Goal: Task Accomplishment & Management: Manage account settings

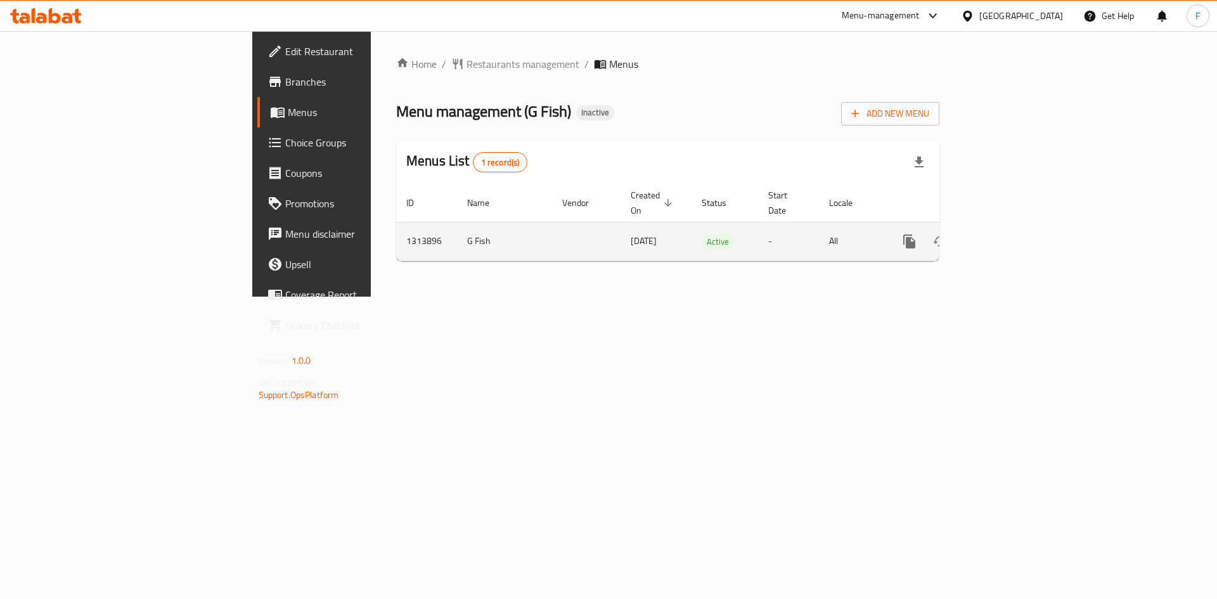
click at [396, 228] on td "1313896" at bounding box center [426, 241] width 61 height 39
click at [1016, 228] on link "enhanced table" at bounding box center [1001, 241] width 30 height 30
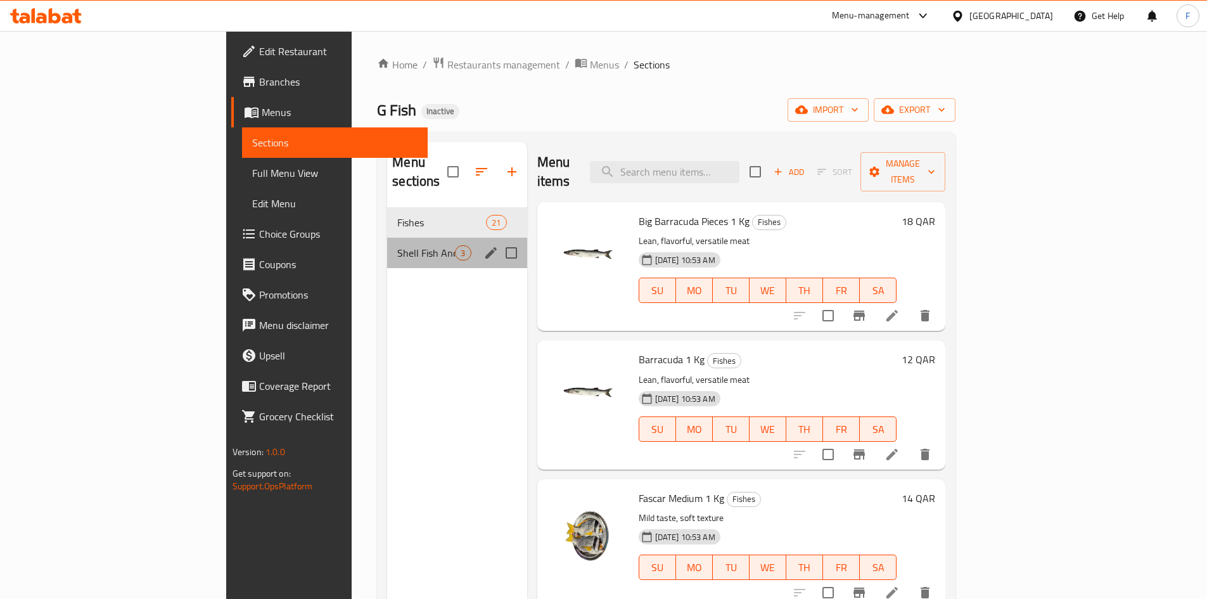
click at [387, 243] on div "Shell Fish And Others 3" at bounding box center [456, 253] width 139 height 30
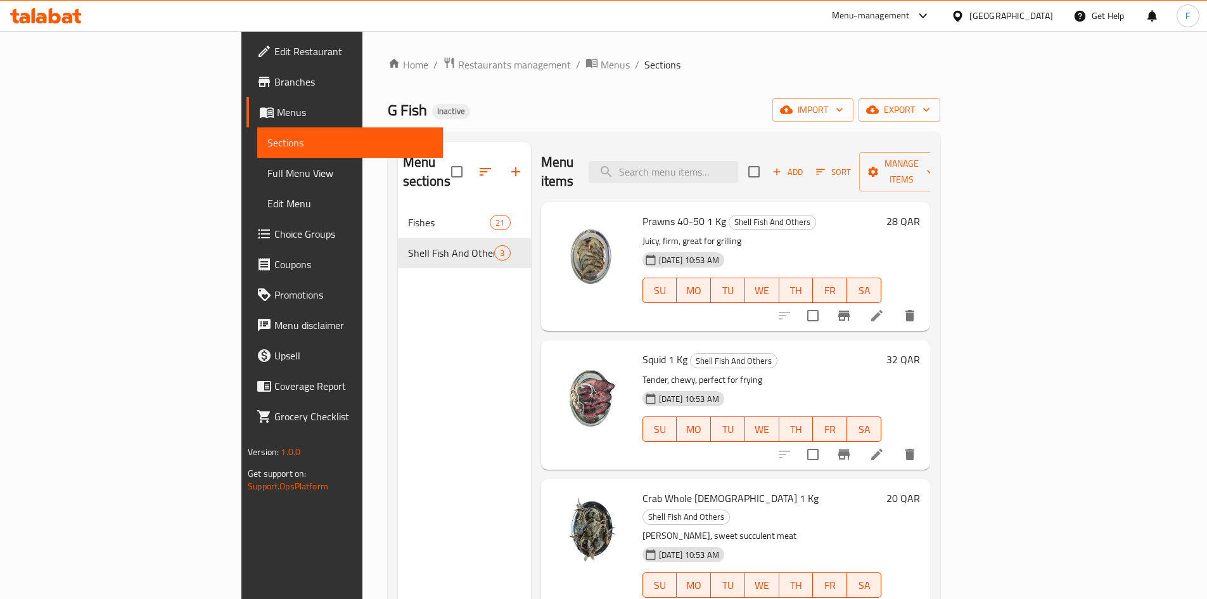
click at [643, 233] on p "Juicy, firm, great for grilling" at bounding box center [762, 241] width 239 height 16
click at [643, 372] on p "Tender, chewy, perfect for frying" at bounding box center [762, 380] width 239 height 16
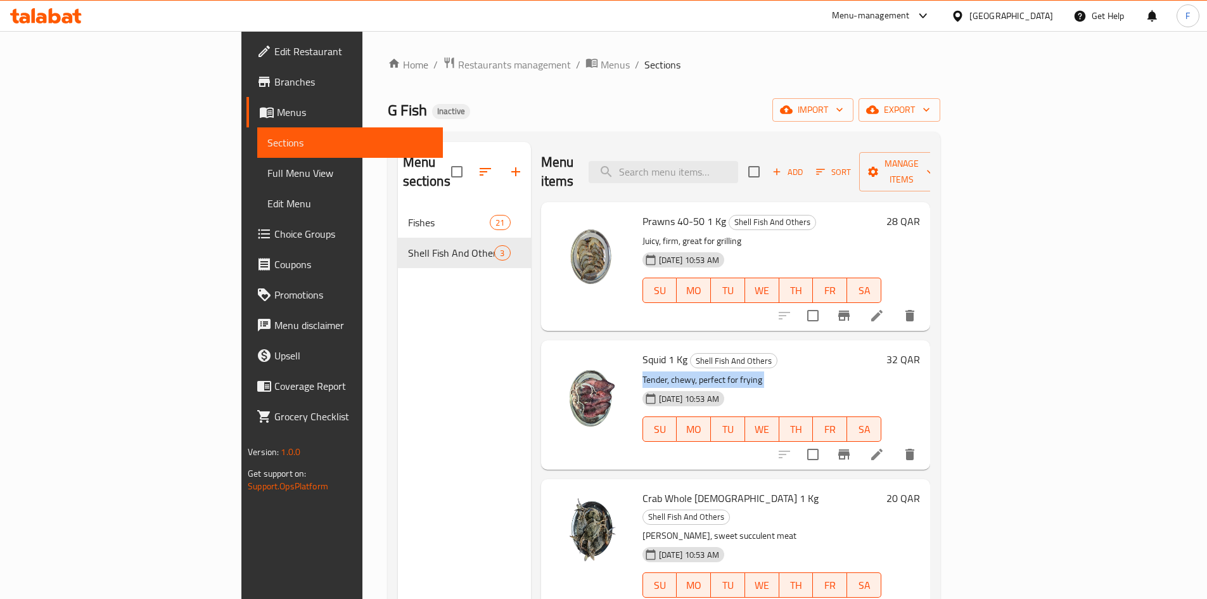
click at [643, 372] on p "Tender, chewy, perfect for frying" at bounding box center [762, 380] width 239 height 16
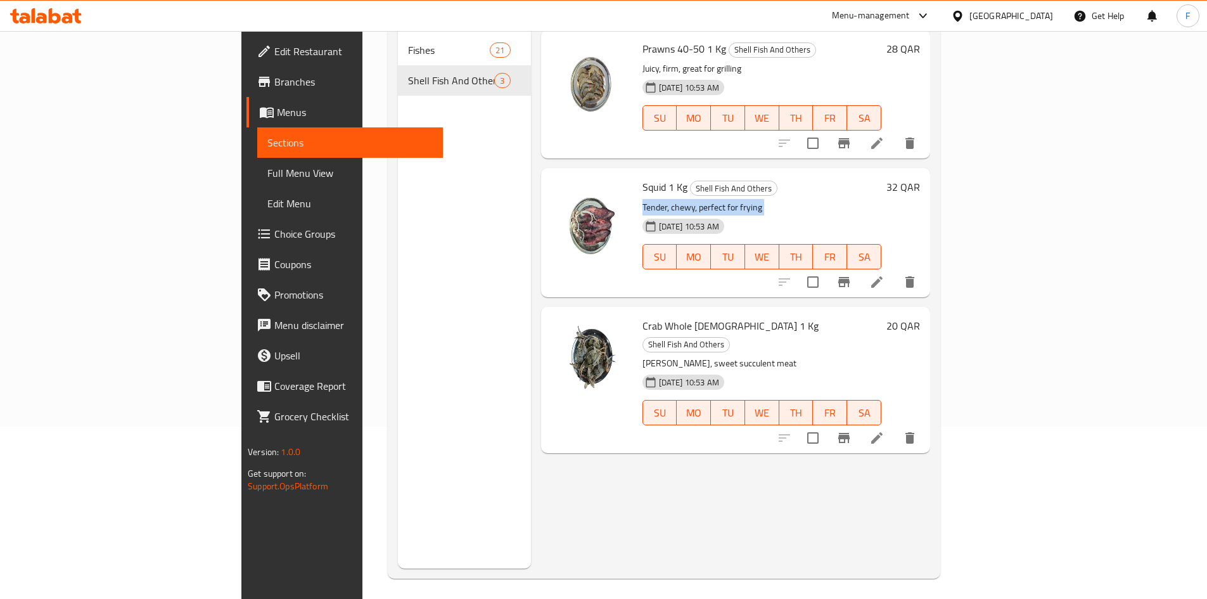
scroll to position [177, 0]
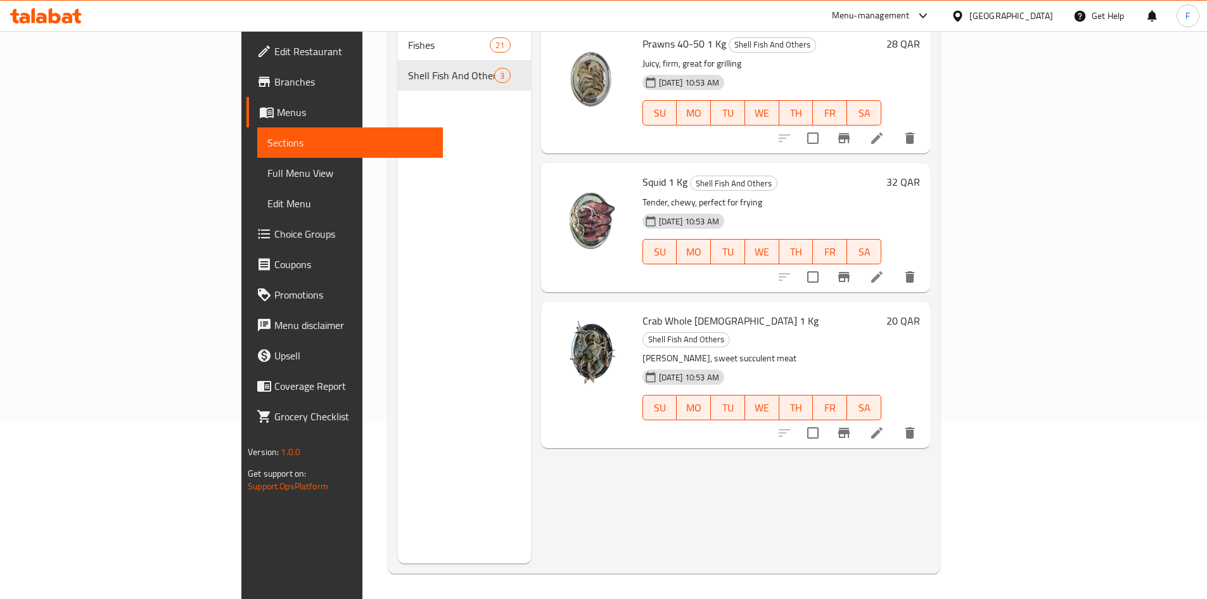
click at [643, 350] on p "Rich roe, sweet succulent meat" at bounding box center [762, 358] width 239 height 16
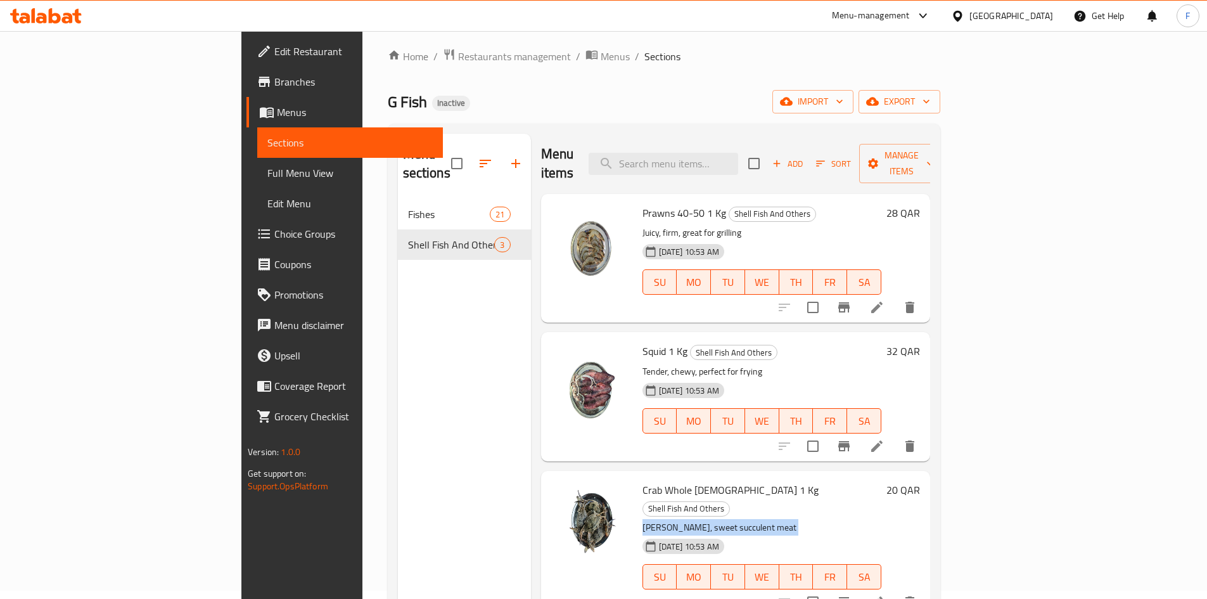
scroll to position [0, 0]
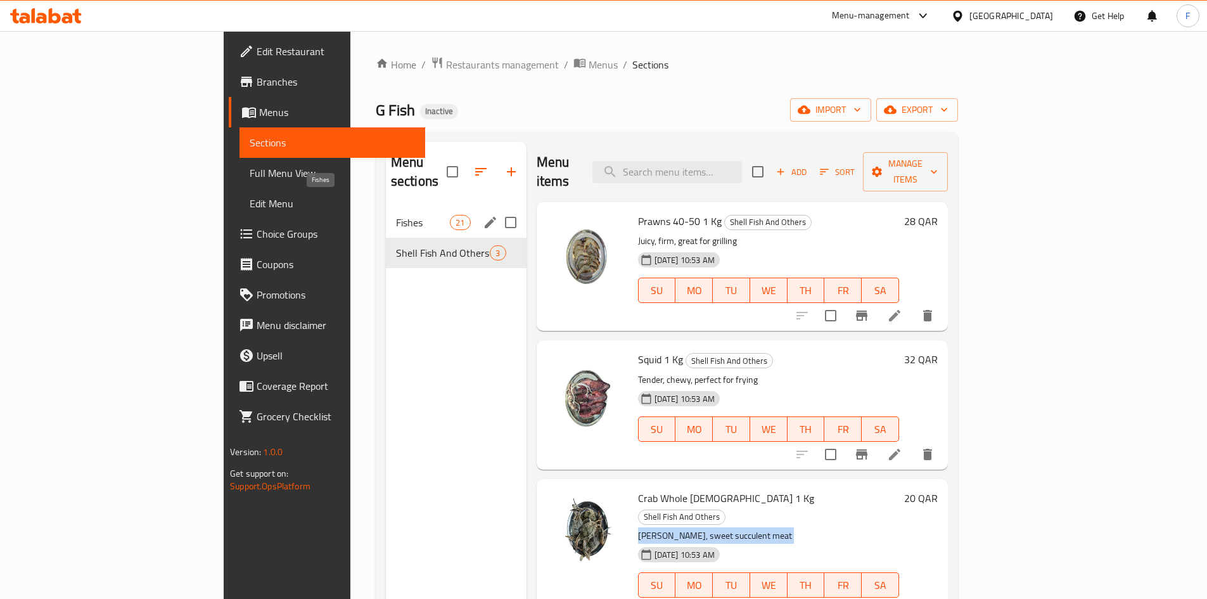
click at [396, 215] on span "Fishes" at bounding box center [423, 222] width 54 height 15
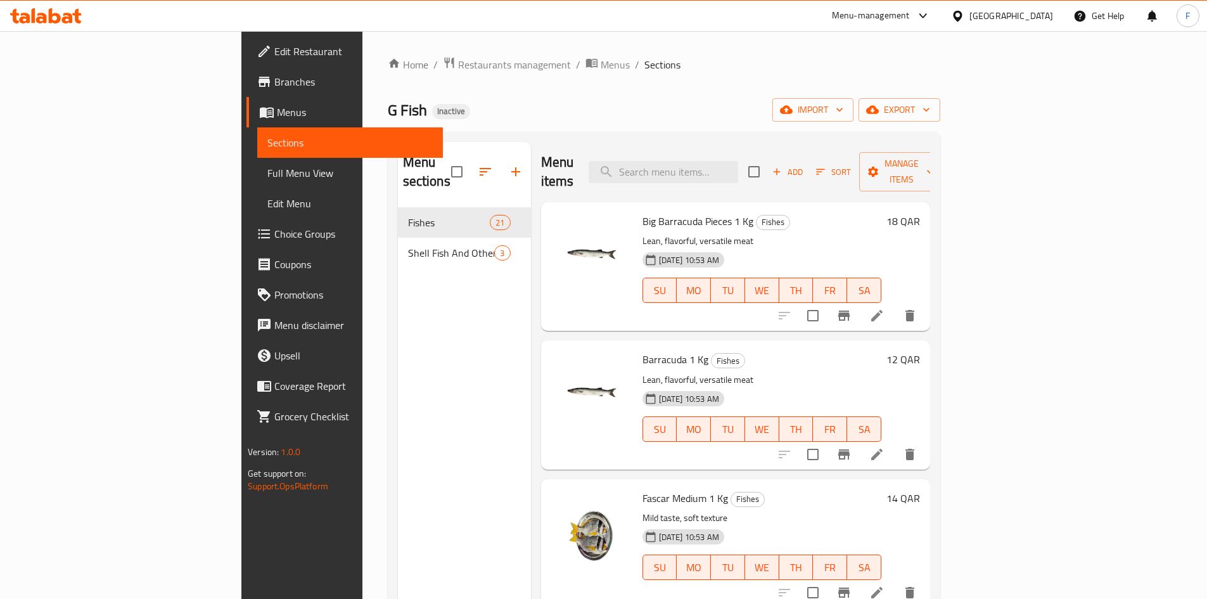
click at [643, 212] on span "Big Barracuda Pieces 1 Kg" at bounding box center [698, 221] width 111 height 19
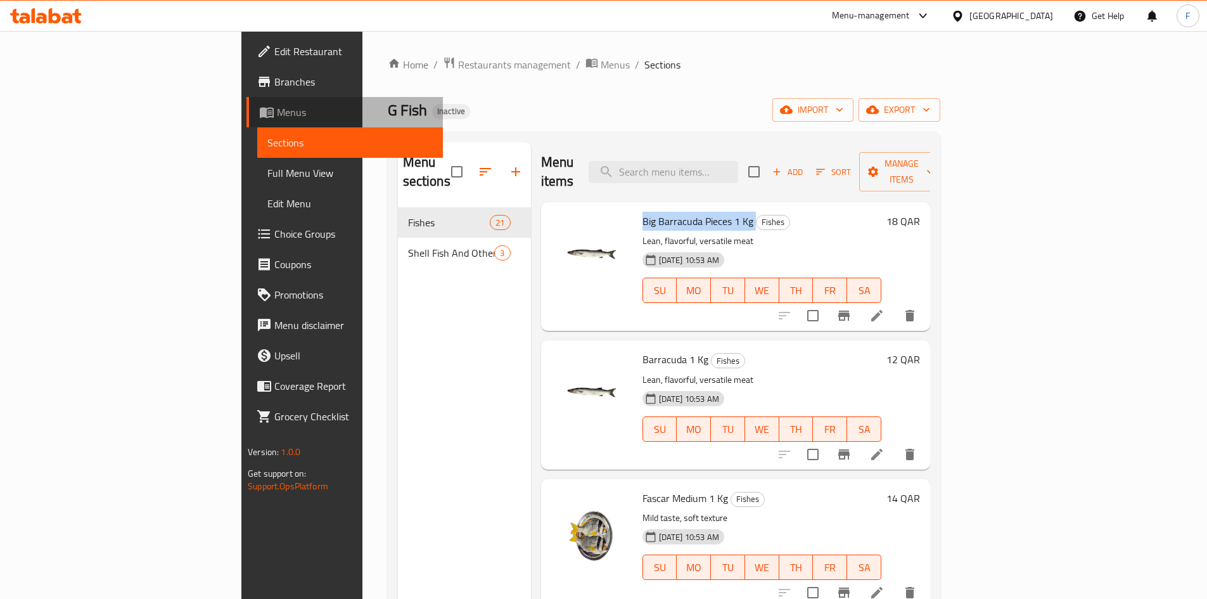
click at [277, 116] on span "Menus" at bounding box center [355, 112] width 156 height 15
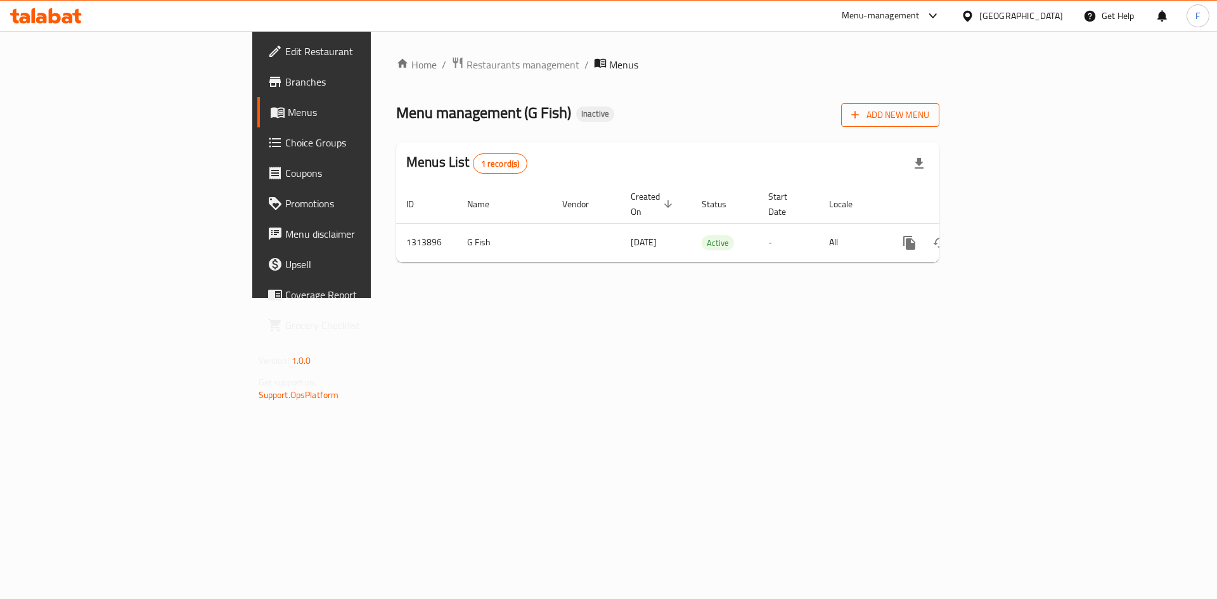
click at [929, 117] on span "Add New Menu" at bounding box center [890, 115] width 78 height 16
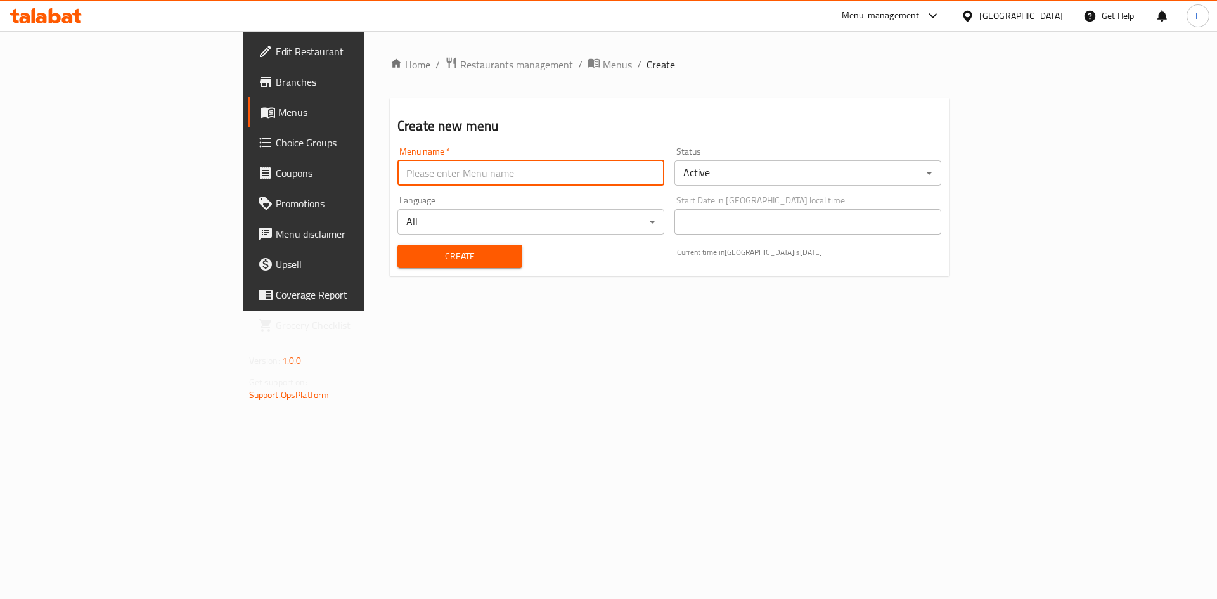
click at [397, 180] on input "text" at bounding box center [530, 172] width 267 height 25
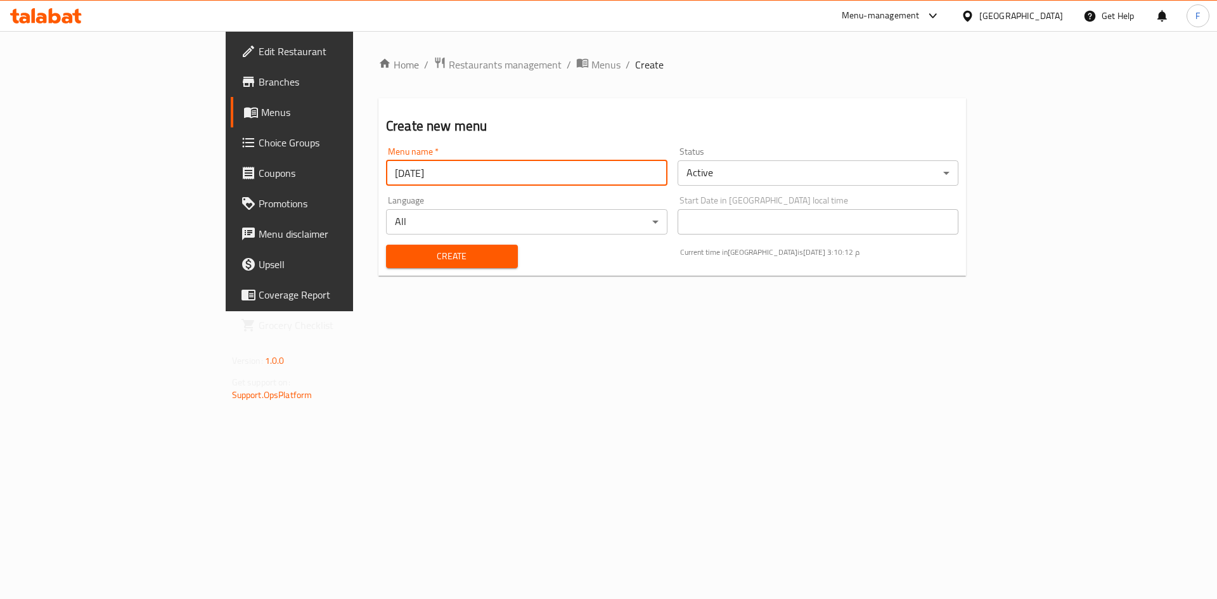
type input "[DATE]"
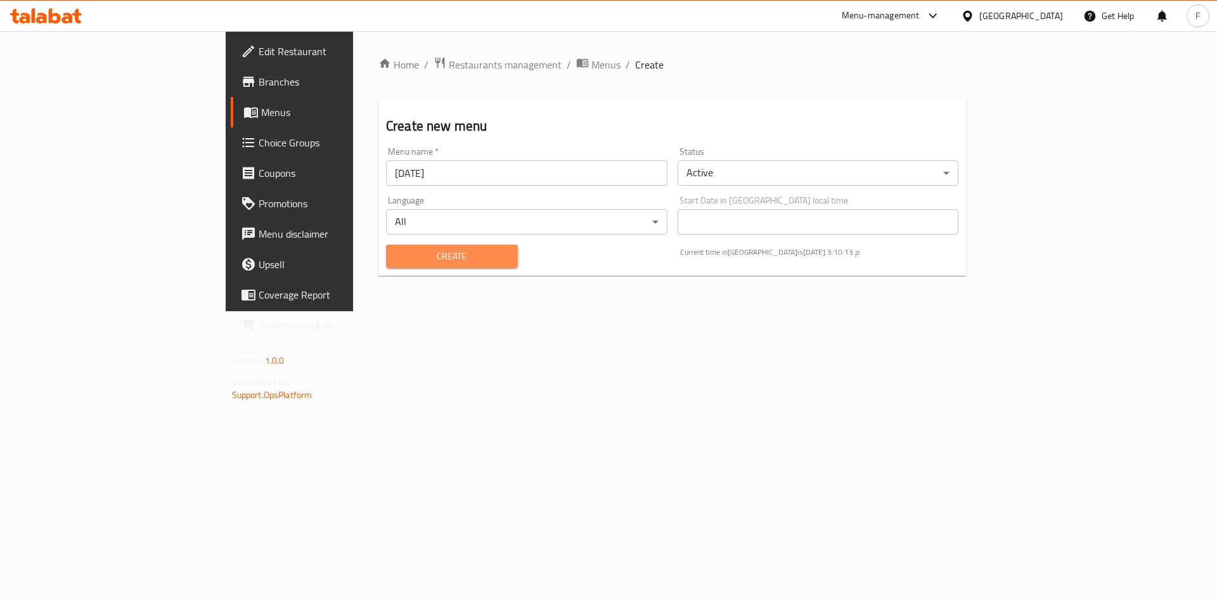
click at [396, 260] on span "Create" at bounding box center [452, 256] width 112 height 16
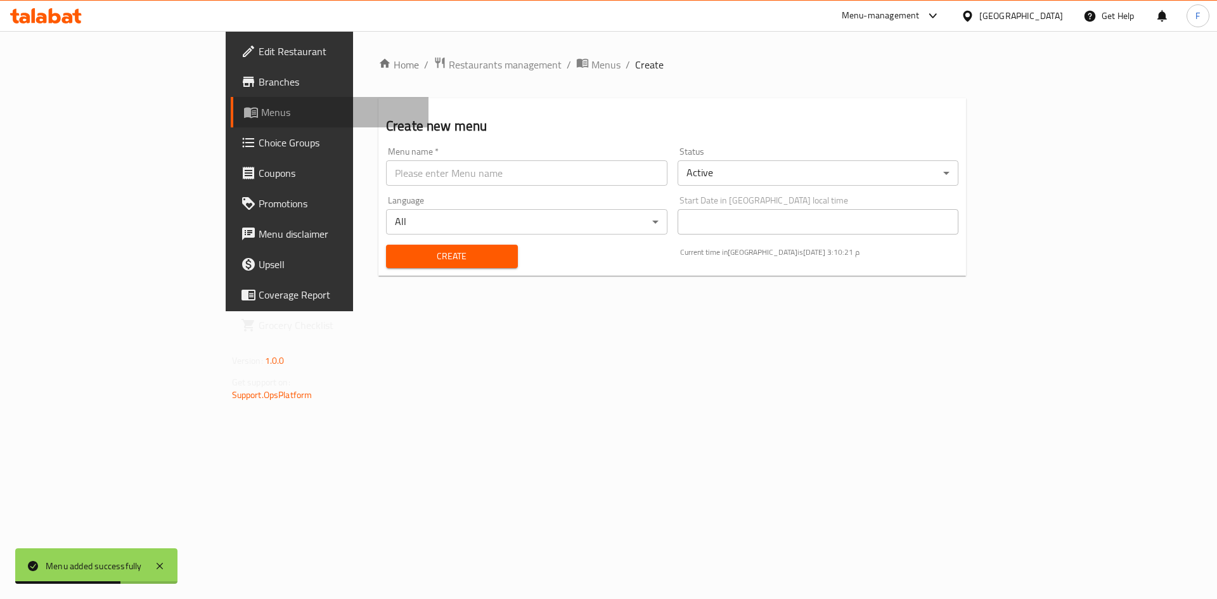
click at [261, 115] on span "Menus" at bounding box center [340, 112] width 158 height 15
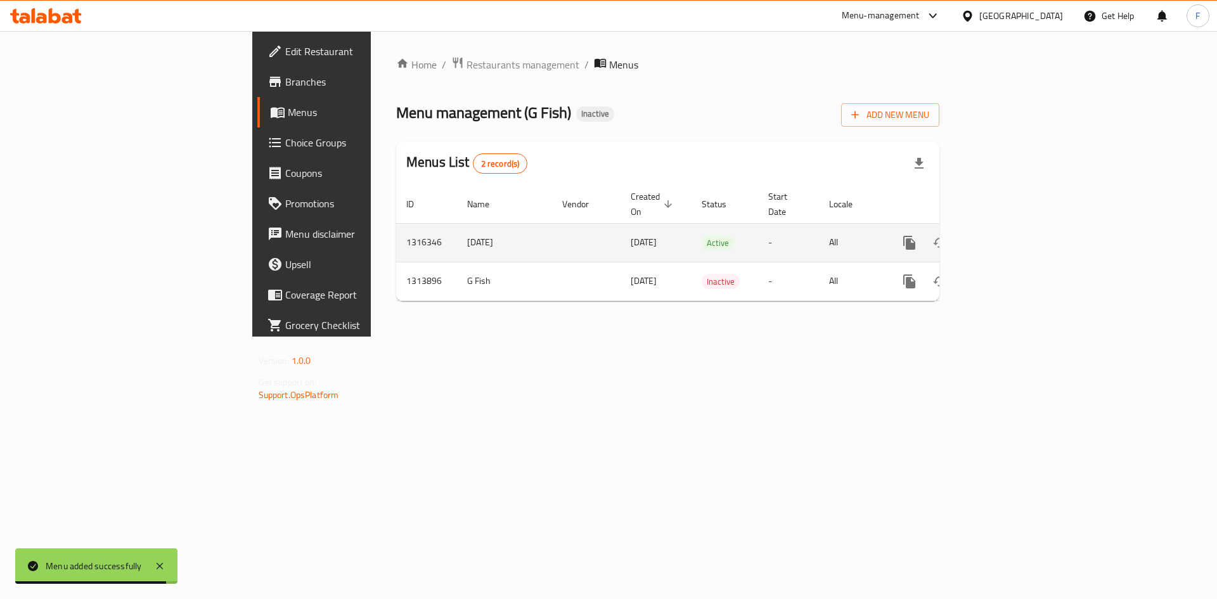
click at [631, 234] on span "[DATE]" at bounding box center [644, 242] width 26 height 16
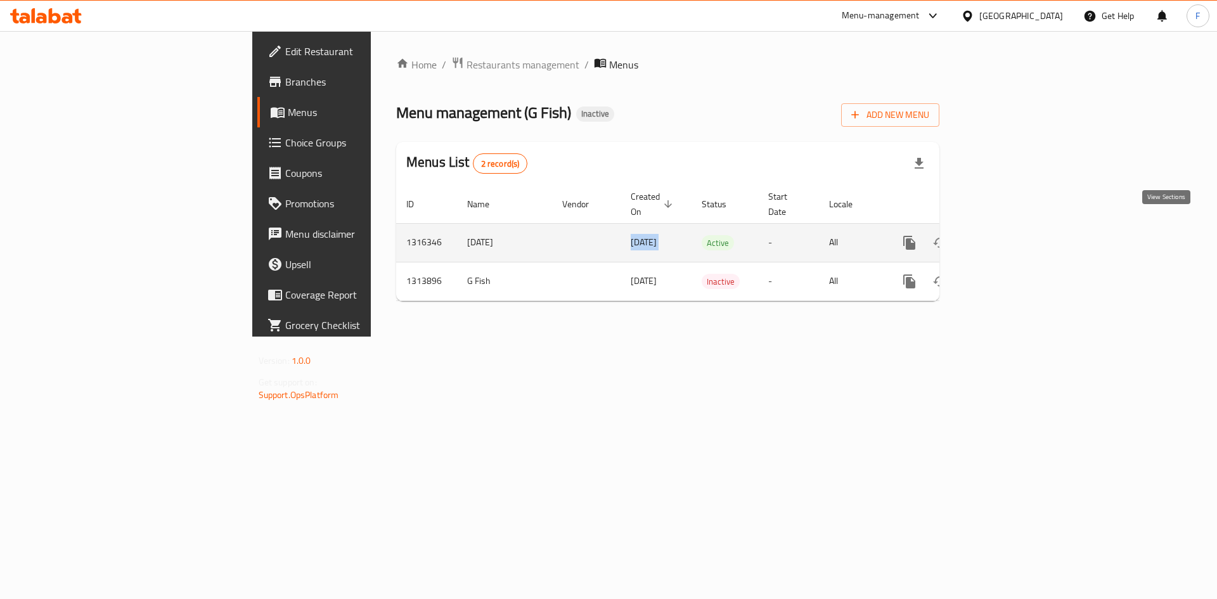
click at [1008, 235] on icon "enhanced table" at bounding box center [1000, 242] width 15 height 15
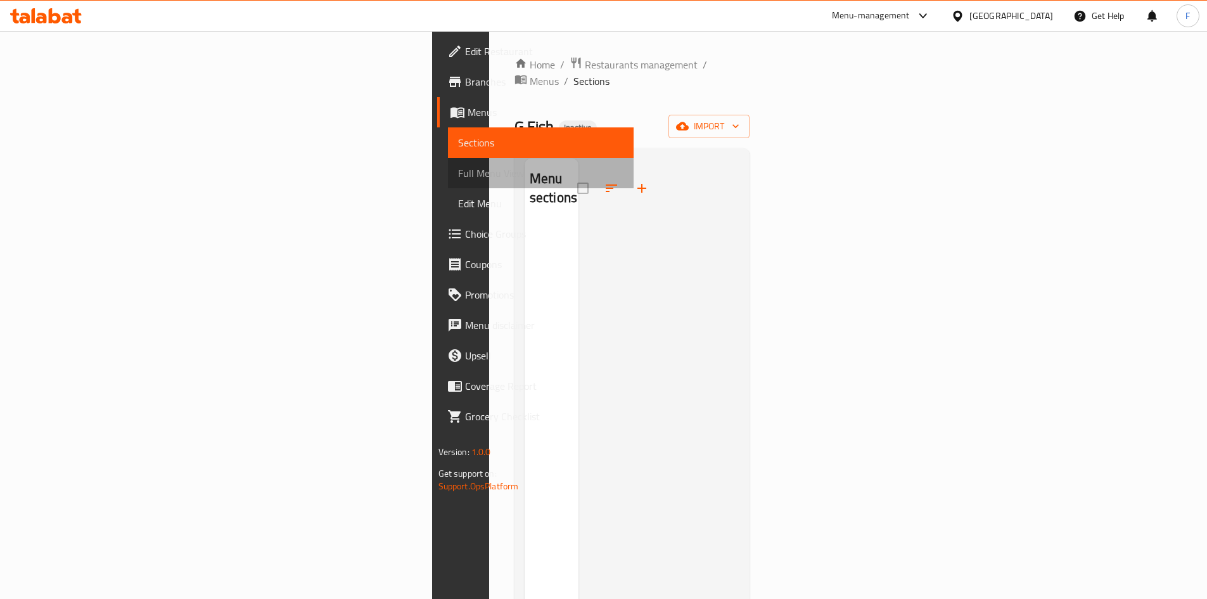
click at [458, 176] on span "Full Menu View" at bounding box center [540, 172] width 165 height 15
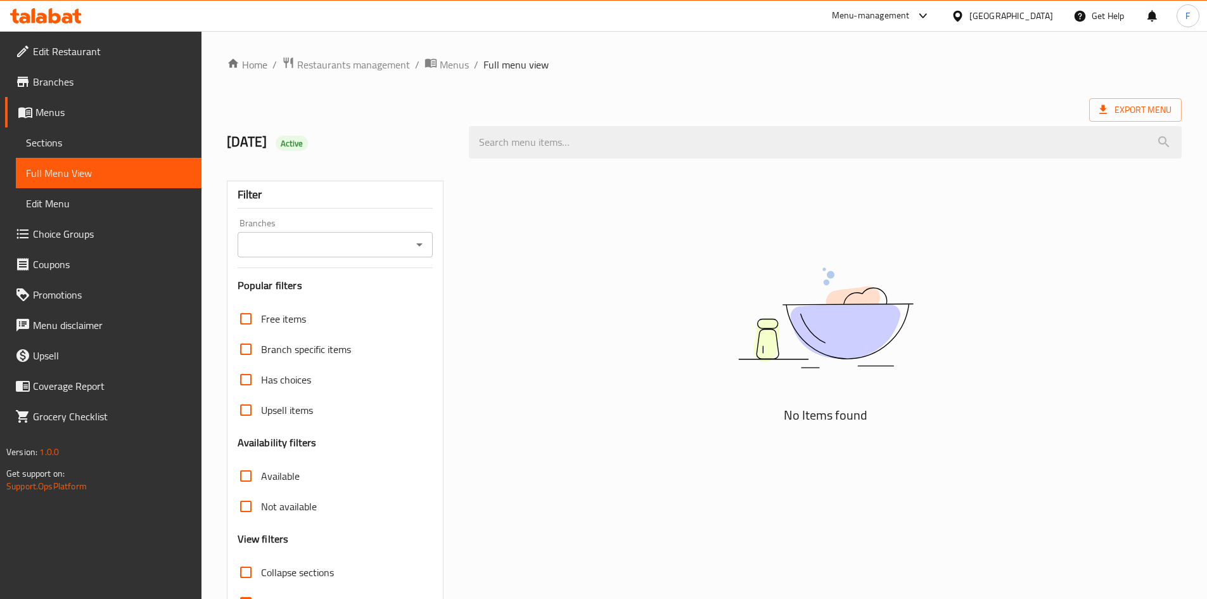
click at [44, 113] on span "Menus" at bounding box center [113, 112] width 156 height 15
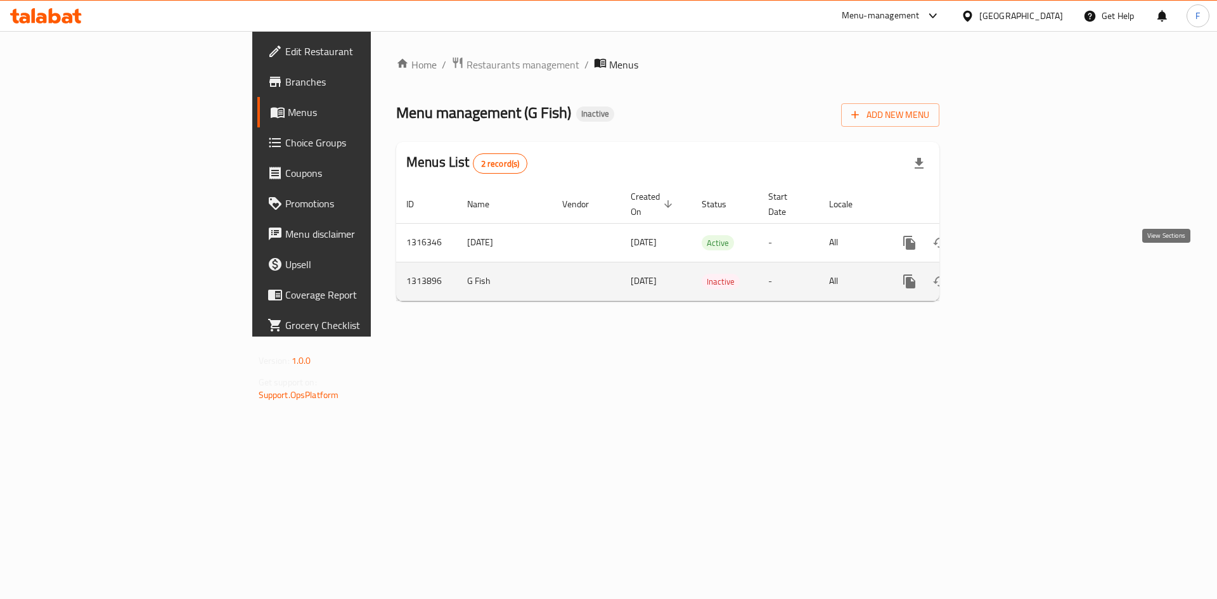
click at [1008, 274] on icon "enhanced table" at bounding box center [1000, 281] width 15 height 15
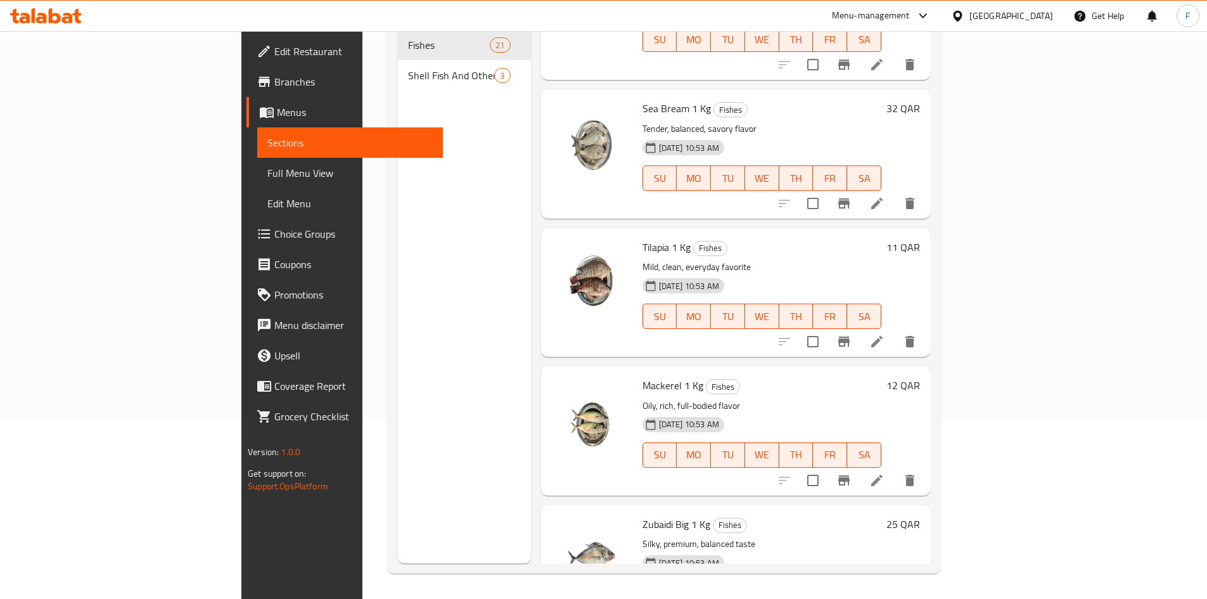
scroll to position [2087, 0]
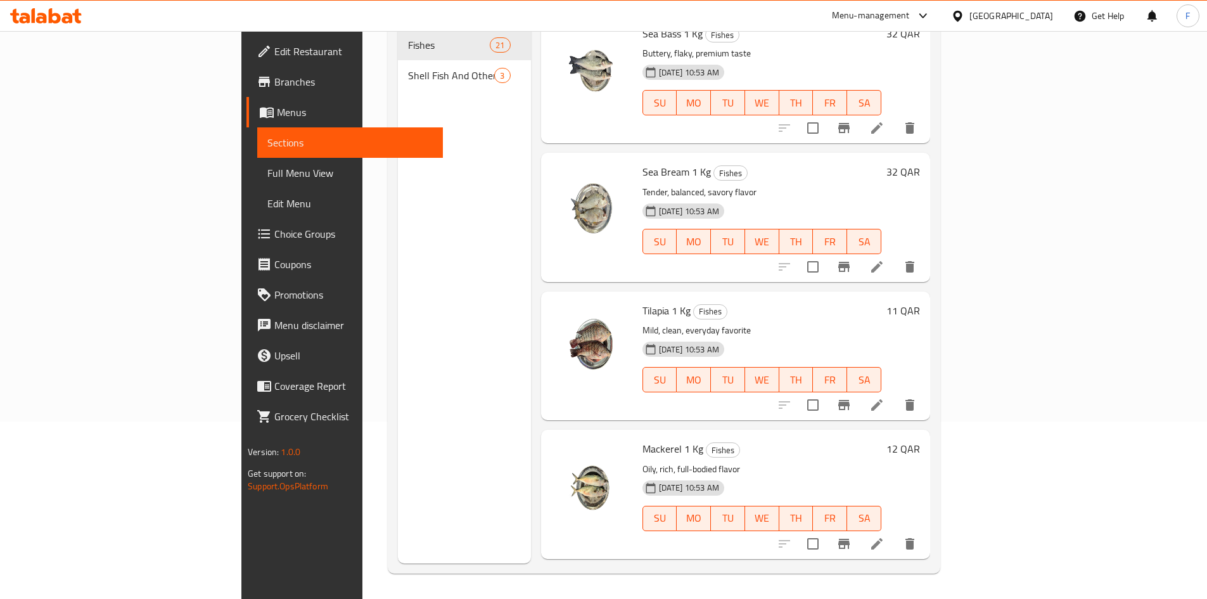
click at [643, 301] on span "Tilapia 1 Kg" at bounding box center [667, 310] width 48 height 19
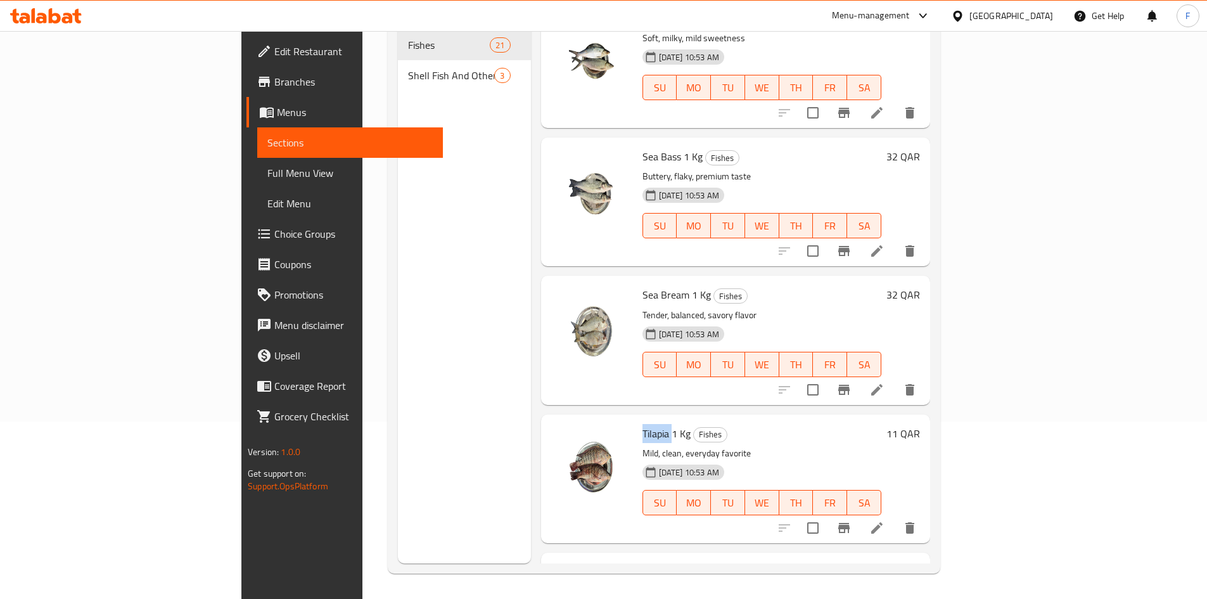
scroll to position [1960, 0]
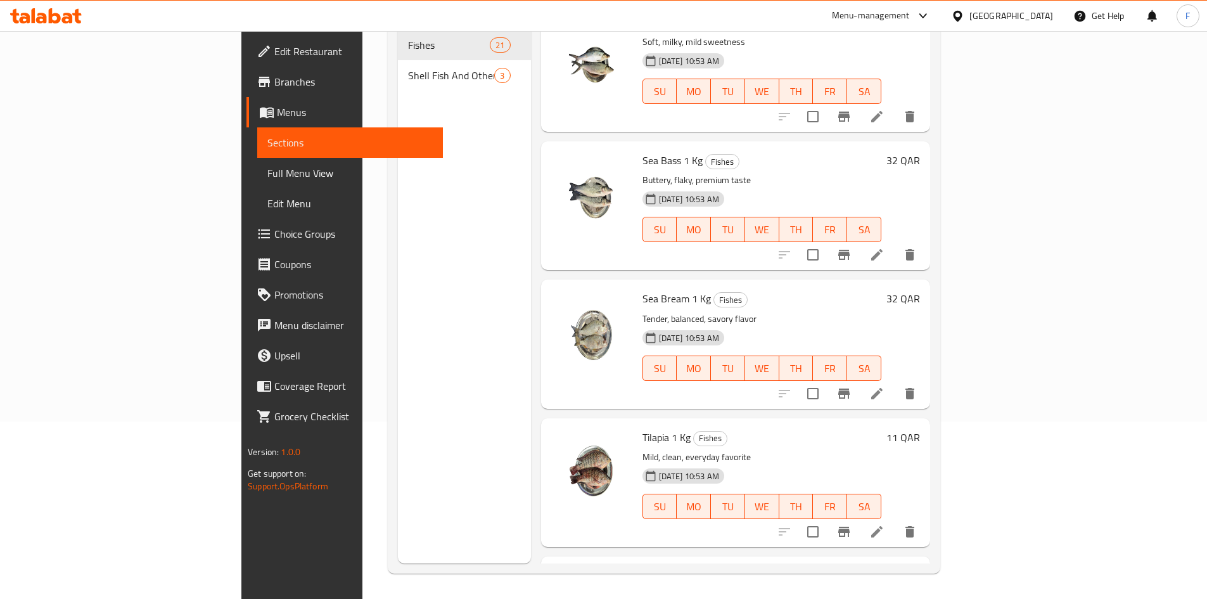
click at [643, 289] on span "Sea Bream 1 Kg" at bounding box center [677, 298] width 68 height 19
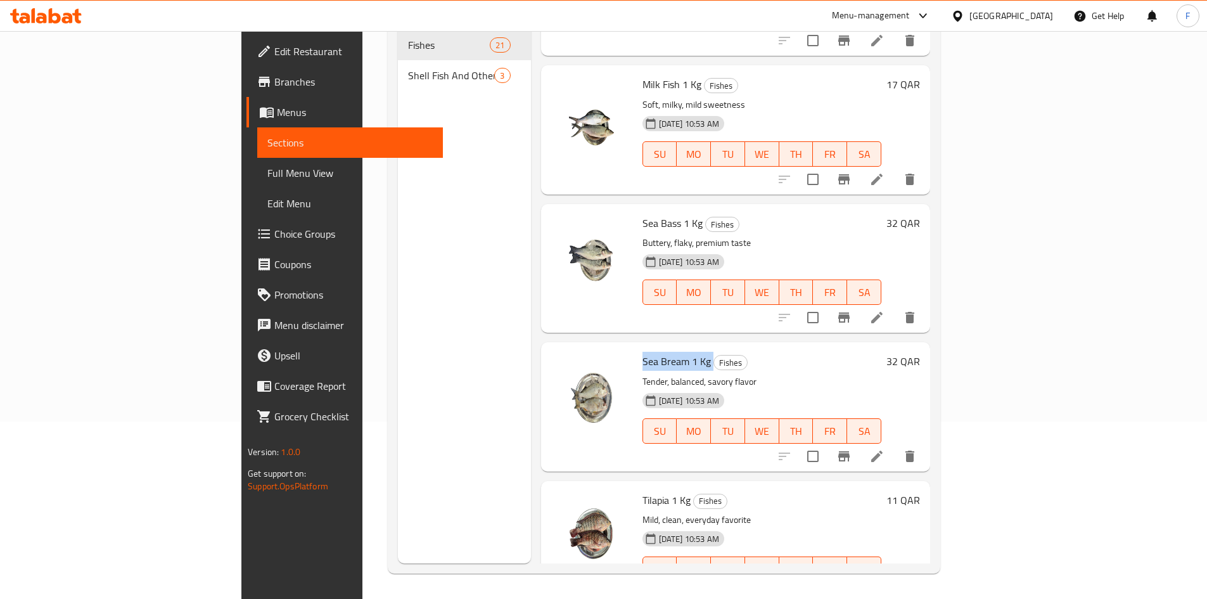
scroll to position [1897, 0]
click at [643, 214] on span "Sea Bass 1 Kg" at bounding box center [673, 223] width 60 height 19
click at [643, 352] on span "Sea Bream 1 Kg" at bounding box center [677, 361] width 68 height 19
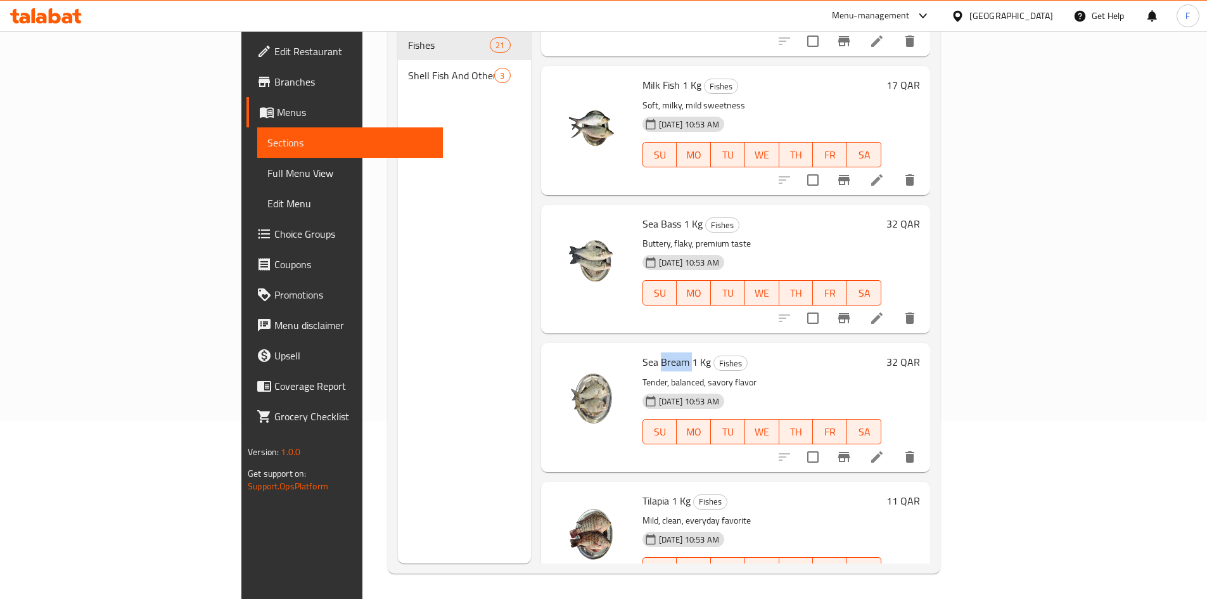
click at [643, 352] on span "Sea Bream 1 Kg" at bounding box center [677, 361] width 68 height 19
click at [643, 214] on span "Sea Bass 1 Kg" at bounding box center [673, 223] width 60 height 19
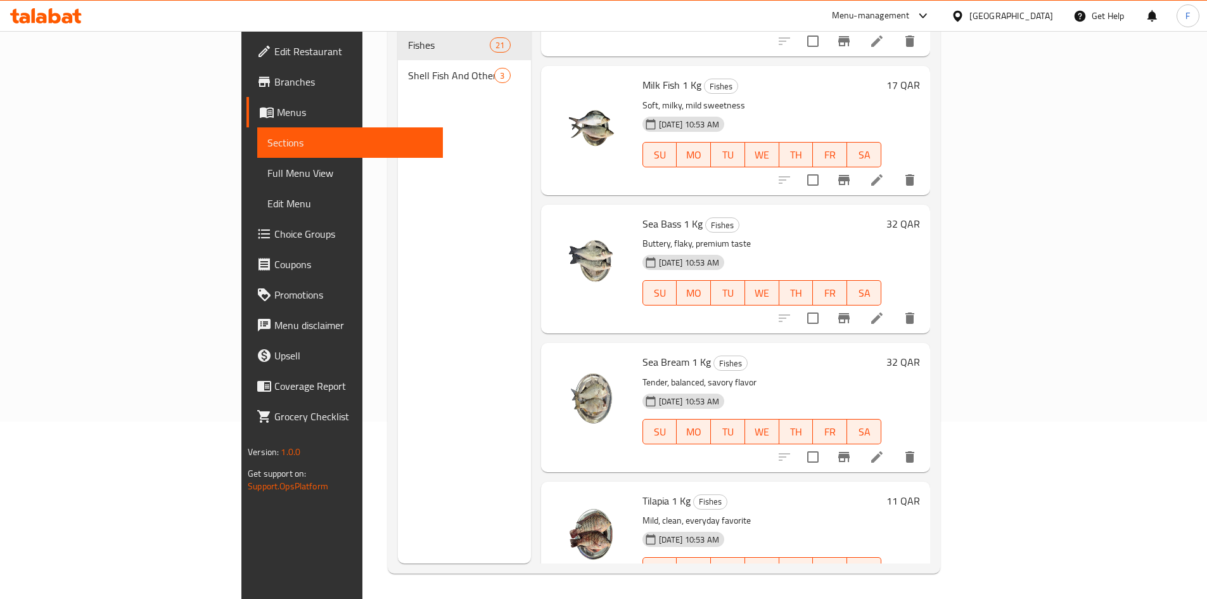
click at [643, 352] on span "Sea Bream 1 Kg" at bounding box center [677, 361] width 68 height 19
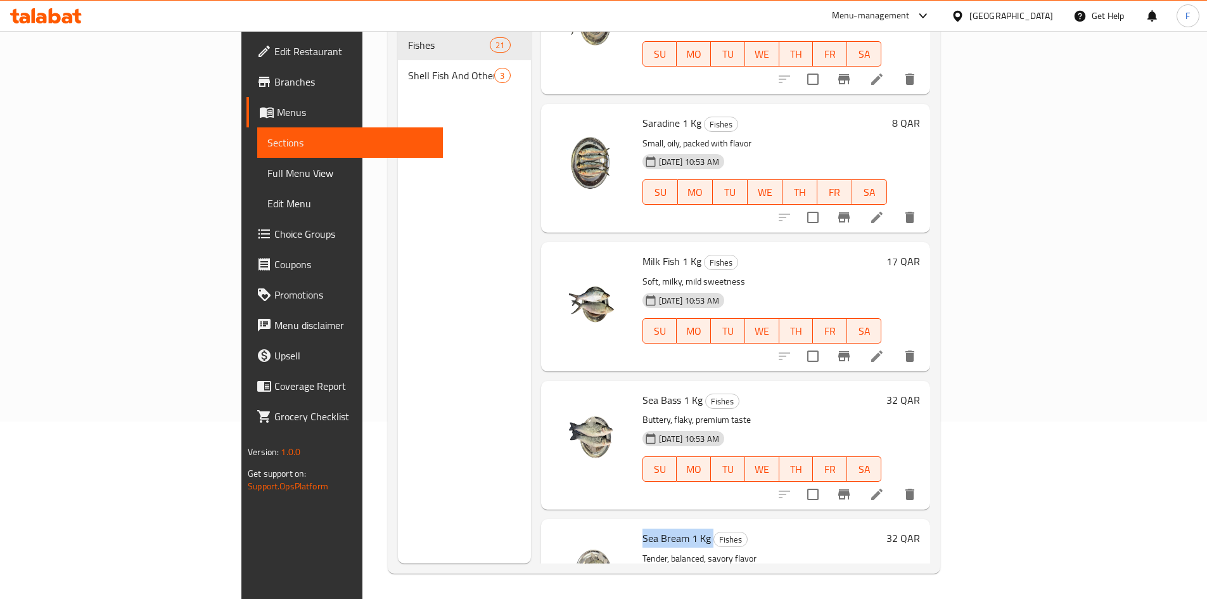
scroll to position [1707, 0]
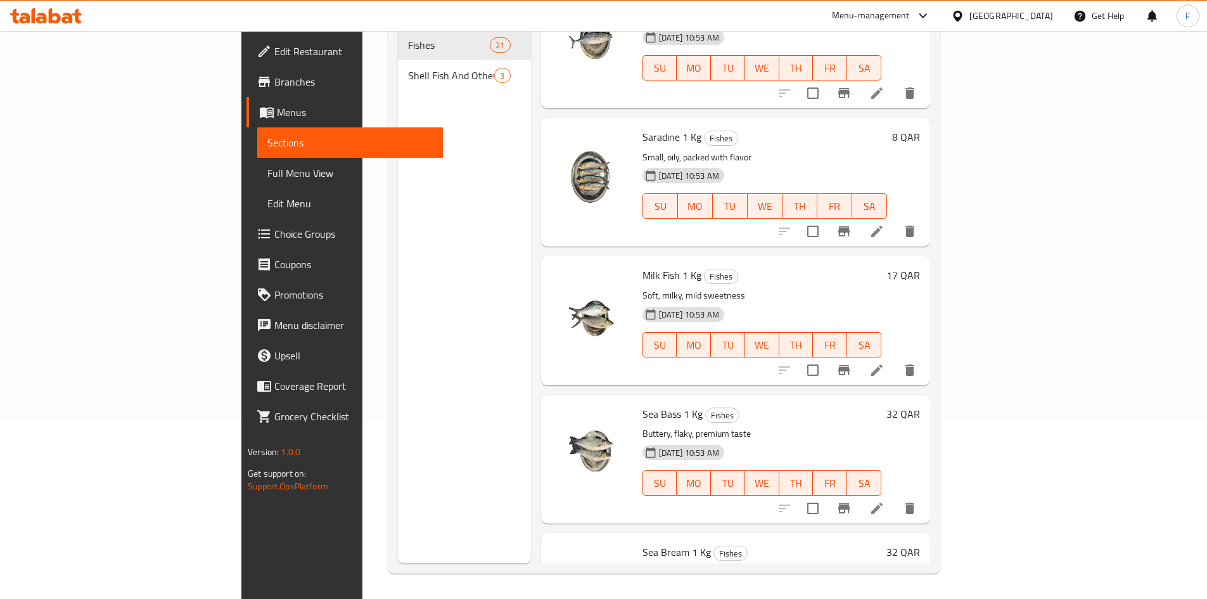
click at [643, 266] on span "Milk Fish 1 Kg" at bounding box center [672, 275] width 59 height 19
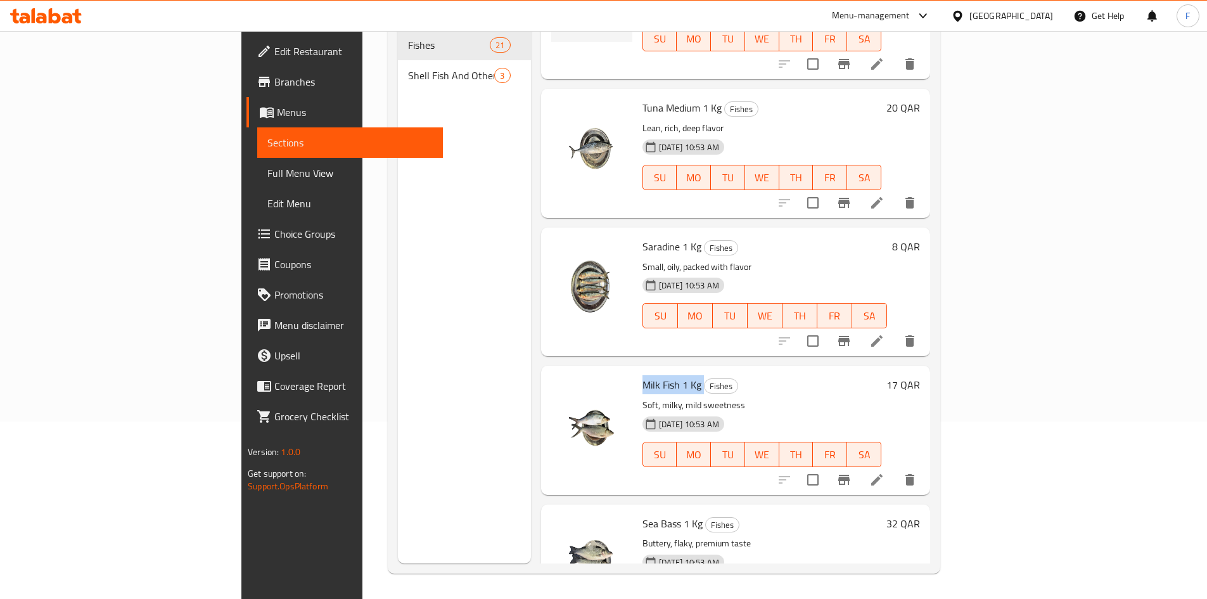
scroll to position [1580, 0]
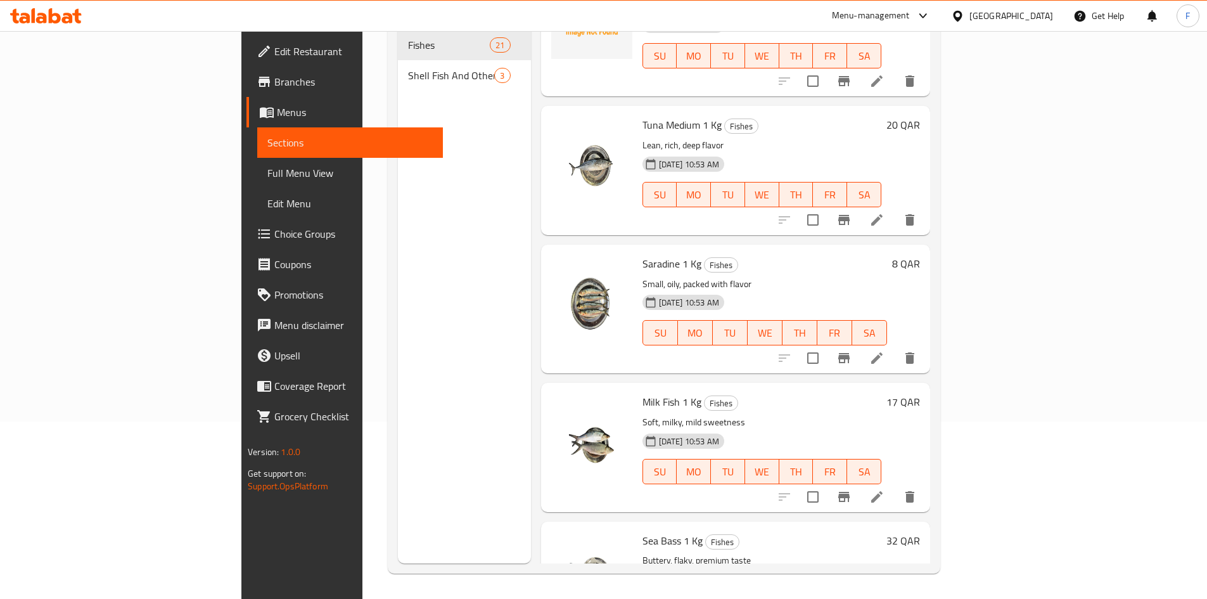
click at [643, 254] on span "Saradine 1 Kg" at bounding box center [672, 263] width 59 height 19
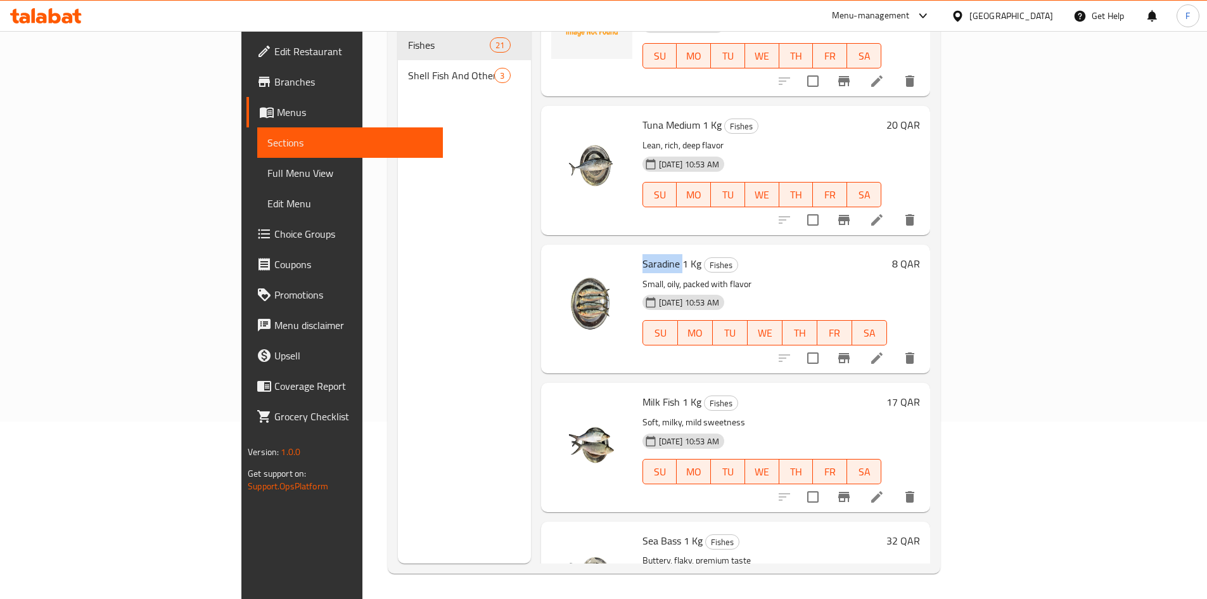
copy span "Saradine"
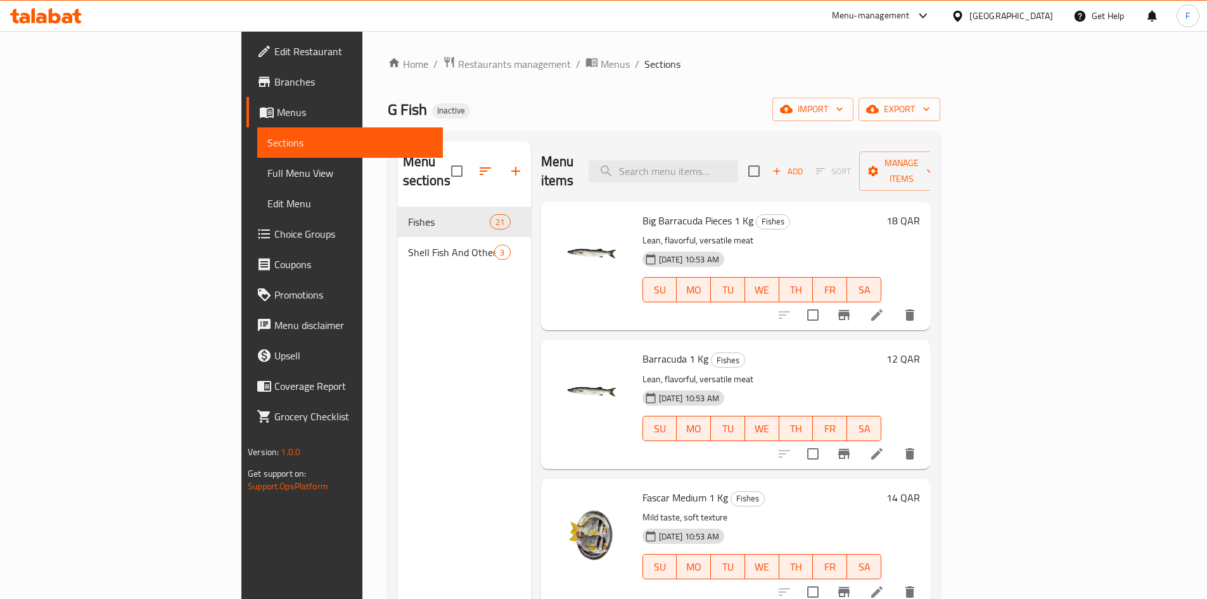
scroll to position [0, 0]
click at [643, 212] on span "Big Barracuda Pieces 1 Kg" at bounding box center [698, 221] width 111 height 19
click at [652, 212] on span "Big Barracuda Pieces 1 Kg" at bounding box center [698, 221] width 111 height 19
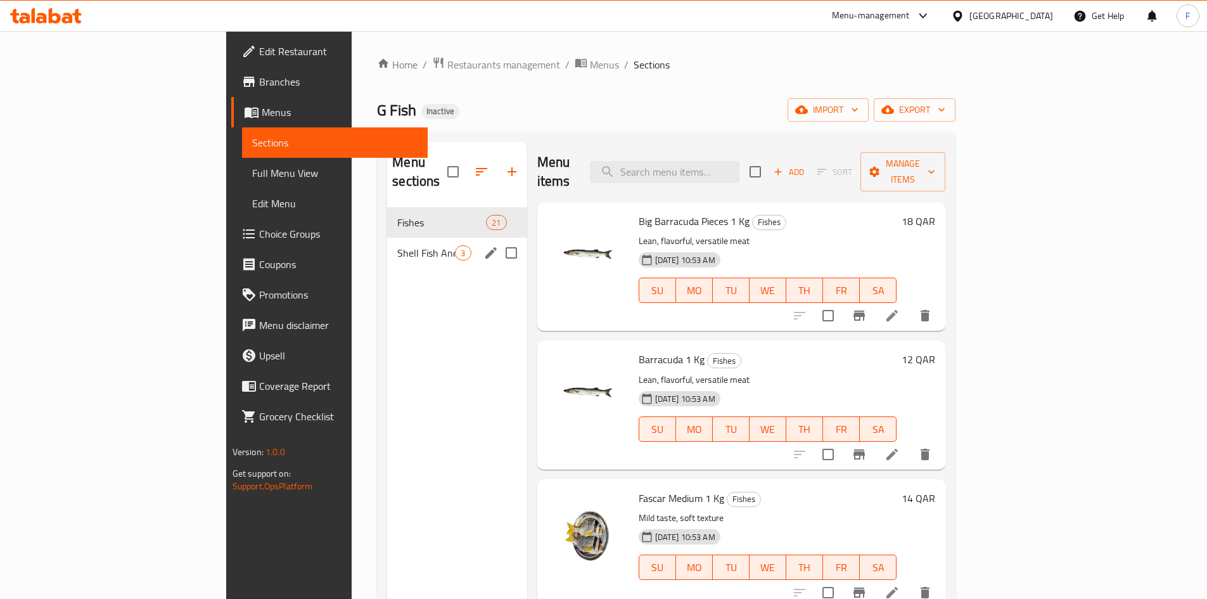
click at [387, 243] on div "Shell Fish And Others 3" at bounding box center [456, 253] width 139 height 30
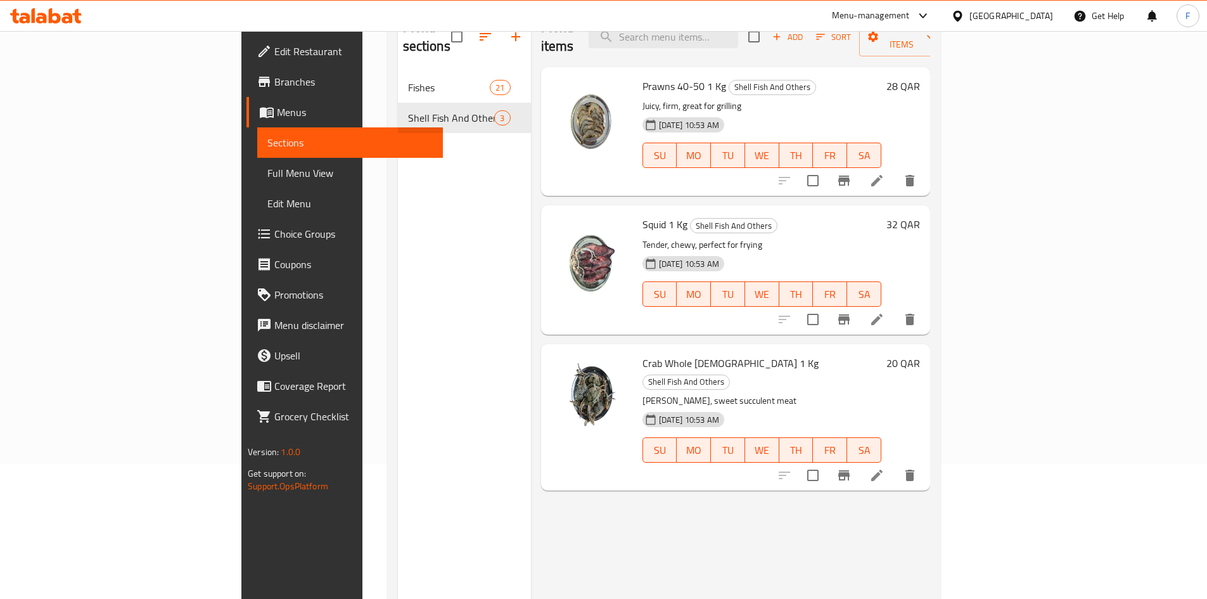
scroll to position [114, 0]
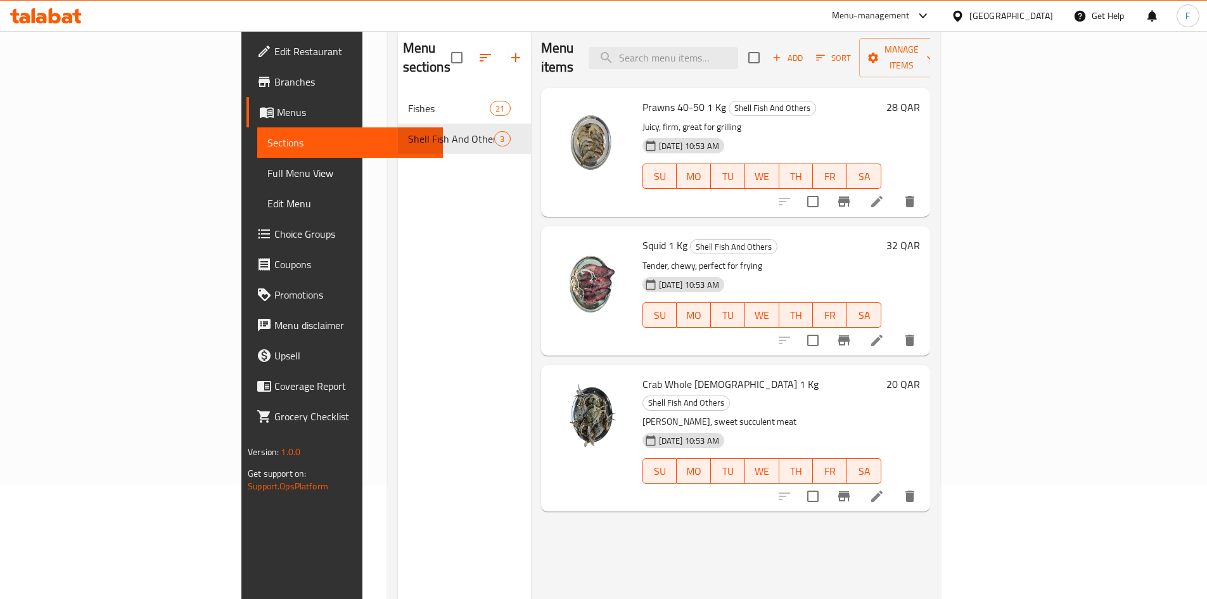
click at [643, 375] on span "Crab Whole Female 1 Kg" at bounding box center [731, 384] width 176 height 19
click at [277, 107] on span "Menus" at bounding box center [355, 112] width 156 height 15
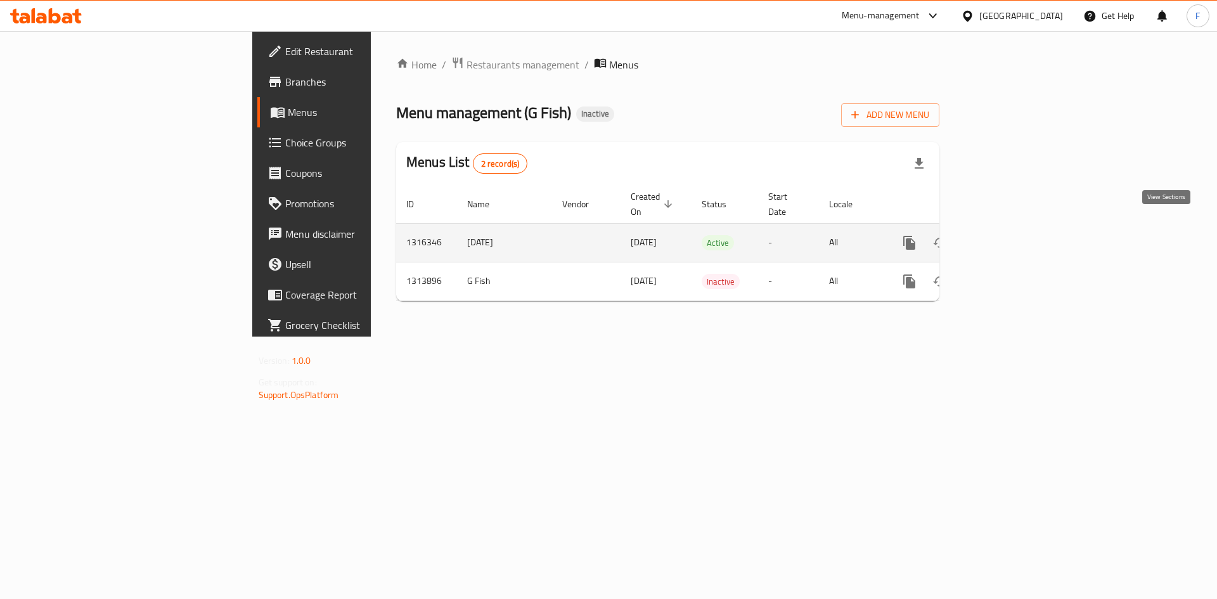
click at [1008, 235] on icon "enhanced table" at bounding box center [1000, 242] width 15 height 15
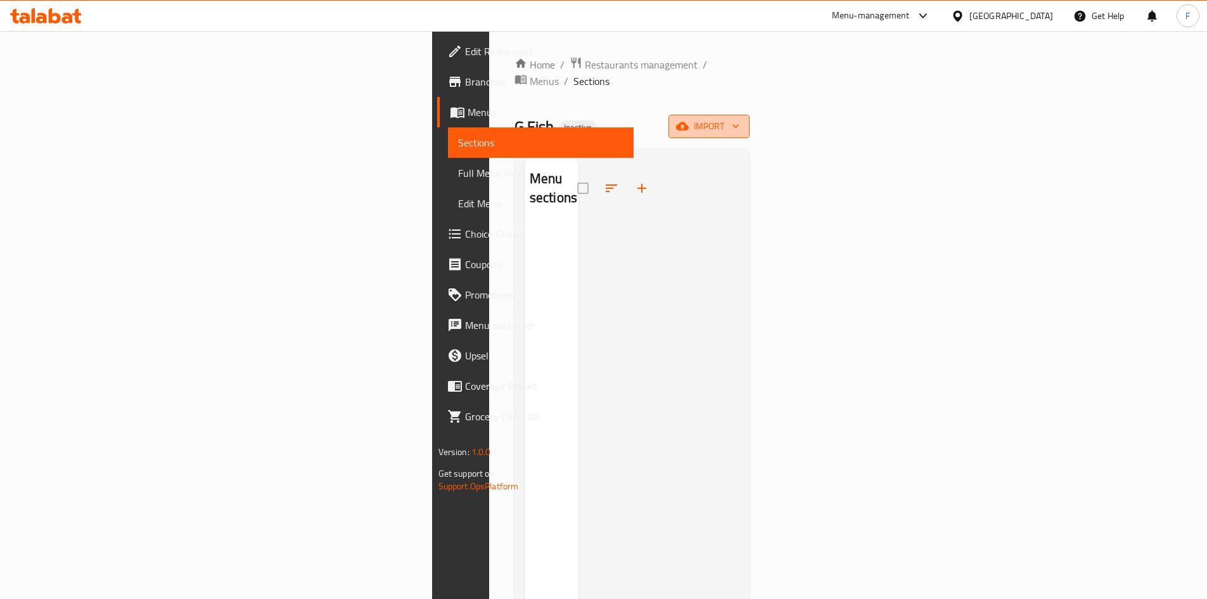
click at [740, 119] on span "import" at bounding box center [709, 127] width 61 height 16
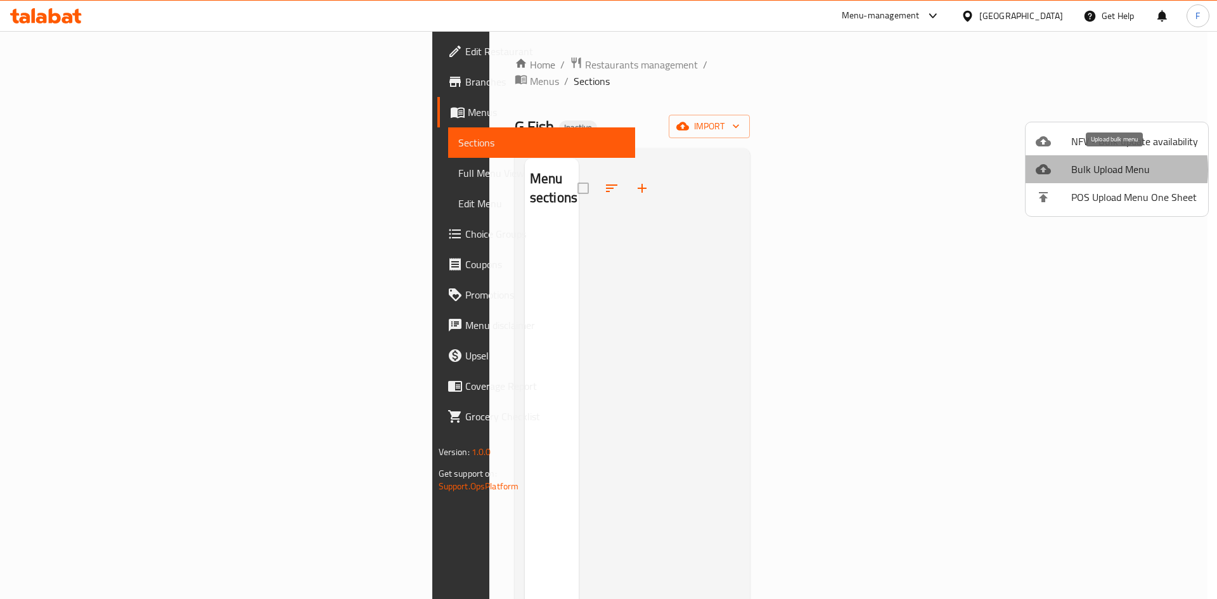
click at [1090, 170] on span "Bulk Upload Menu" at bounding box center [1134, 169] width 127 height 15
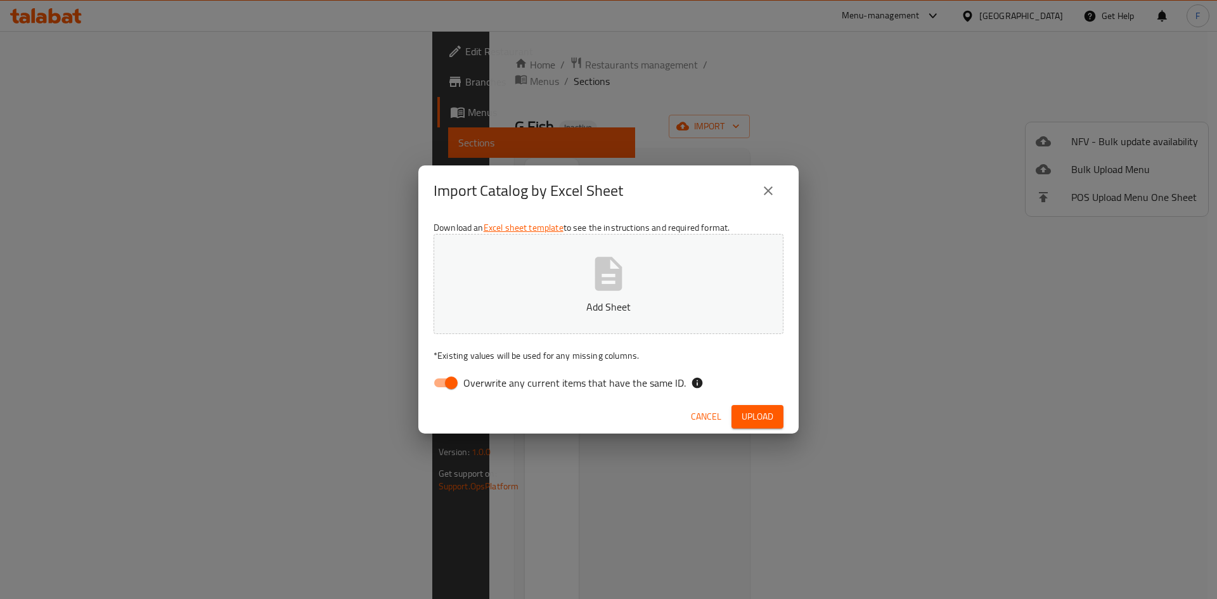
click at [638, 279] on button "Add Sheet" at bounding box center [609, 284] width 350 height 100
click at [444, 379] on input "Overwrite any current items that have the same ID." at bounding box center [451, 383] width 72 height 24
checkbox input "false"
click at [772, 421] on span "Upload" at bounding box center [758, 417] width 32 height 16
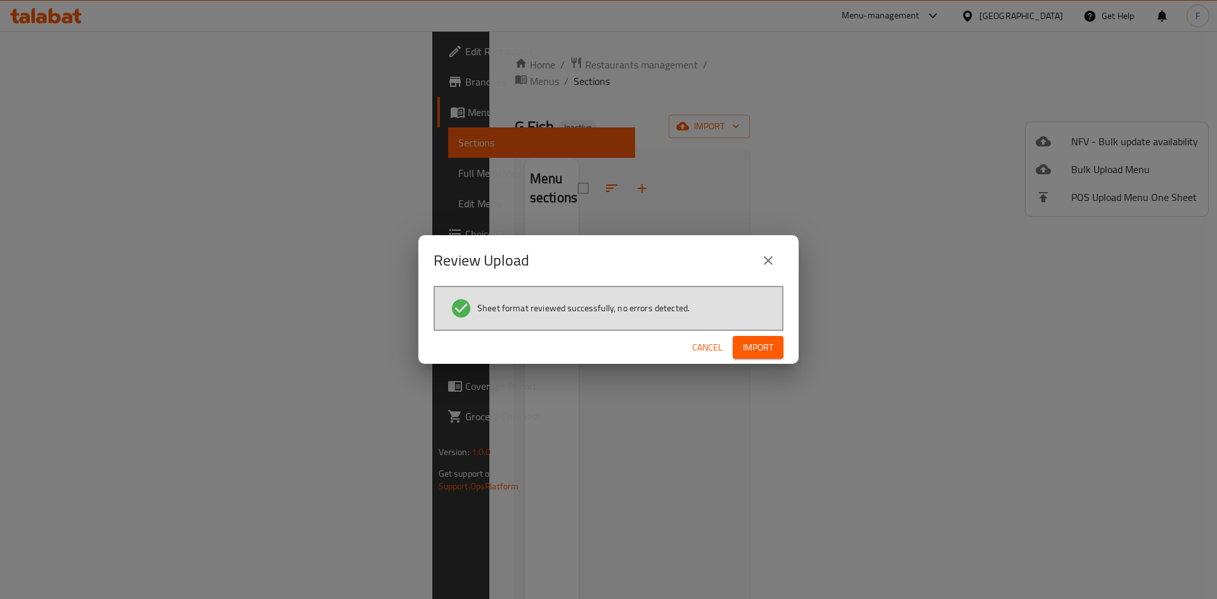
click at [769, 344] on span "Import" at bounding box center [758, 348] width 30 height 16
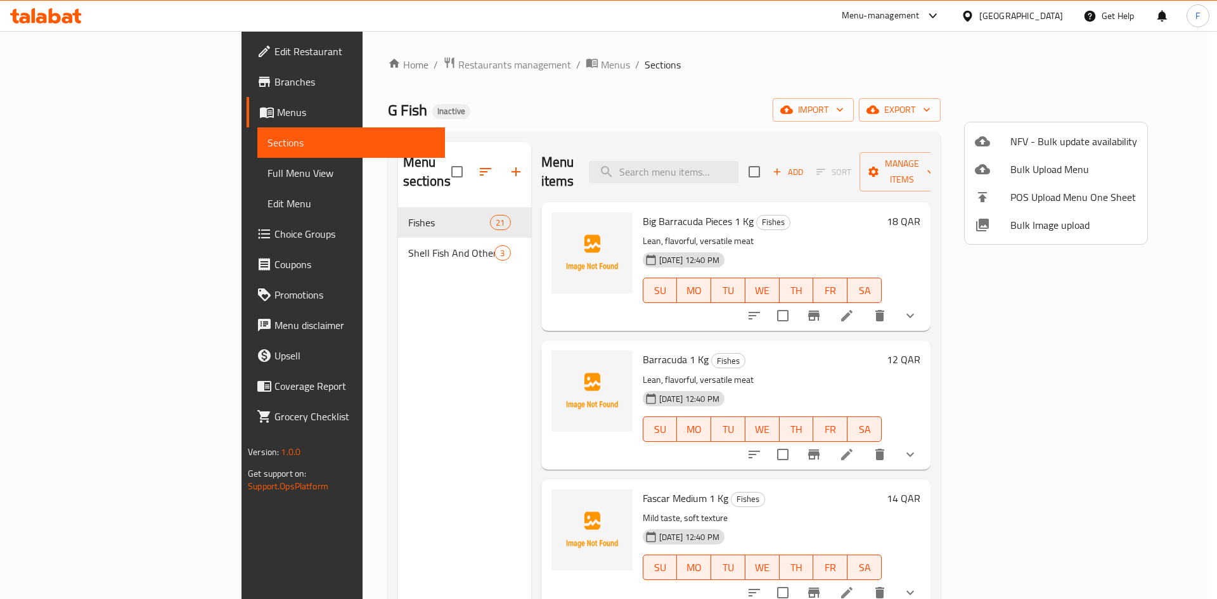
click at [737, 80] on div at bounding box center [608, 299] width 1217 height 599
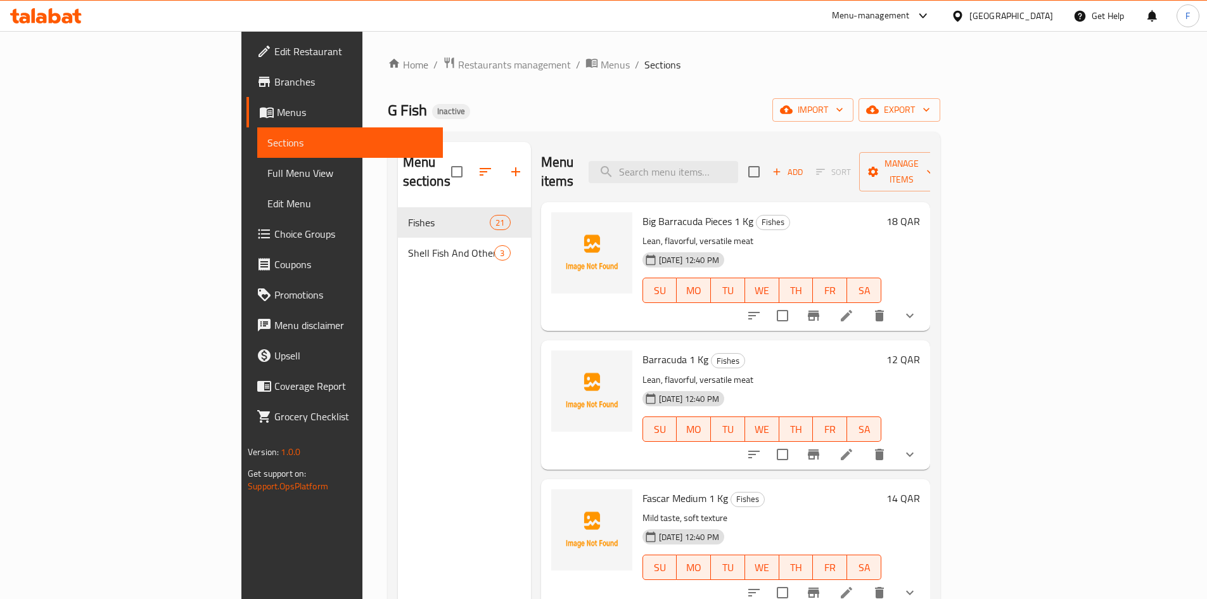
click at [918, 72] on ol "Home / Restaurants management / Menus / Sections" at bounding box center [664, 64] width 553 height 16
click at [844, 107] on span "import" at bounding box center [813, 110] width 61 height 16
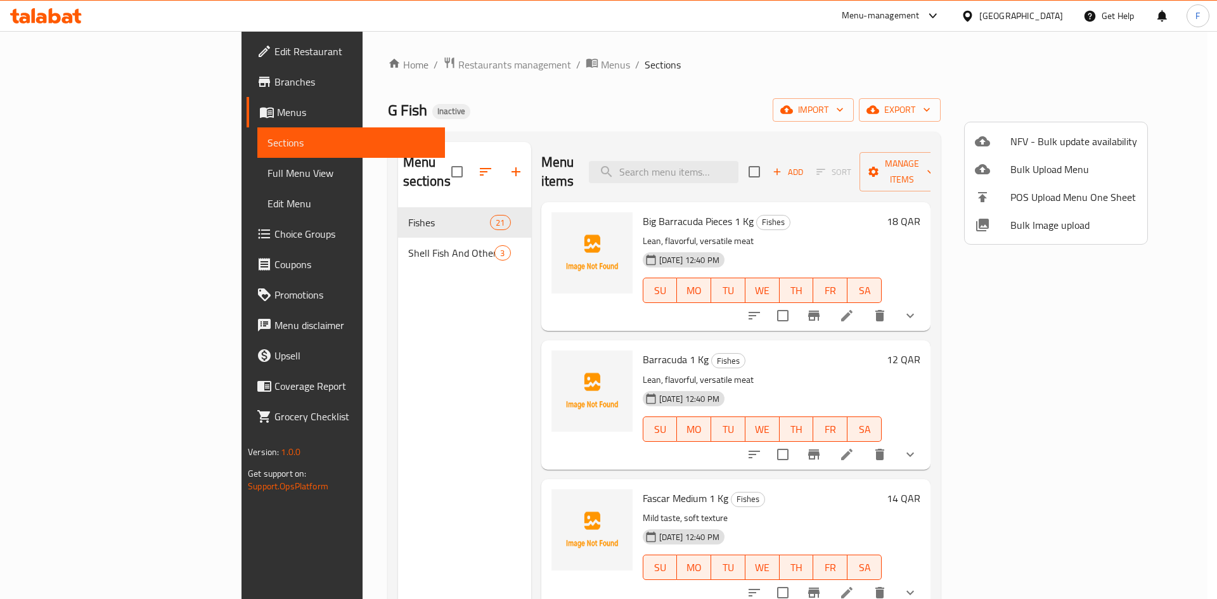
click at [1031, 228] on span "Bulk Image upload" at bounding box center [1073, 224] width 127 height 15
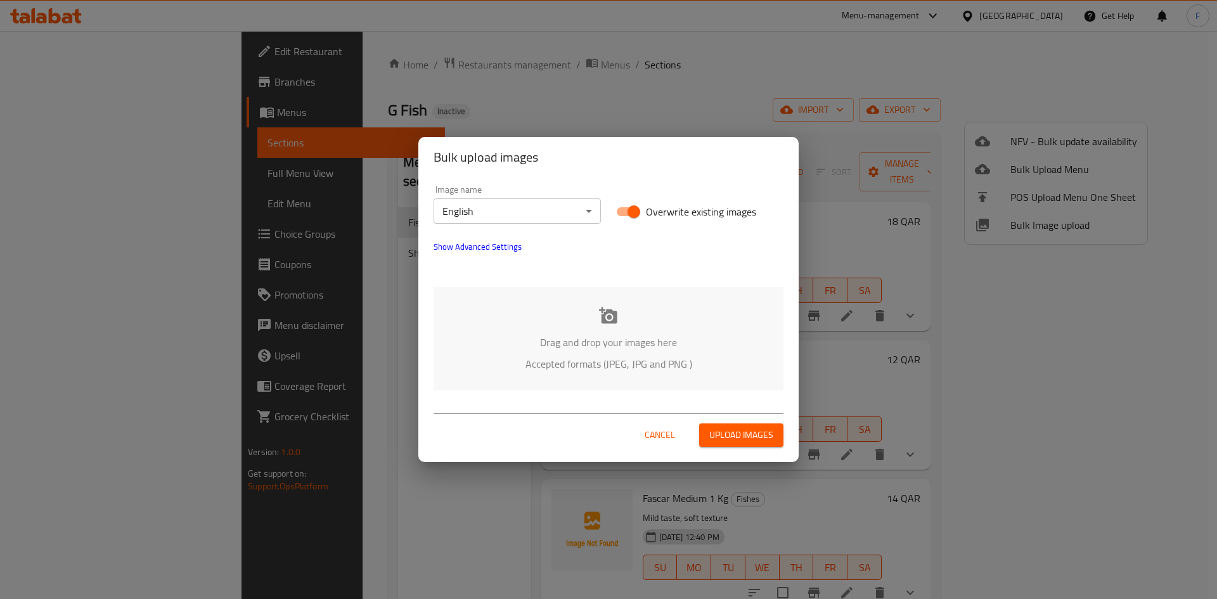
click at [626, 214] on input "Overwrite existing images" at bounding box center [634, 212] width 72 height 24
checkbox input "false"
click at [603, 311] on icon at bounding box center [608, 315] width 18 height 16
click at [645, 439] on span "Cancel" at bounding box center [660, 435] width 30 height 16
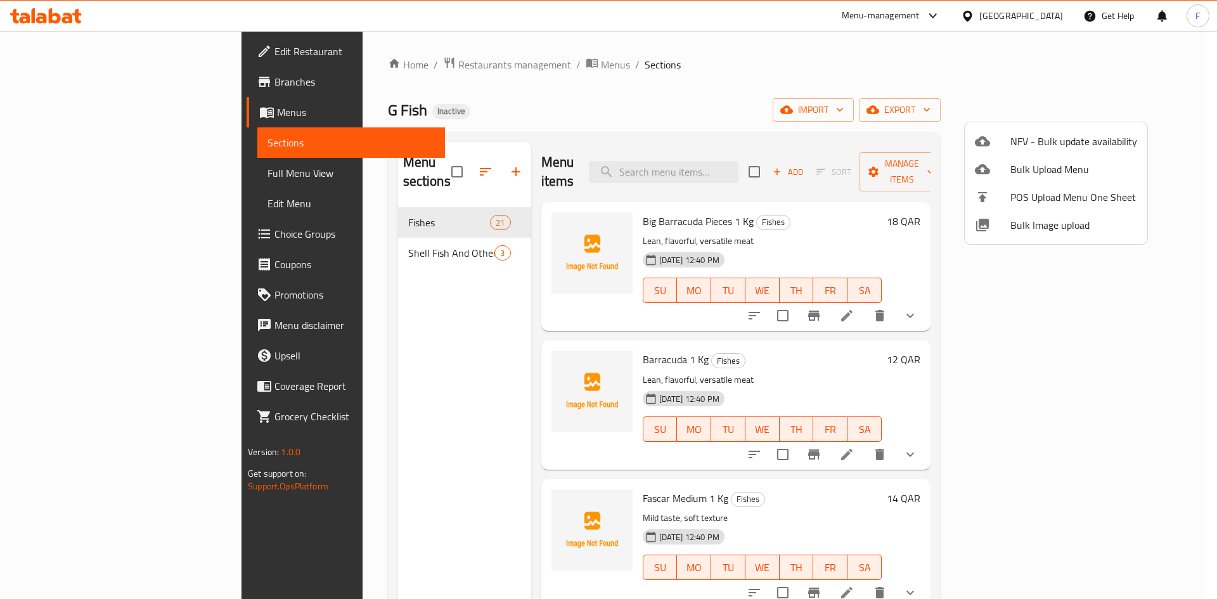
click at [617, 92] on div at bounding box center [608, 299] width 1217 height 599
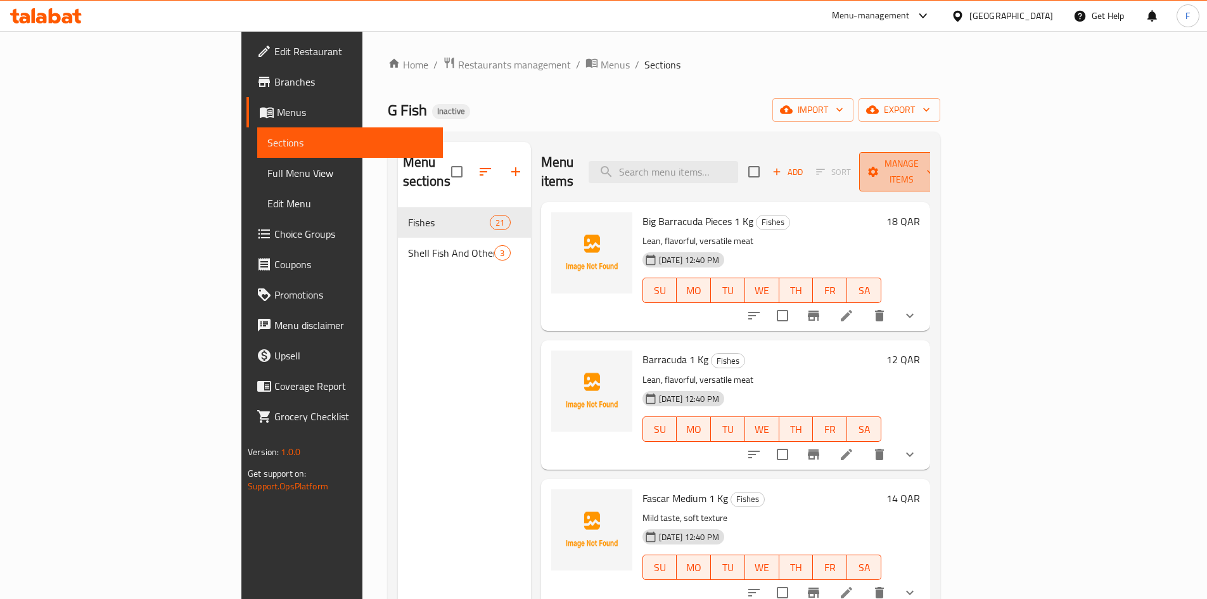
click at [934, 163] on span "Manage items" at bounding box center [902, 172] width 65 height 32
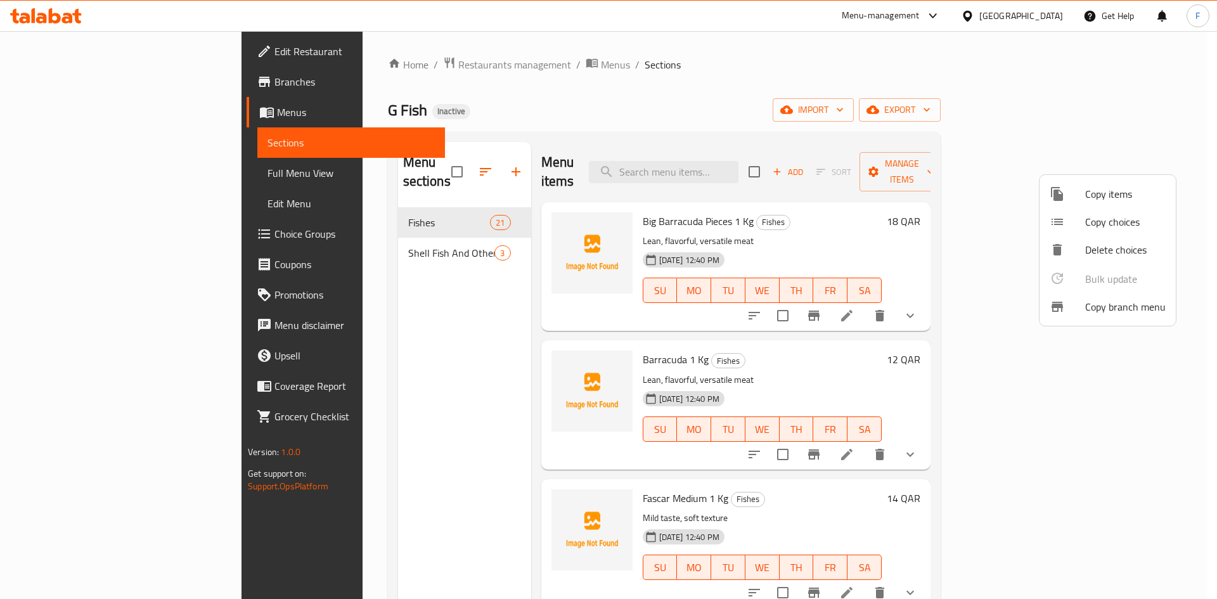
click at [1064, 113] on div at bounding box center [608, 299] width 1217 height 599
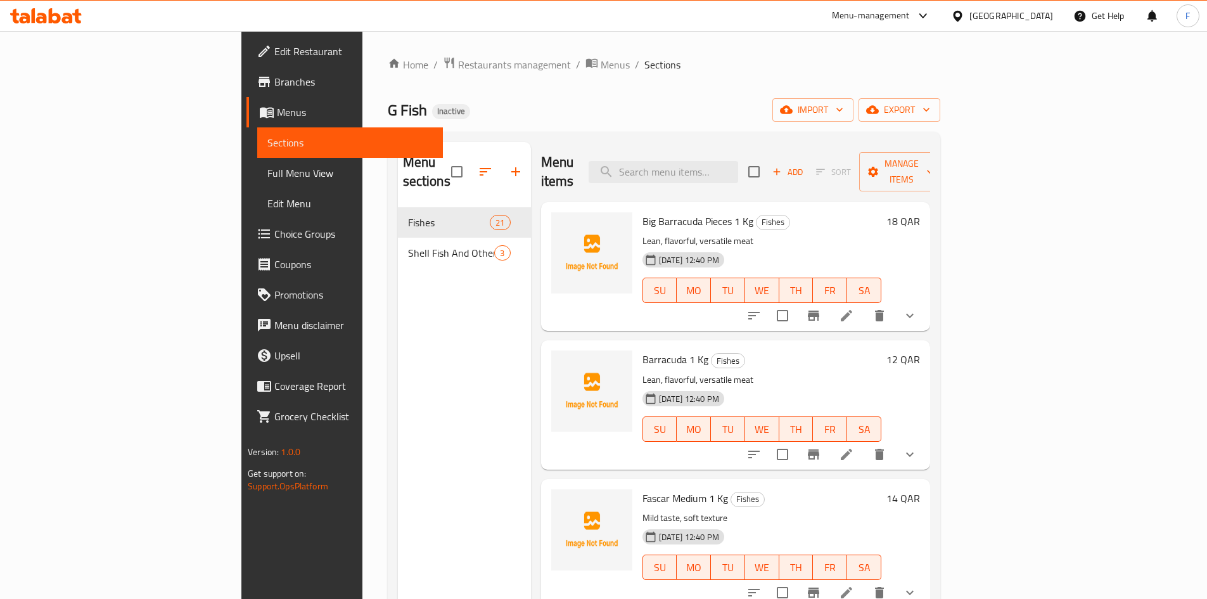
click at [844, 113] on span "import" at bounding box center [813, 110] width 61 height 16
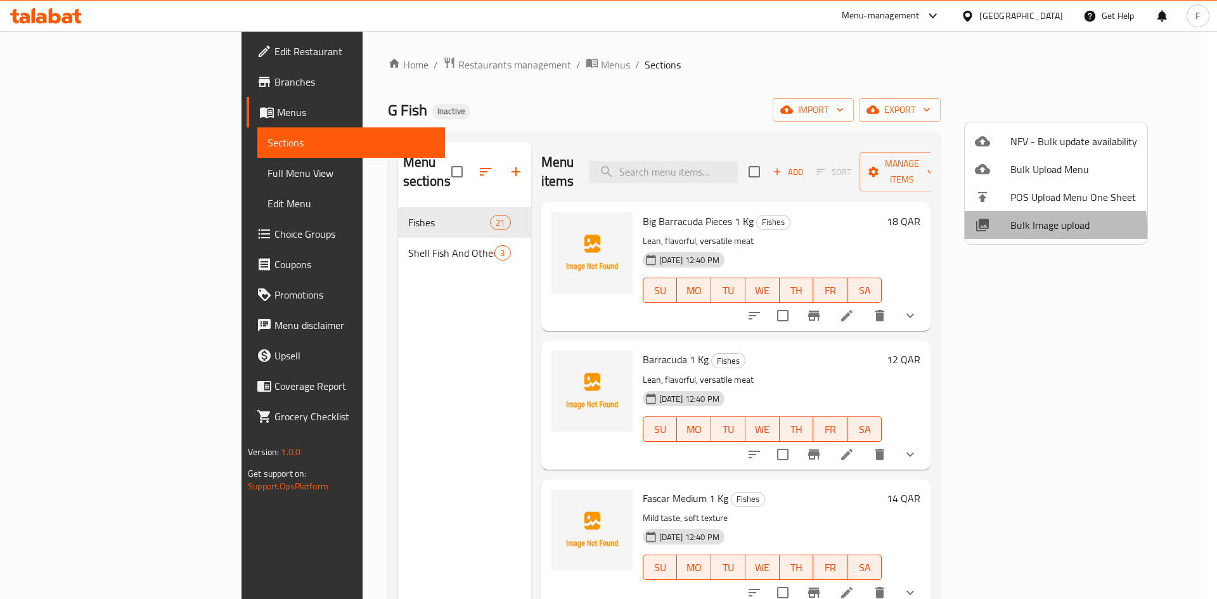
click at [1025, 228] on span "Bulk Image upload" at bounding box center [1073, 224] width 127 height 15
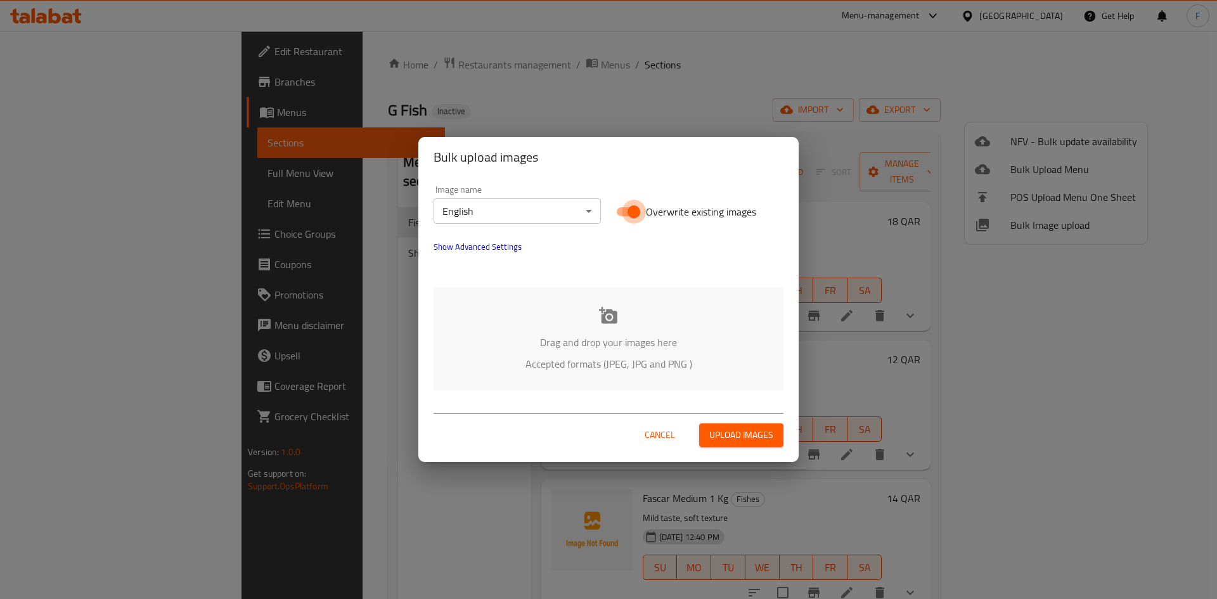
click at [623, 214] on input "Overwrite existing images" at bounding box center [634, 212] width 72 height 24
checkbox input "false"
click at [617, 314] on icon at bounding box center [608, 315] width 19 height 19
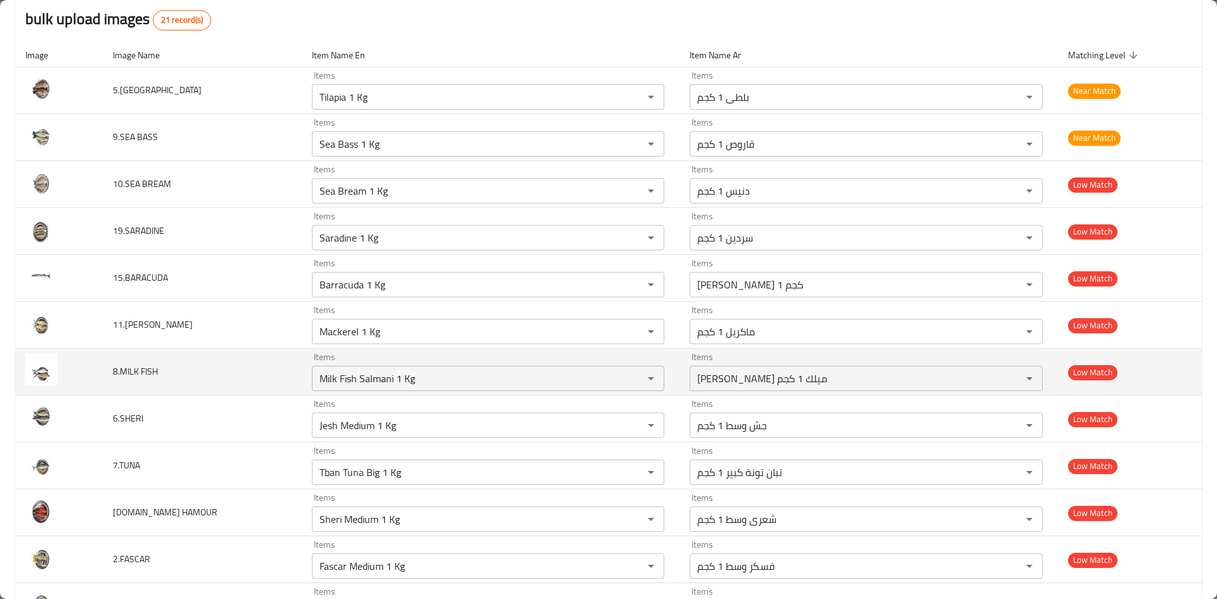
scroll to position [190, 0]
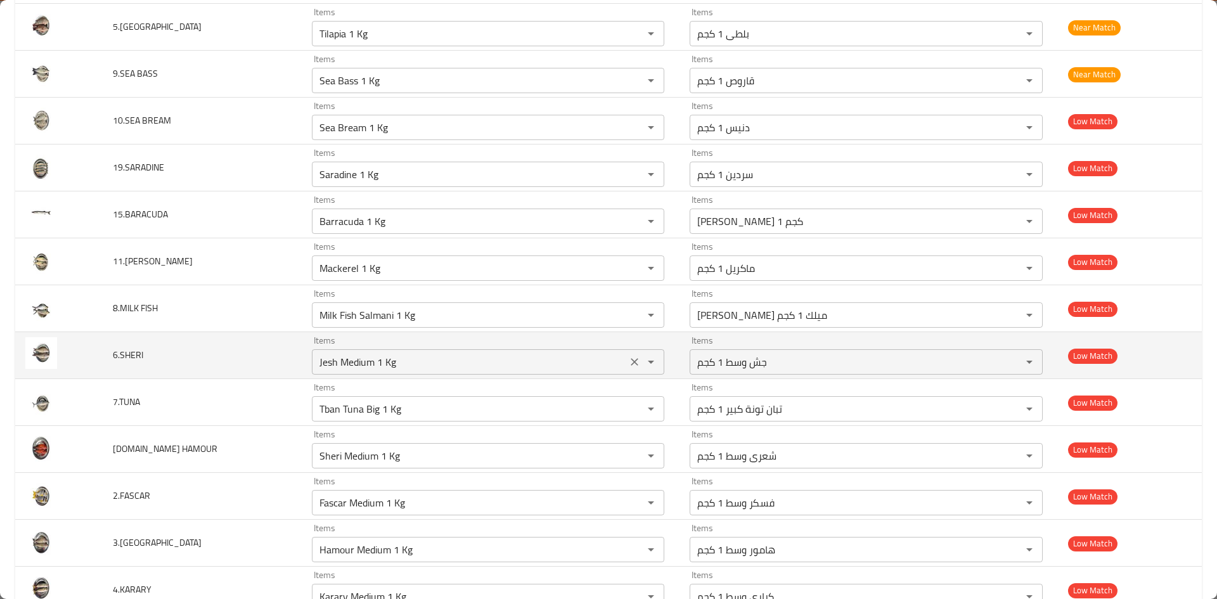
click at [628, 365] on icon "Clear" at bounding box center [634, 362] width 13 height 13
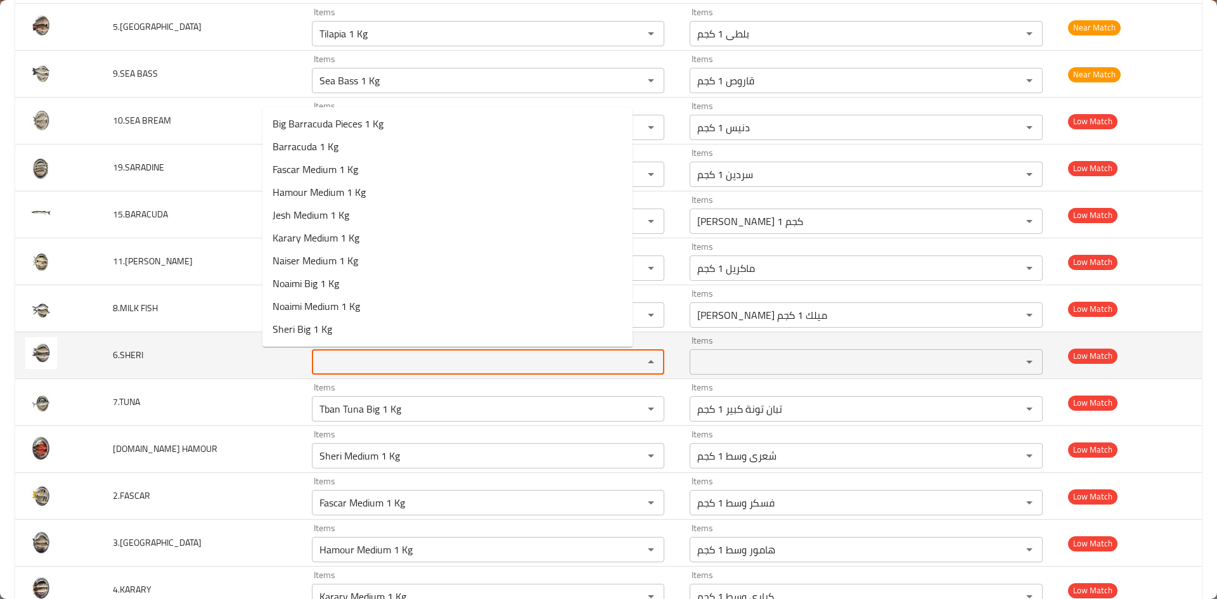
click at [480, 359] on input "Items" at bounding box center [470, 362] width 308 height 18
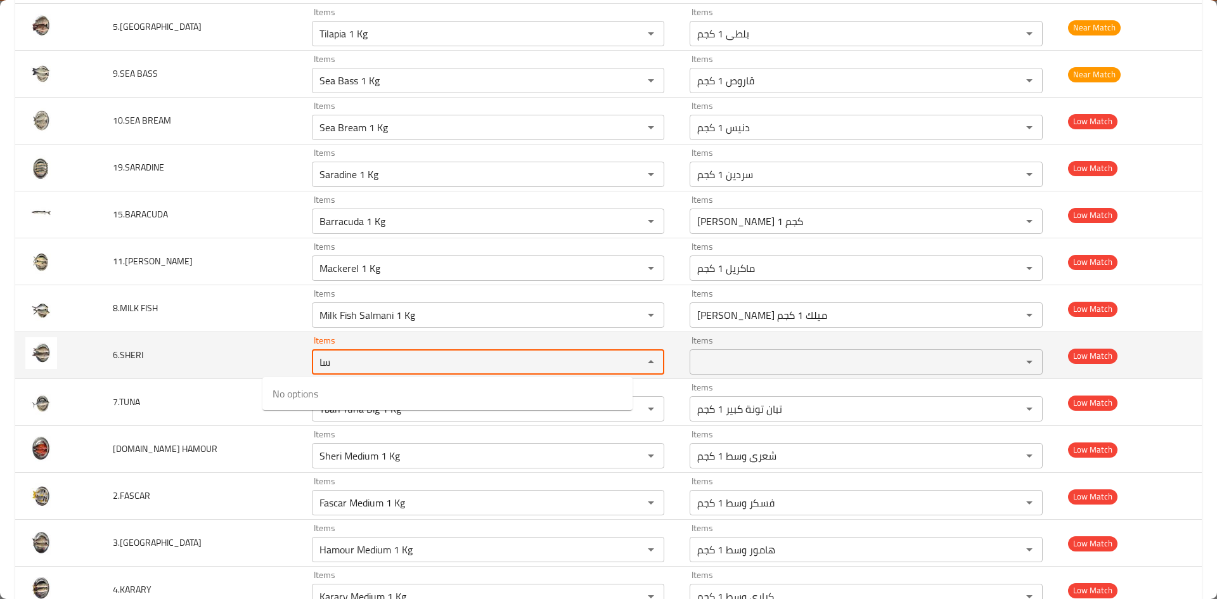
type input "س"
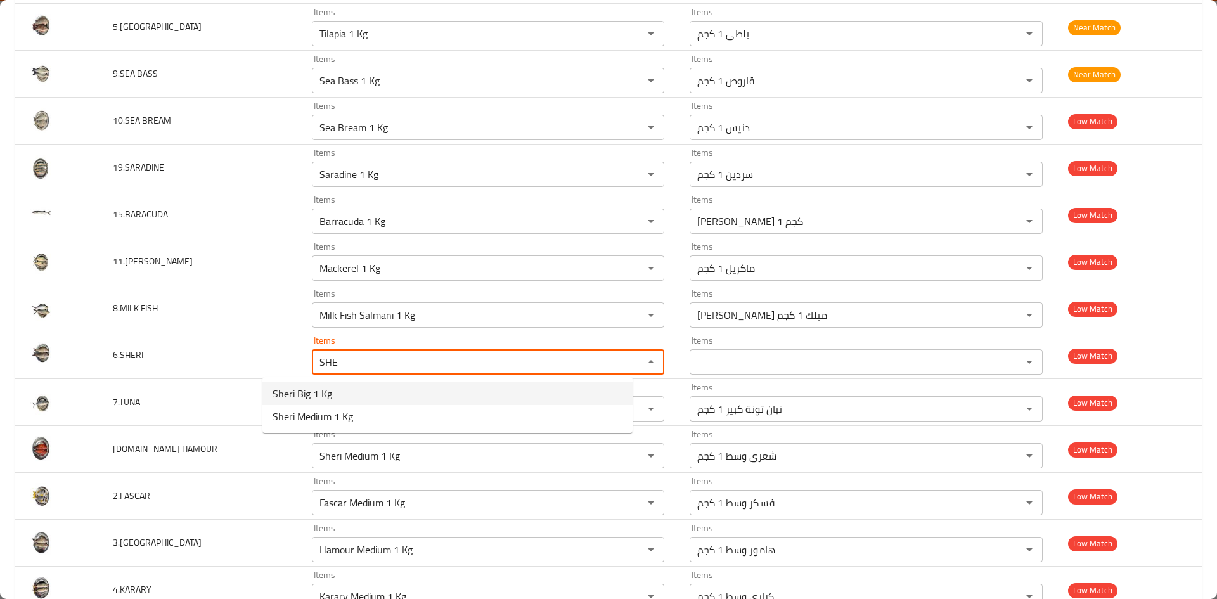
click at [322, 392] on span "[PERSON_NAME] Big 1 Kg" at bounding box center [303, 393] width 60 height 15
type input "[PERSON_NAME] Big 1 Kg"
type input "شعرى كبير 1 كجم"
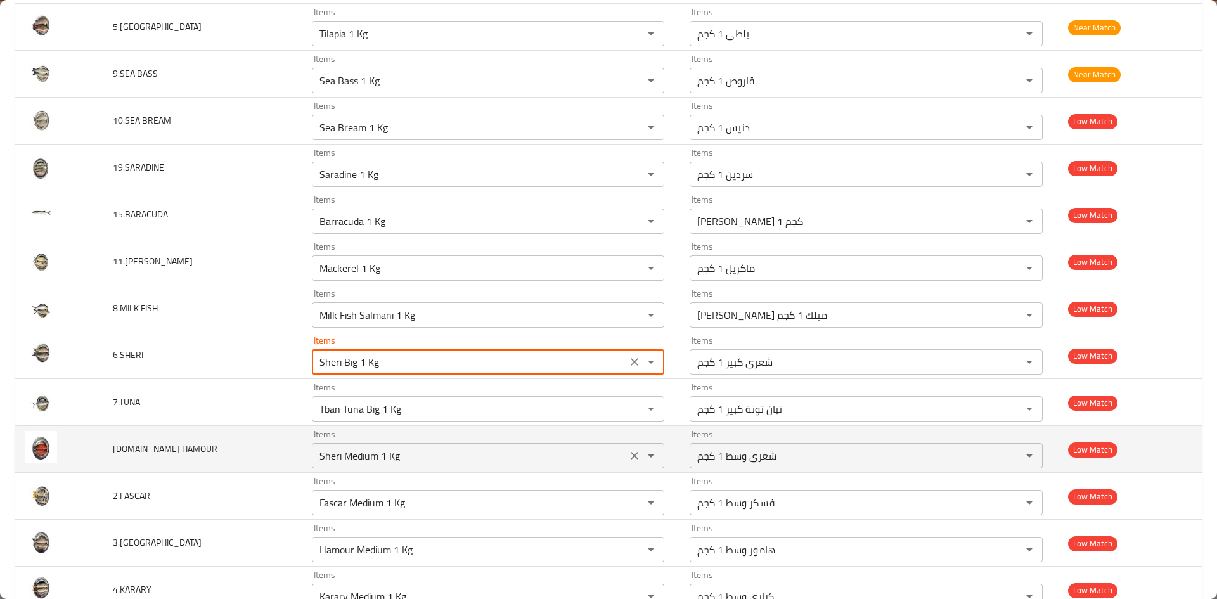
click at [628, 461] on icon "Clear" at bounding box center [634, 455] width 13 height 13
type input "[PERSON_NAME] Big 1 Kg"
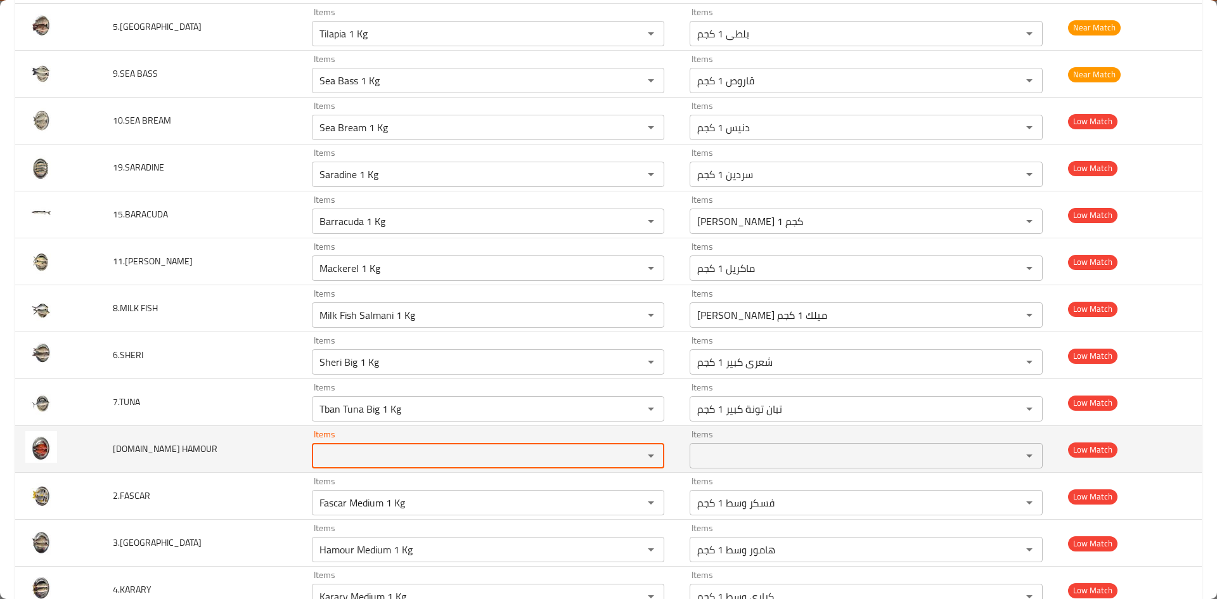
click at [429, 454] on HAMOUR "Items" at bounding box center [470, 456] width 308 height 18
type HAMOUR "H"
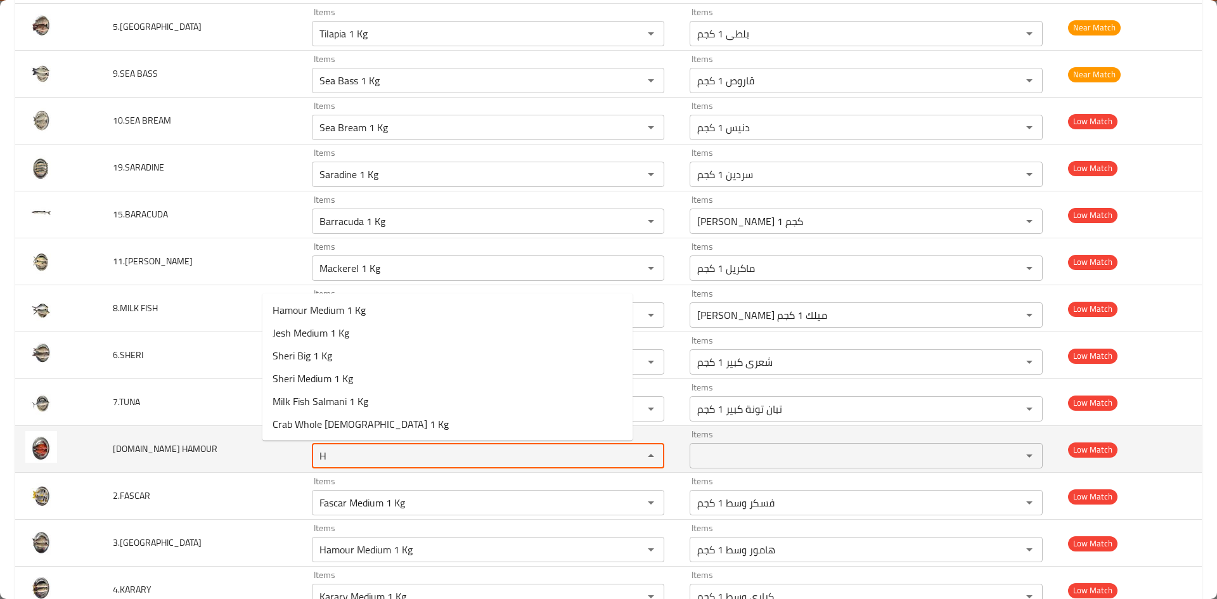
click at [429, 454] on HAMOUR "H" at bounding box center [470, 456] width 308 height 18
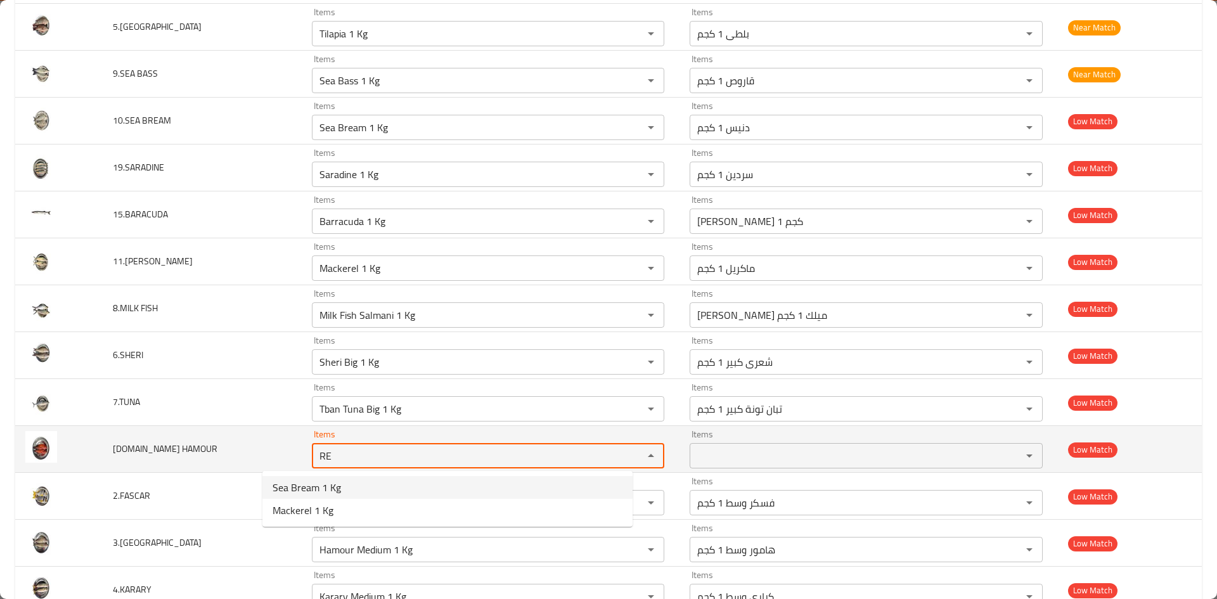
click at [316, 461] on HAMOUR "RE" at bounding box center [470, 456] width 308 height 18
type HAMOUR "R"
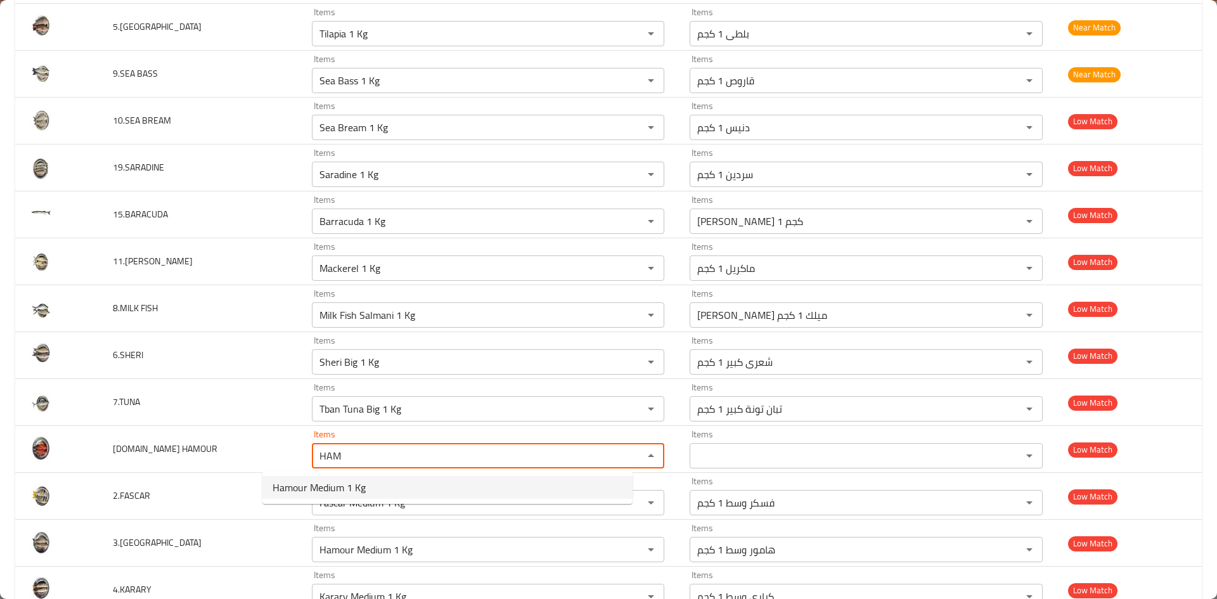
click at [310, 492] on span "Hamour Medium 1 Kg" at bounding box center [319, 487] width 93 height 15
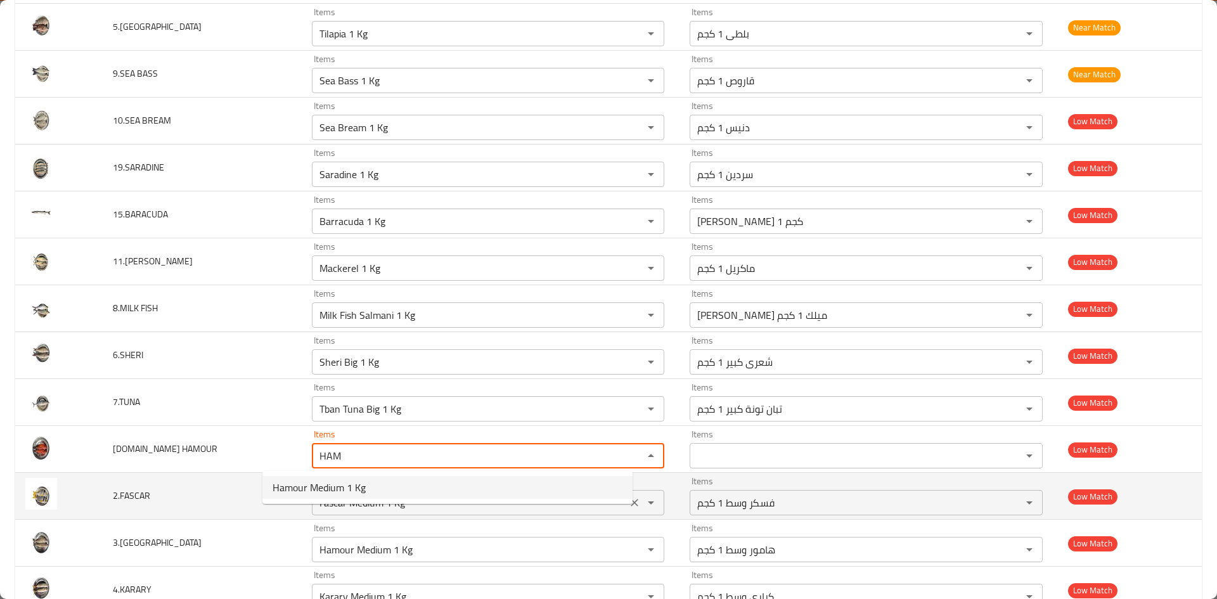
type HAMOUR "Hamour Medium 1 Kg"
type HAMOUR-ar "هامور وسط 1 كجم"
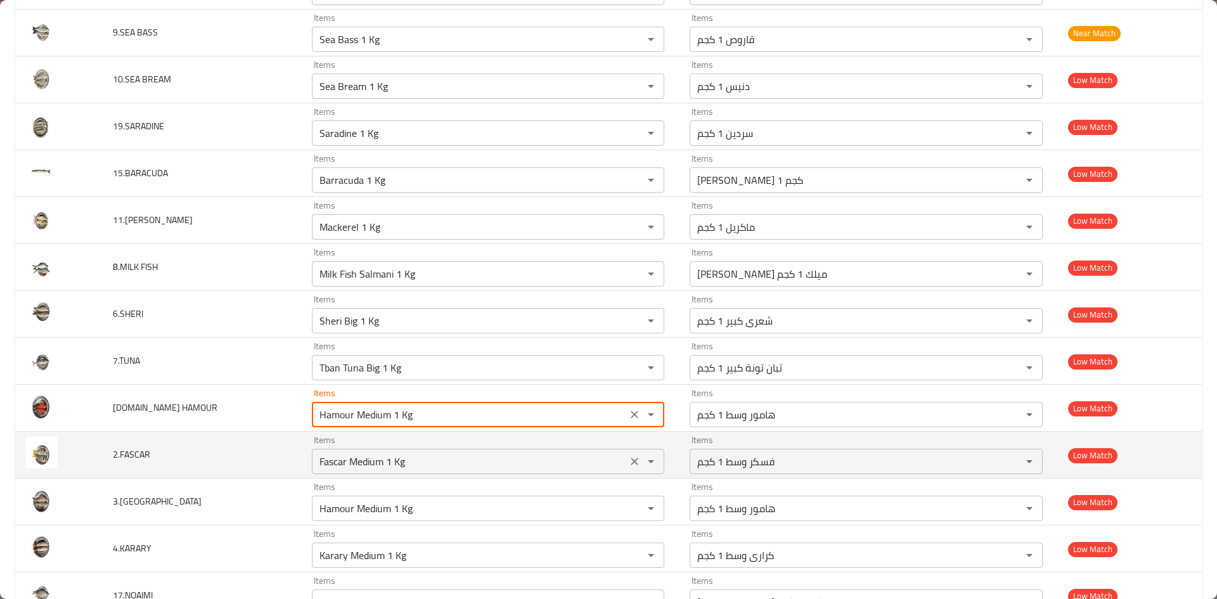
scroll to position [254, 0]
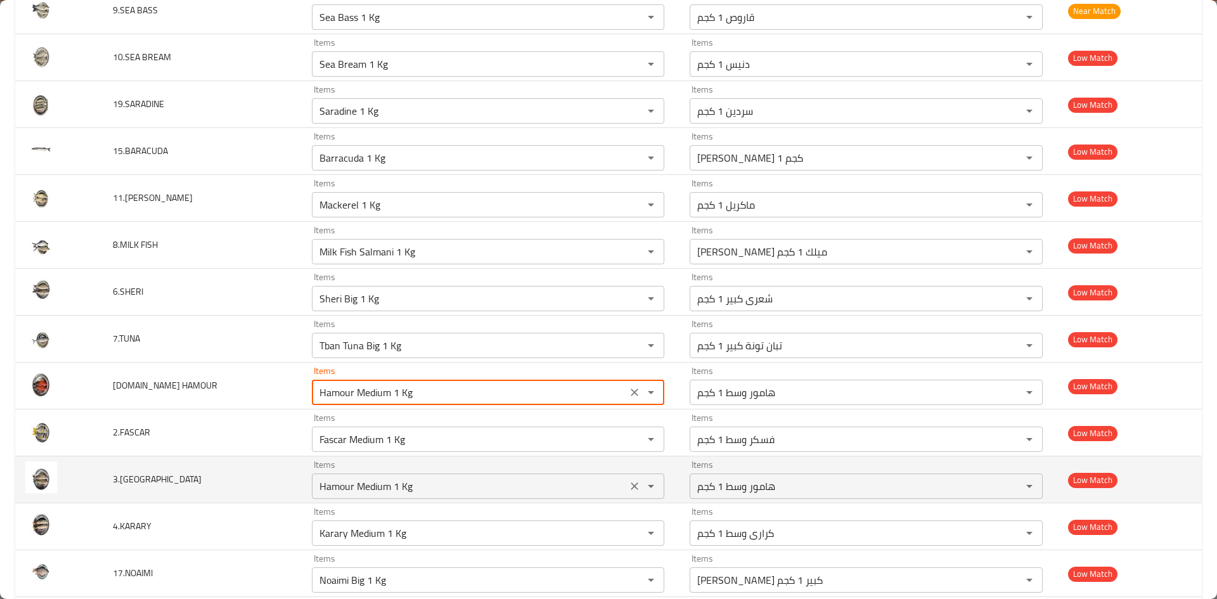
type HAMOUR "Hamour Medium 1 Kg"
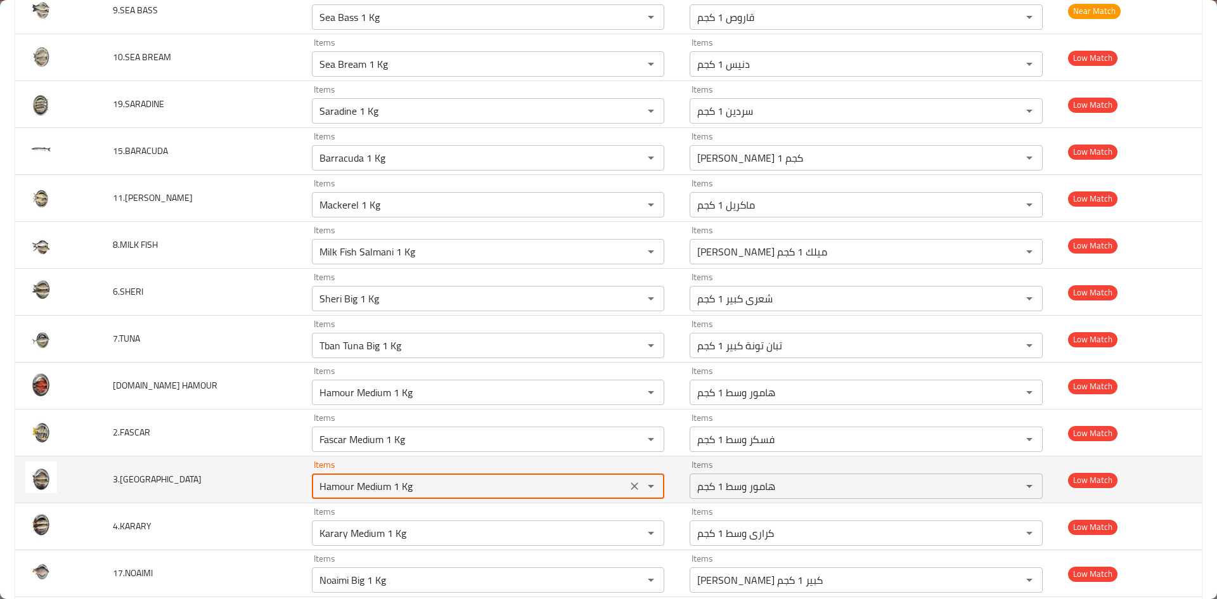
click at [371, 484] on input "Hamour Medium 1 Kg" at bounding box center [470, 486] width 308 height 18
click at [628, 490] on icon "Clear" at bounding box center [634, 486] width 13 height 13
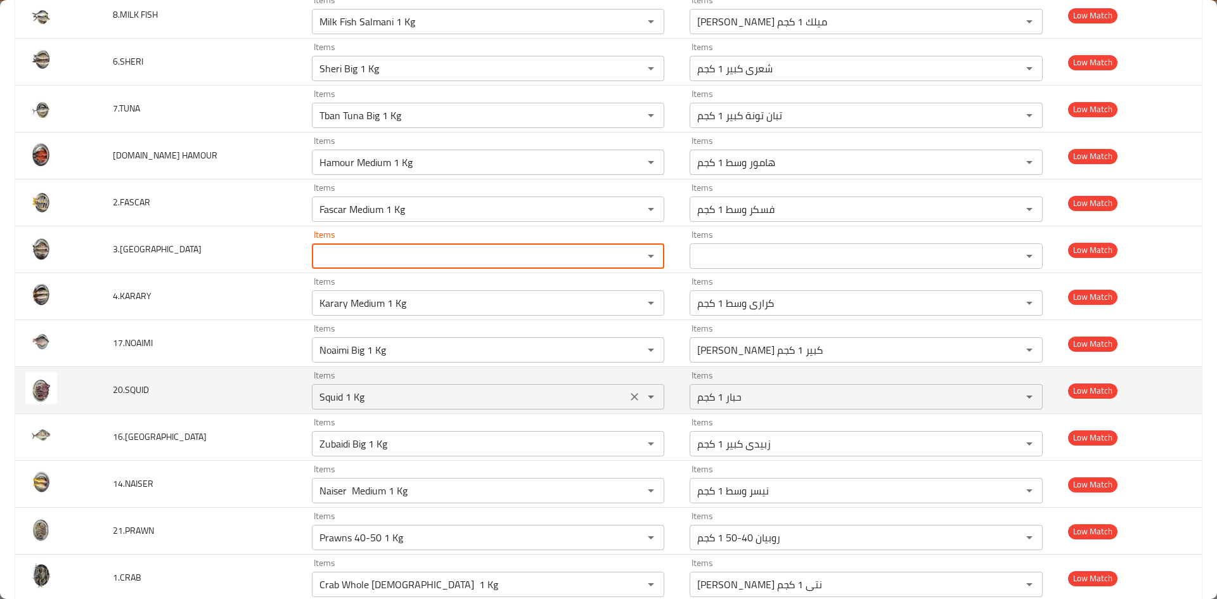
scroll to position [605, 0]
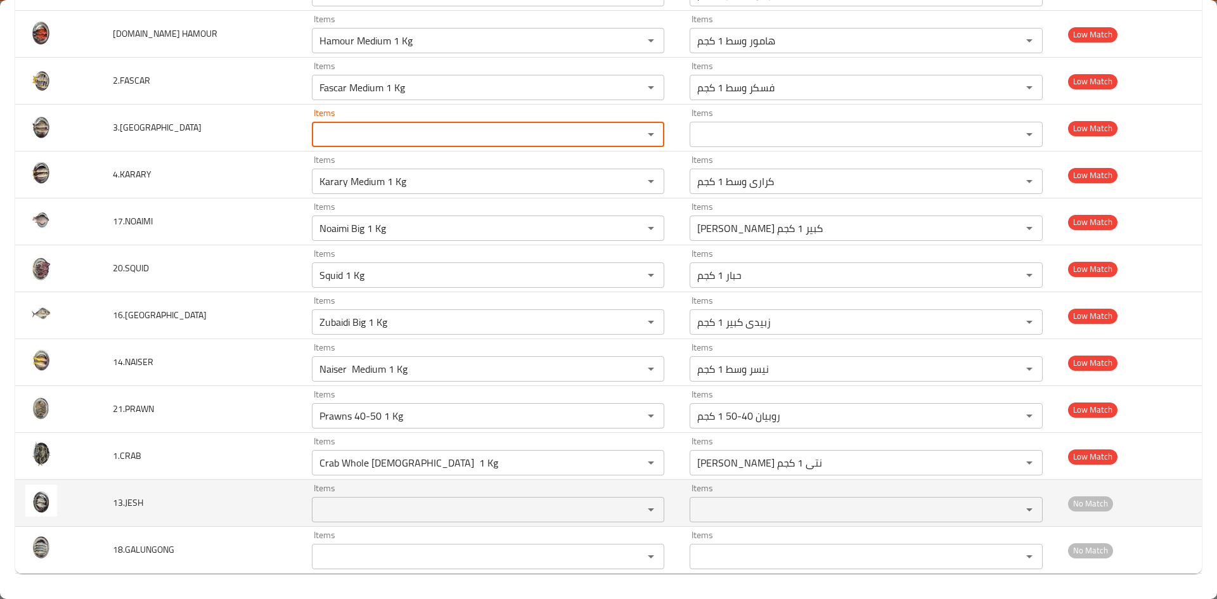
click at [316, 506] on input "Items" at bounding box center [470, 510] width 308 height 18
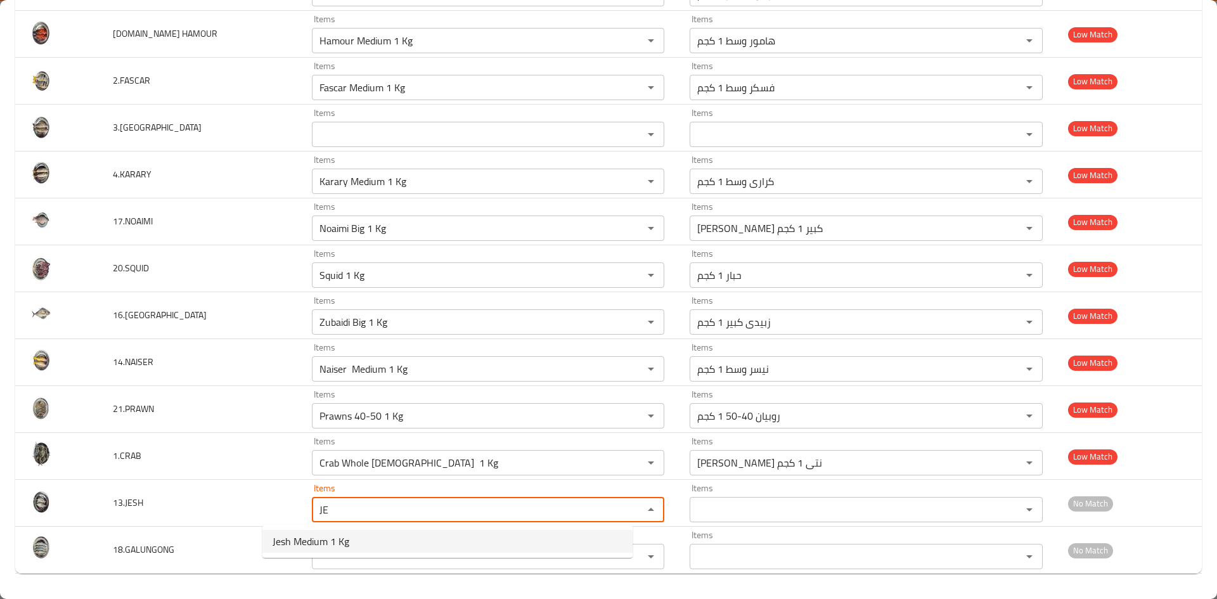
click at [310, 540] on span "Jesh Medium 1 Kg" at bounding box center [311, 541] width 77 height 15
type input "Jesh Medium 1 Kg"
type input "جش وسط 1 كجم"
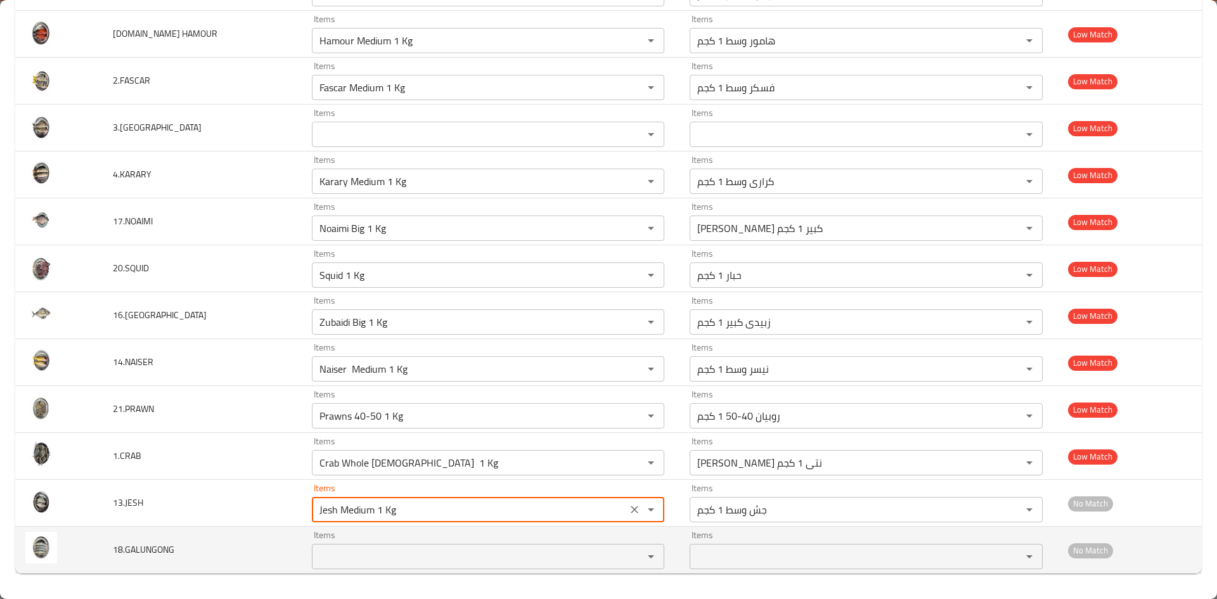
type input "Jesh Medium 1 Kg"
click at [316, 548] on input "Items" at bounding box center [470, 557] width 308 height 18
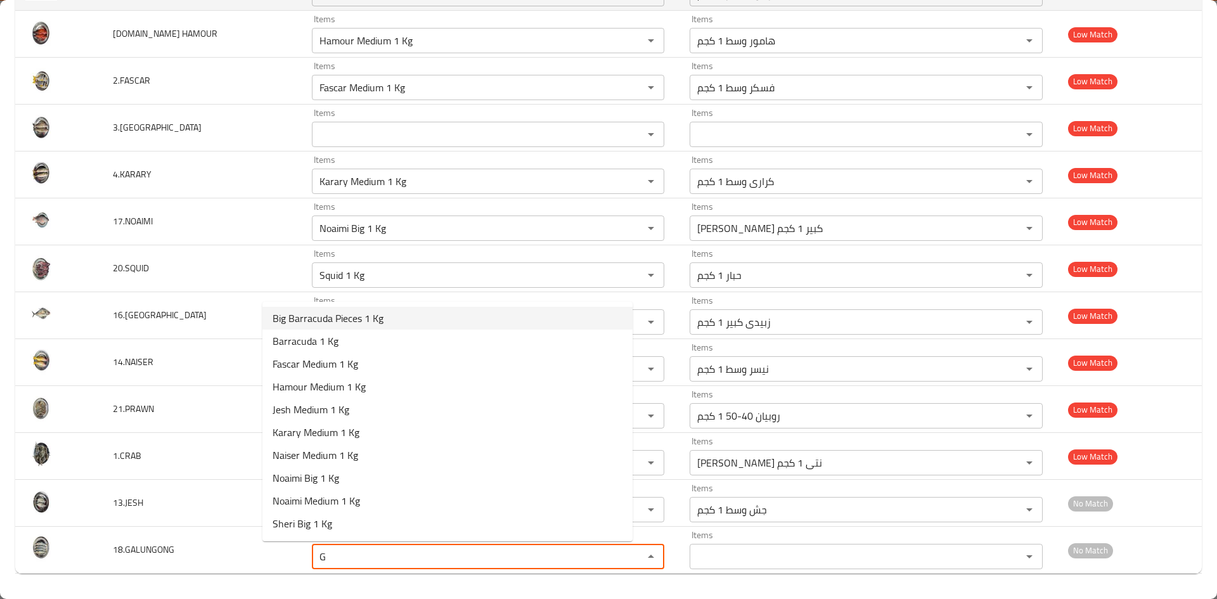
type input "G"
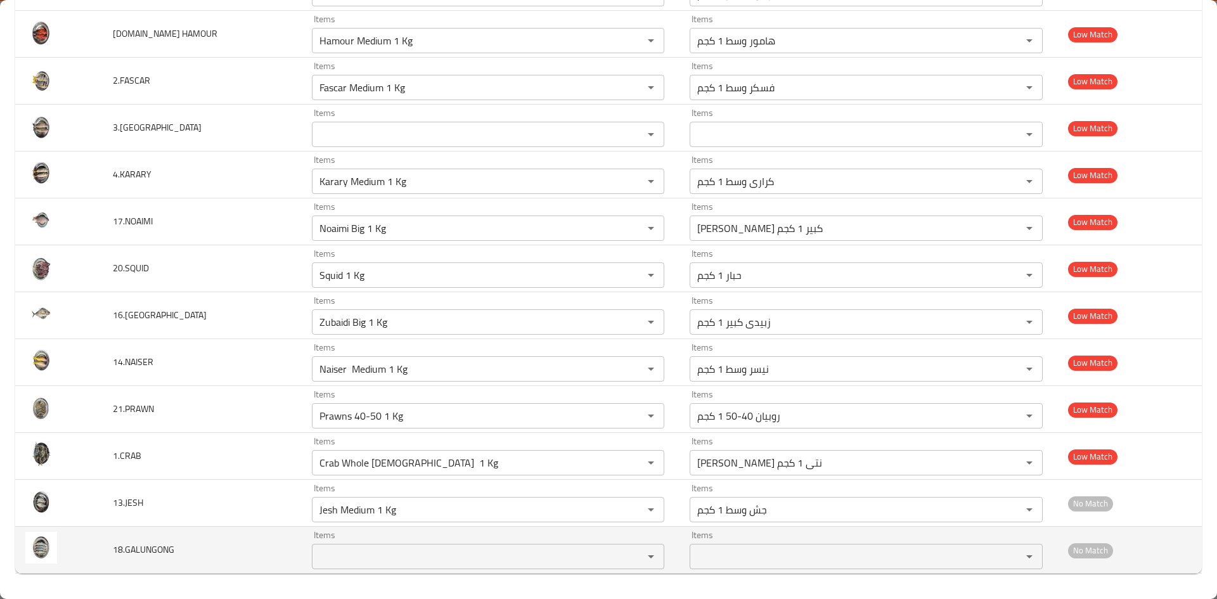
click at [312, 566] on div "Items" at bounding box center [488, 556] width 353 height 25
drag, startPoint x: 179, startPoint y: 549, endPoint x: 129, endPoint y: 537, distance: 52.1
click at [129, 537] on td "18.GALUNGONG" at bounding box center [202, 550] width 199 height 47
copy span "GALUNGONG"
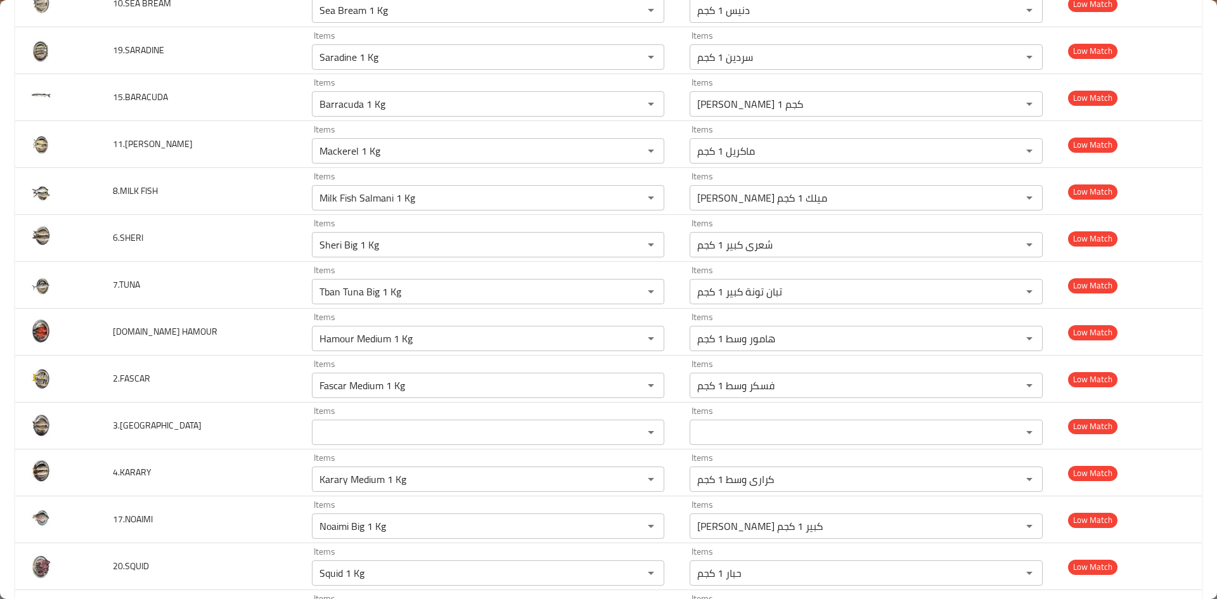
scroll to position [288, 0]
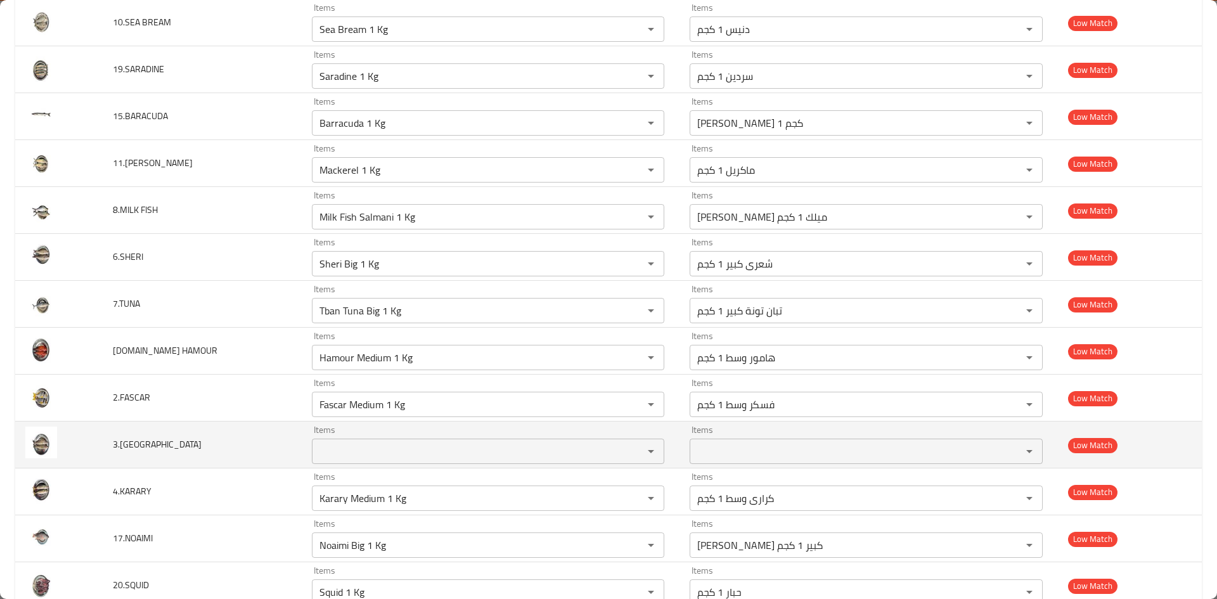
click at [147, 445] on span "3.HAMOUR" at bounding box center [157, 444] width 89 height 16
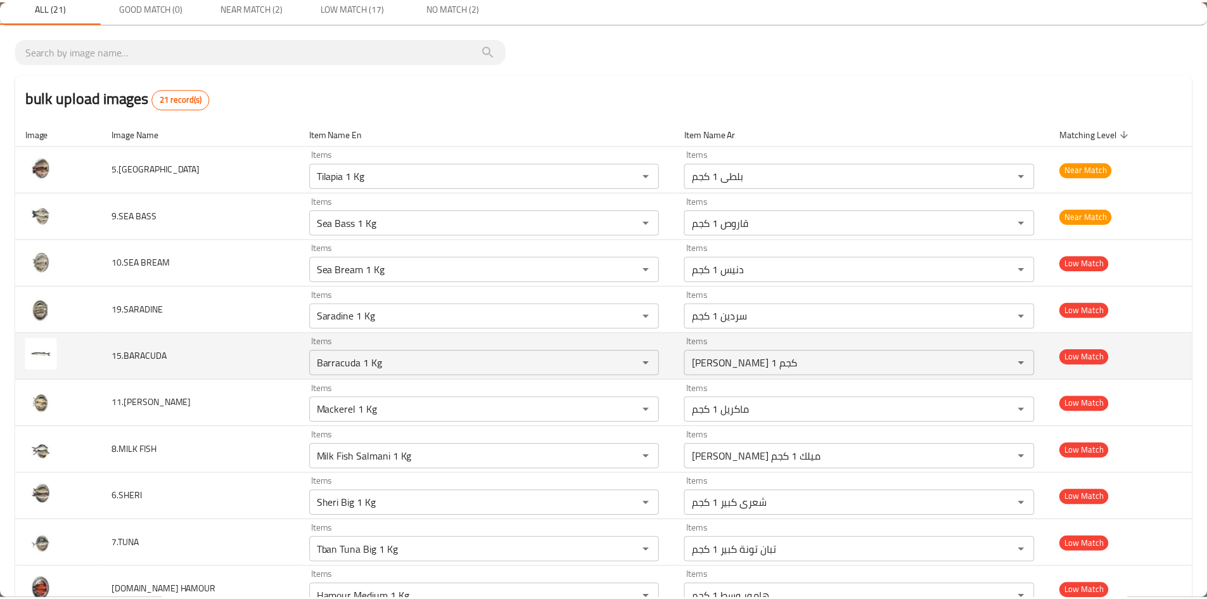
scroll to position [0, 0]
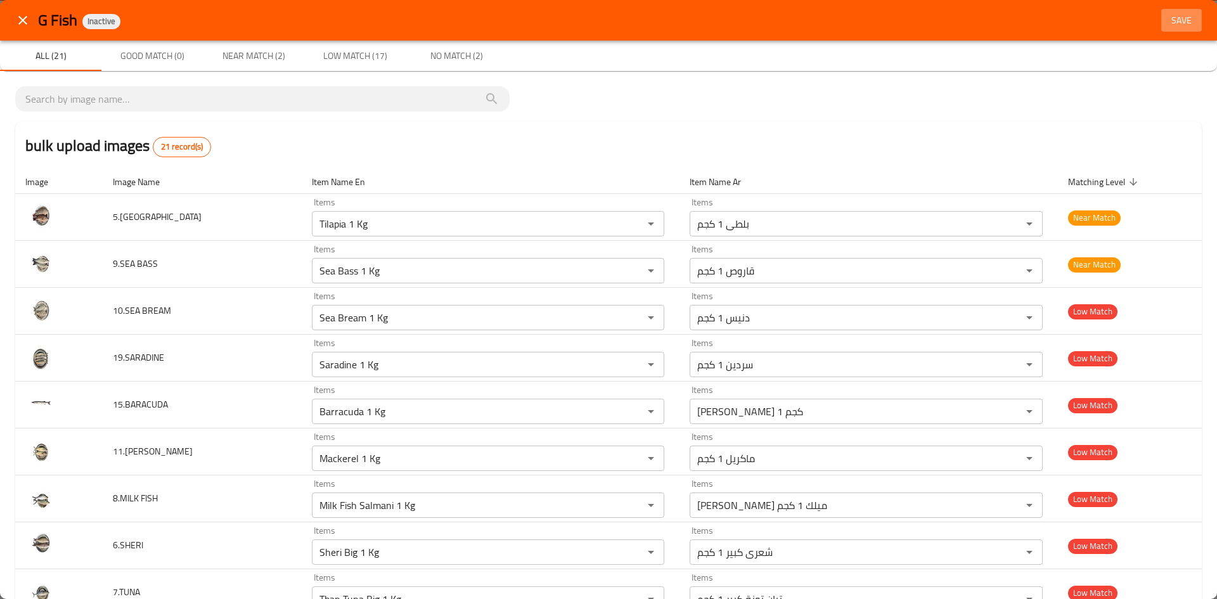
click at [1169, 17] on span "Save" at bounding box center [1181, 21] width 30 height 16
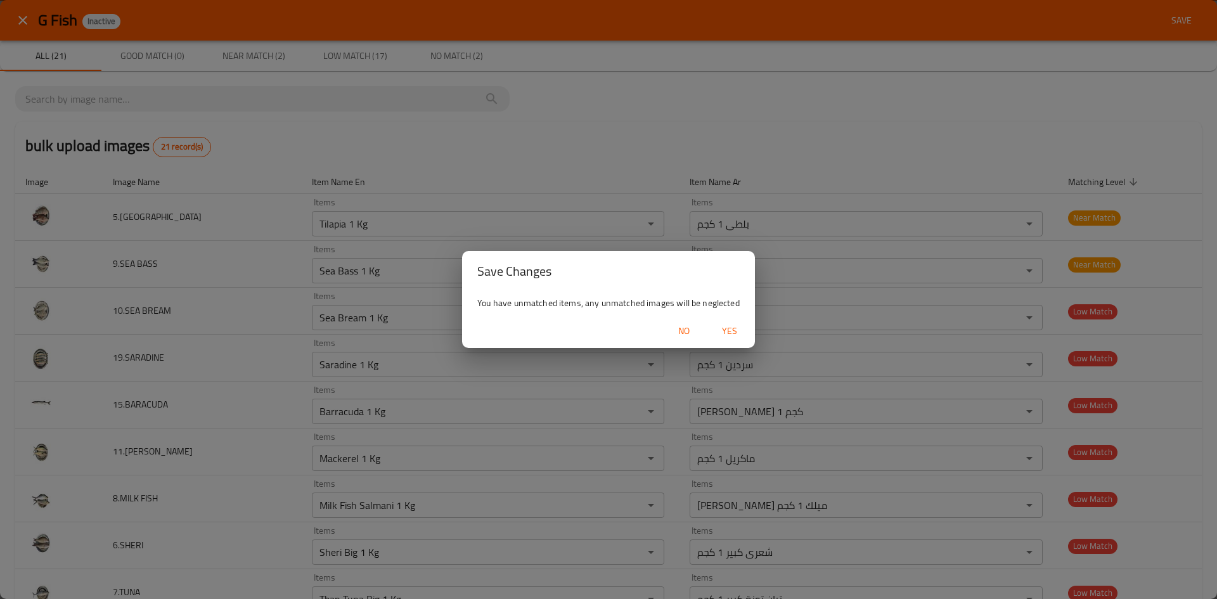
click at [728, 334] on span "Yes" at bounding box center [729, 331] width 30 height 16
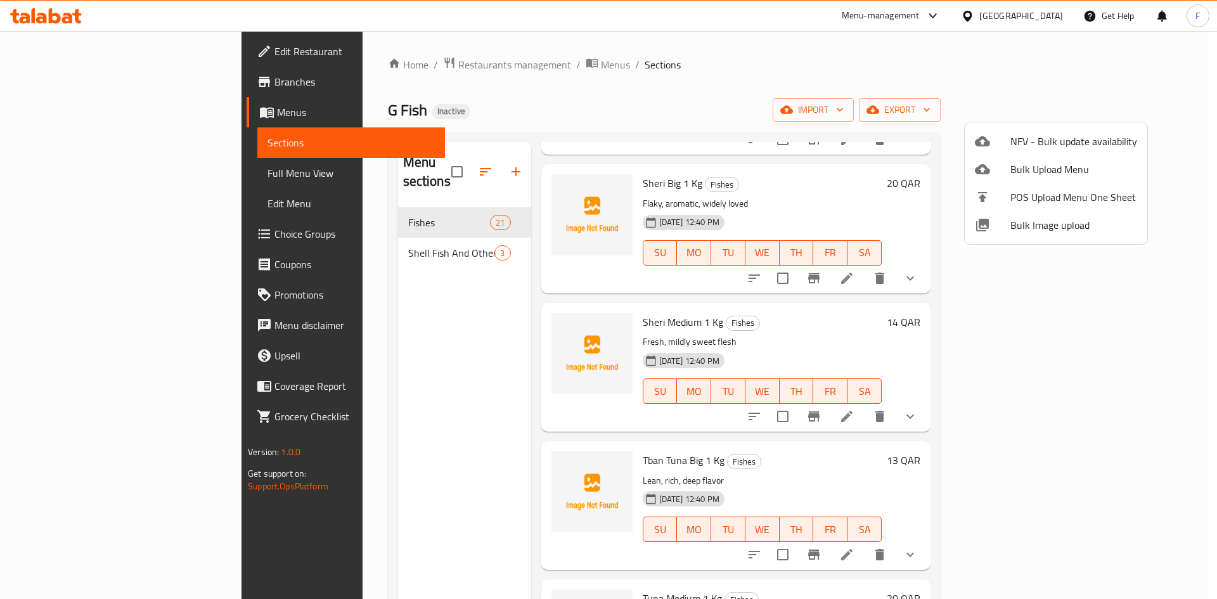
click at [402, 231] on div at bounding box center [608, 299] width 1217 height 599
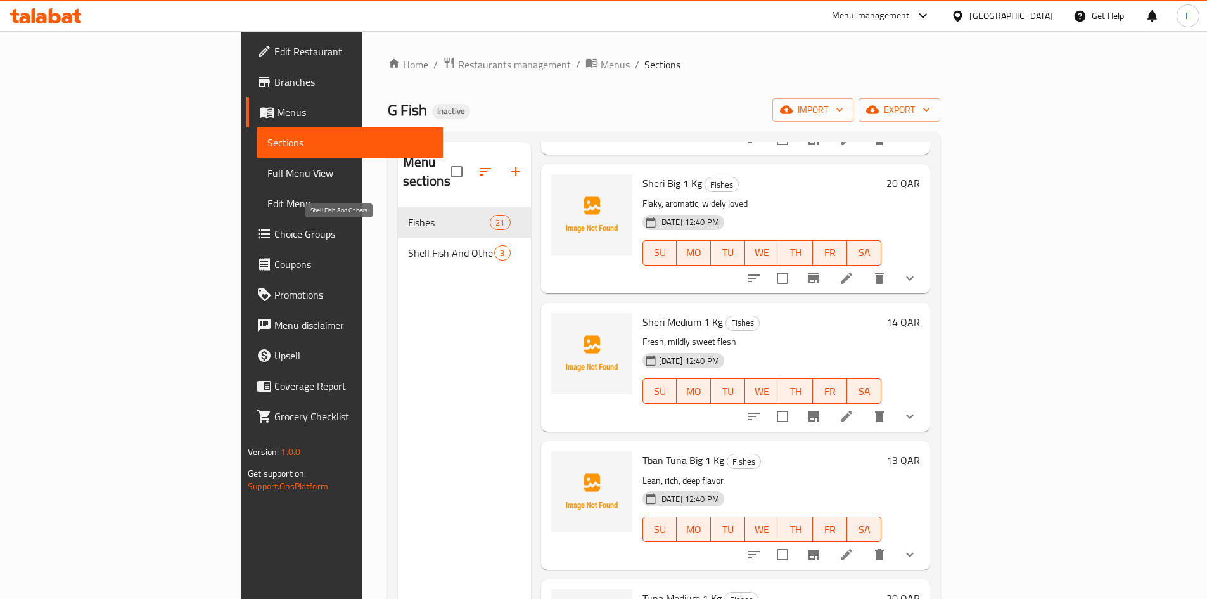
click at [408, 245] on span "Shell Fish And Others" at bounding box center [451, 252] width 87 height 15
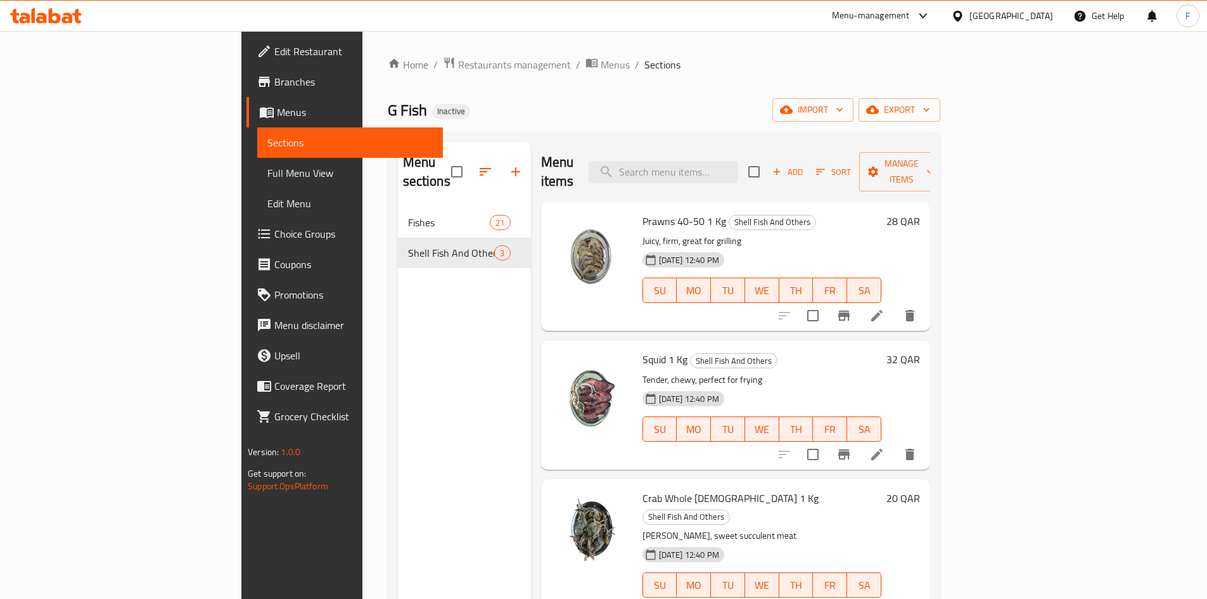
click at [643, 212] on span "Prawns 40-50 1 Kg" at bounding box center [685, 221] width 84 height 19
click at [643, 350] on span "Squid 1 Kg" at bounding box center [665, 359] width 45 height 19
click at [643, 489] on span "Crab Whole Female 1 Kg" at bounding box center [731, 498] width 176 height 19
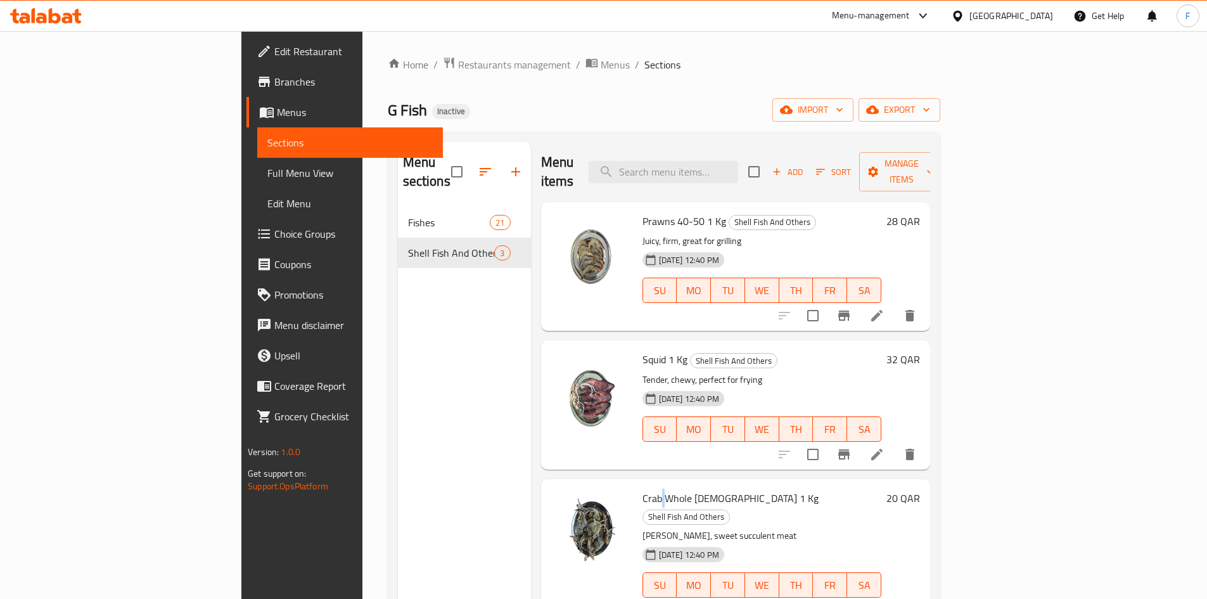
drag, startPoint x: 599, startPoint y: 484, endPoint x: 535, endPoint y: 353, distance: 145.4
click at [643, 489] on span "Crab Whole Female 1 Kg" at bounding box center [731, 498] width 176 height 19
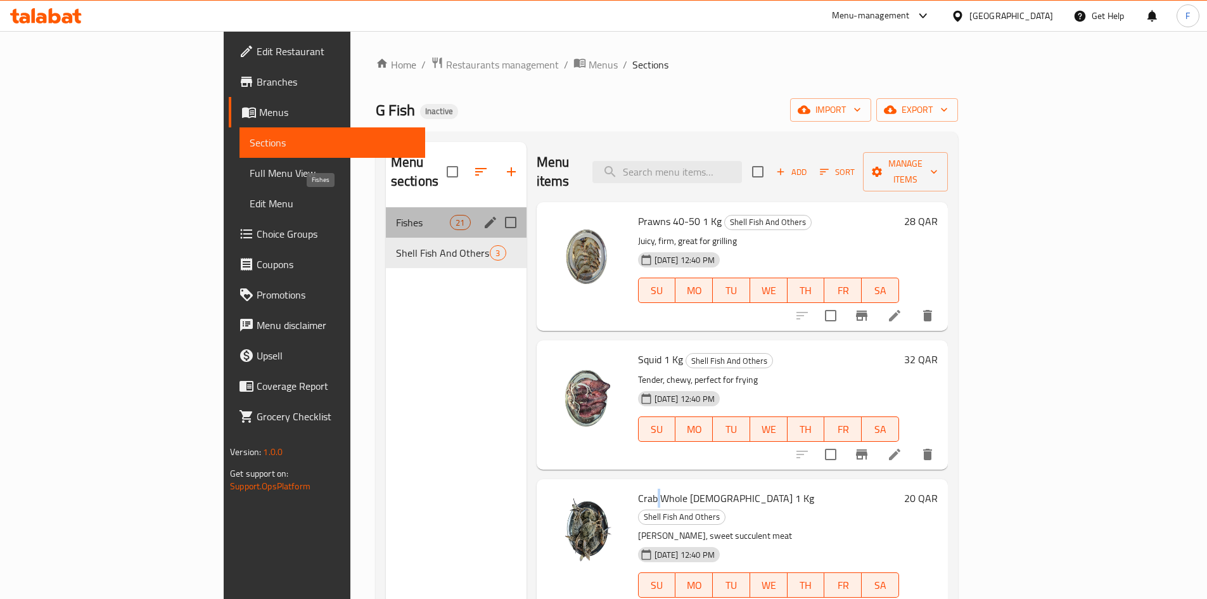
click at [396, 215] on span "Fishes" at bounding box center [423, 222] width 54 height 15
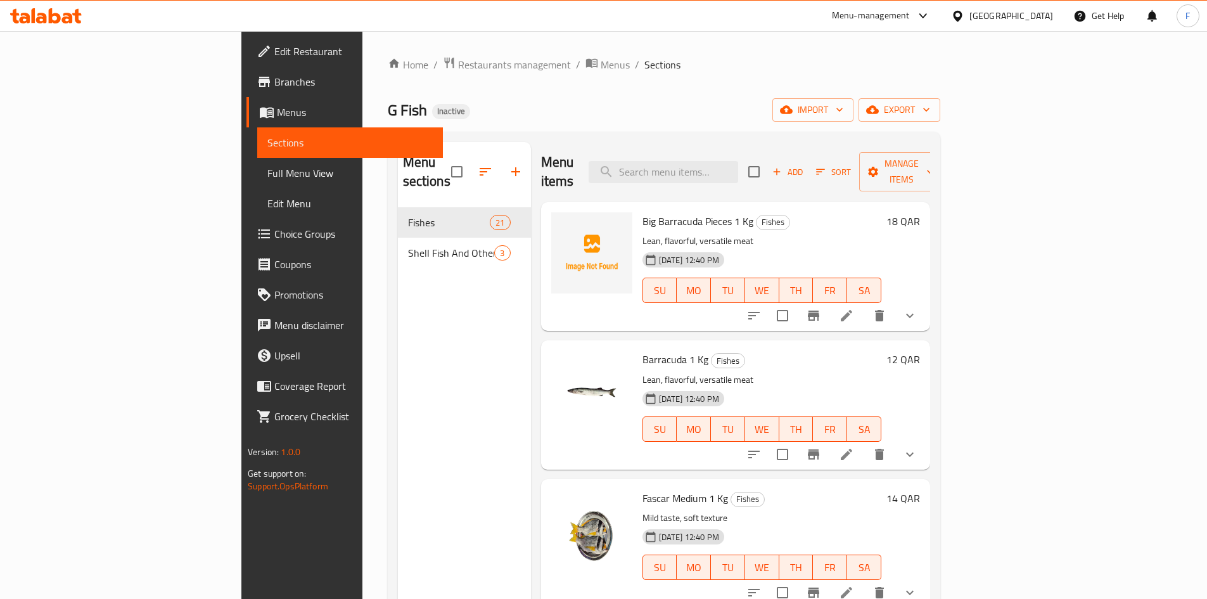
click at [643, 212] on span "Big Barracuda Pieces 1 Kg" at bounding box center [698, 221] width 111 height 19
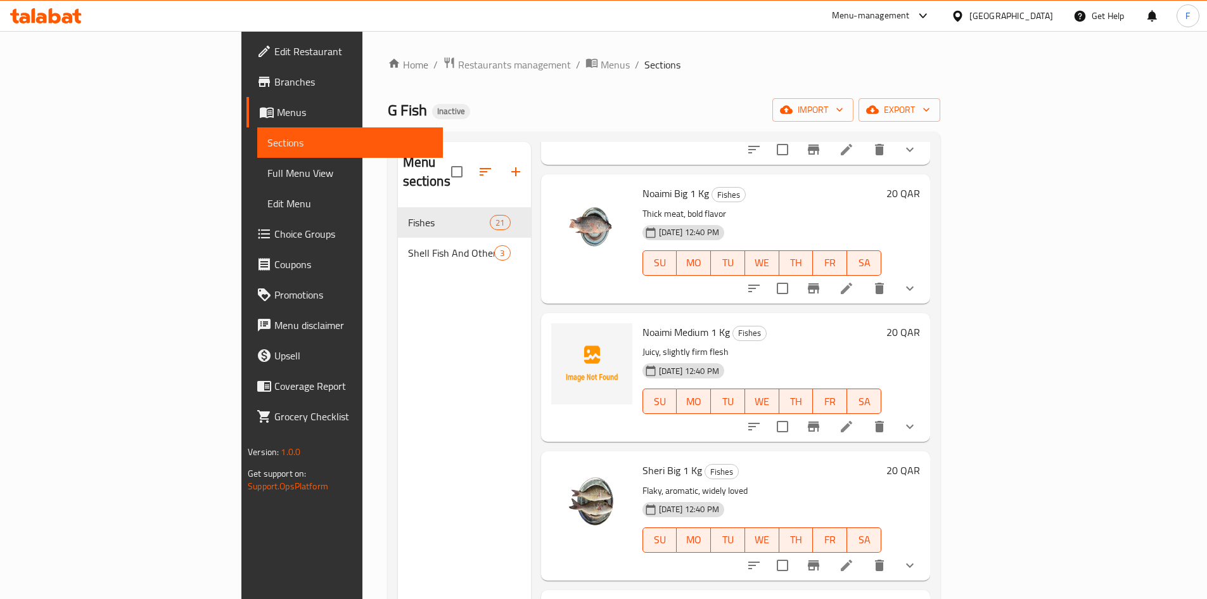
scroll to position [1014, 0]
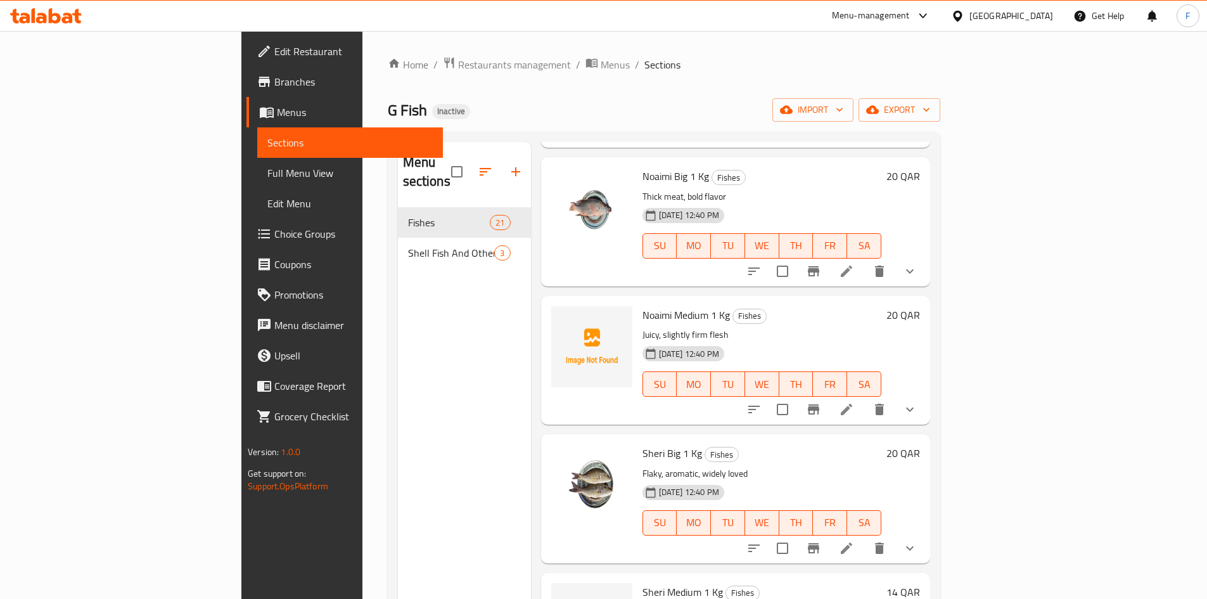
click at [643, 305] on span "Noaimi Medium 1 Kg" at bounding box center [686, 314] width 87 height 19
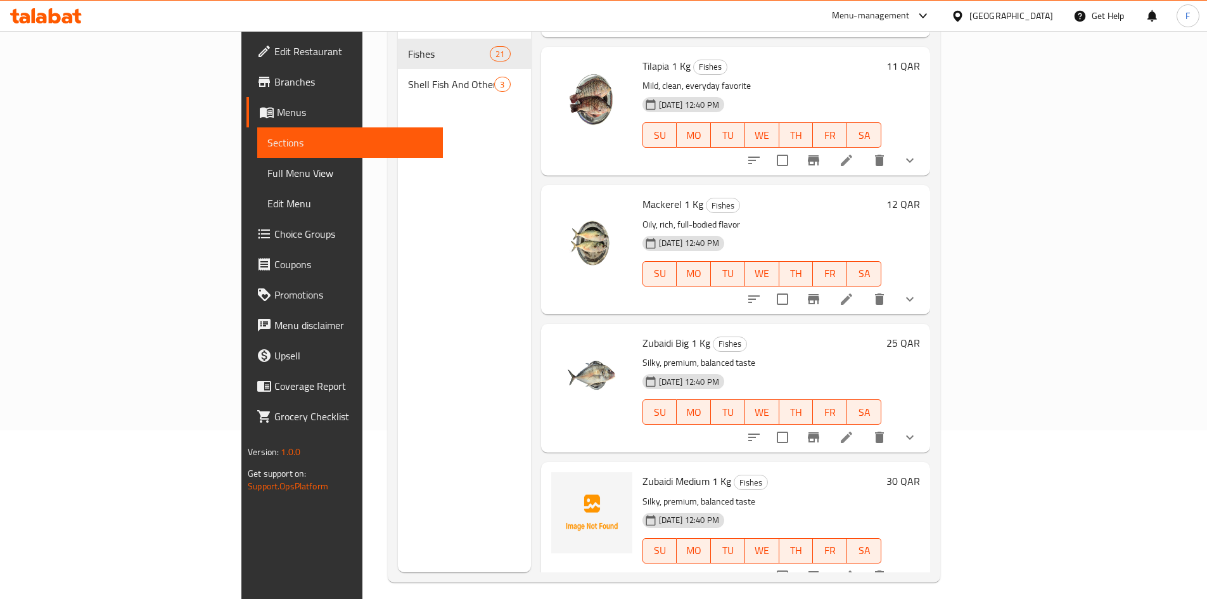
scroll to position [177, 0]
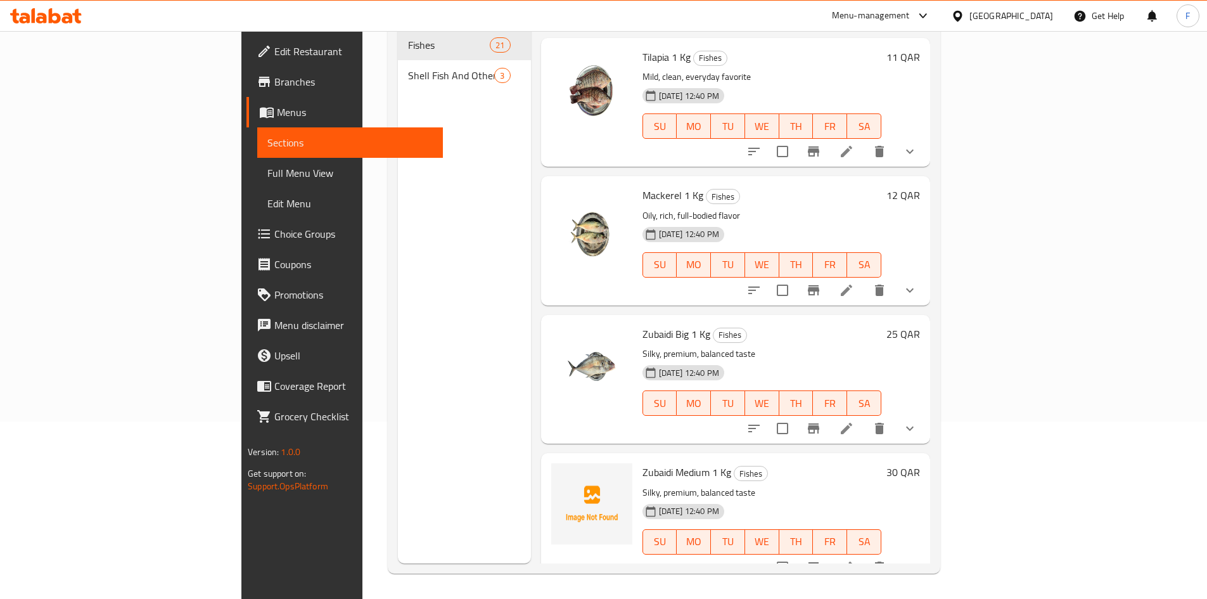
click at [643, 463] on span "Zubaidi Medium 1 Kg" at bounding box center [687, 472] width 89 height 19
copy span "Zubaidi"
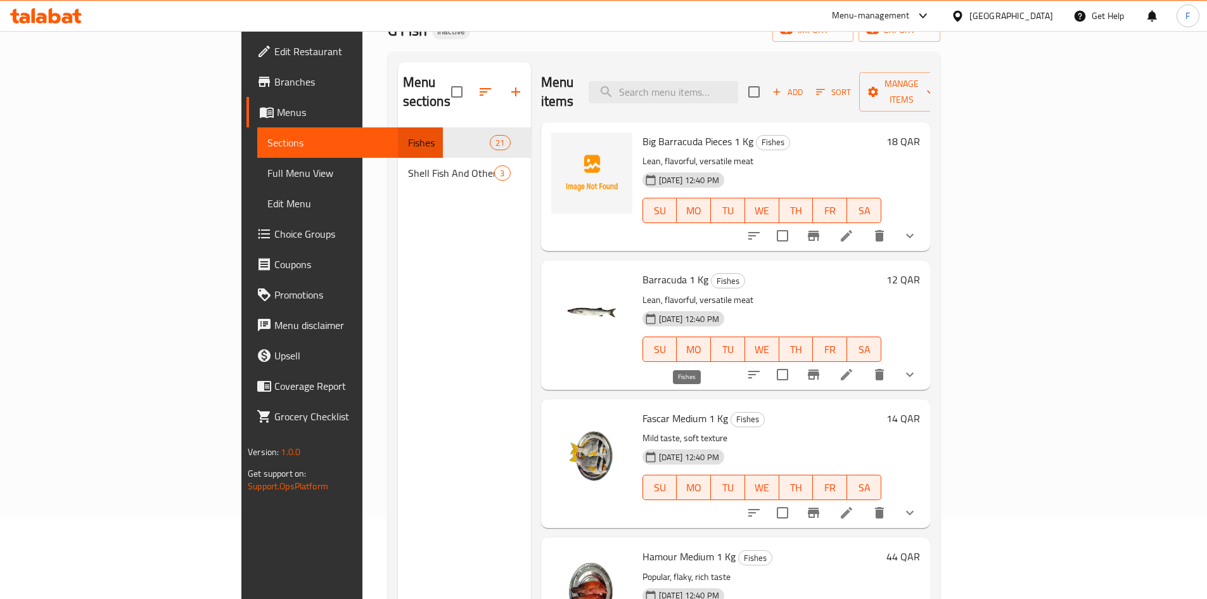
scroll to position [0, 0]
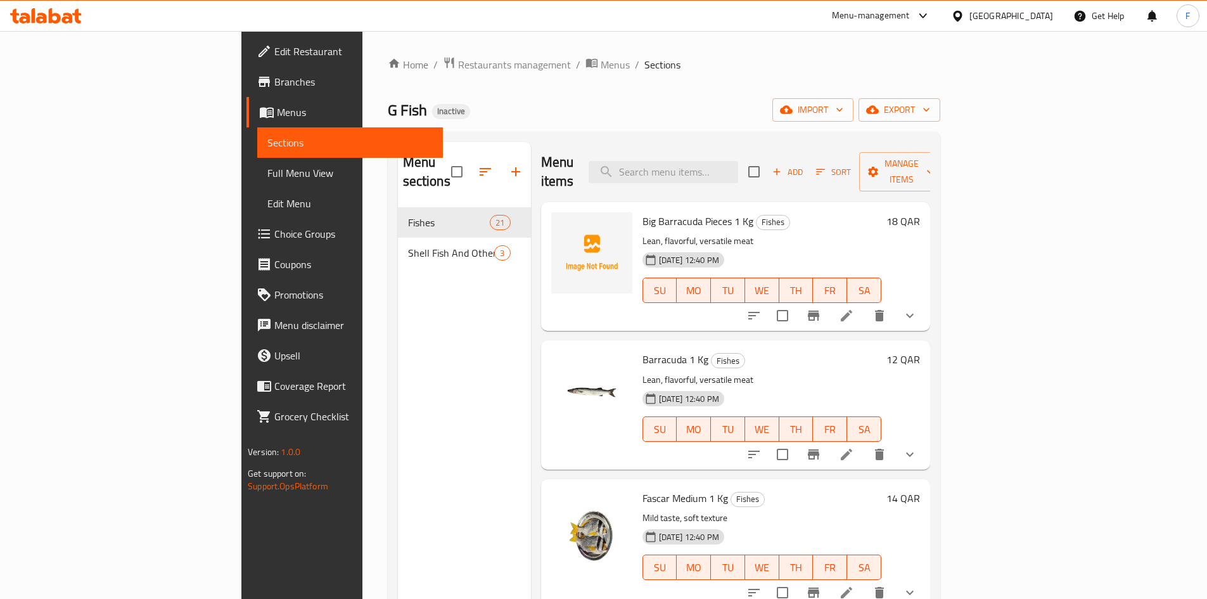
click at [643, 212] on span "Big Barracuda Pieces 1 Kg" at bounding box center [698, 221] width 111 height 19
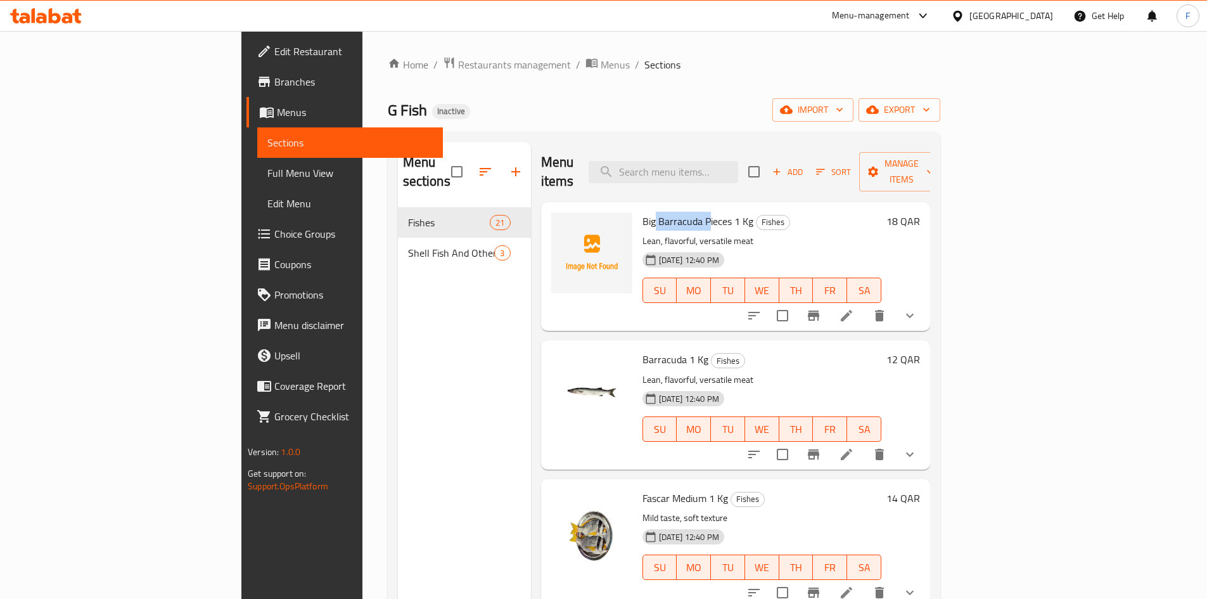
drag, startPoint x: 593, startPoint y: 202, endPoint x: 648, endPoint y: 202, distance: 55.1
click at [648, 212] on span "Big Barracuda Pieces 1 Kg" at bounding box center [698, 221] width 111 height 19
click at [643, 212] on span "Big Barracuda Pieces 1 Kg" at bounding box center [698, 221] width 111 height 19
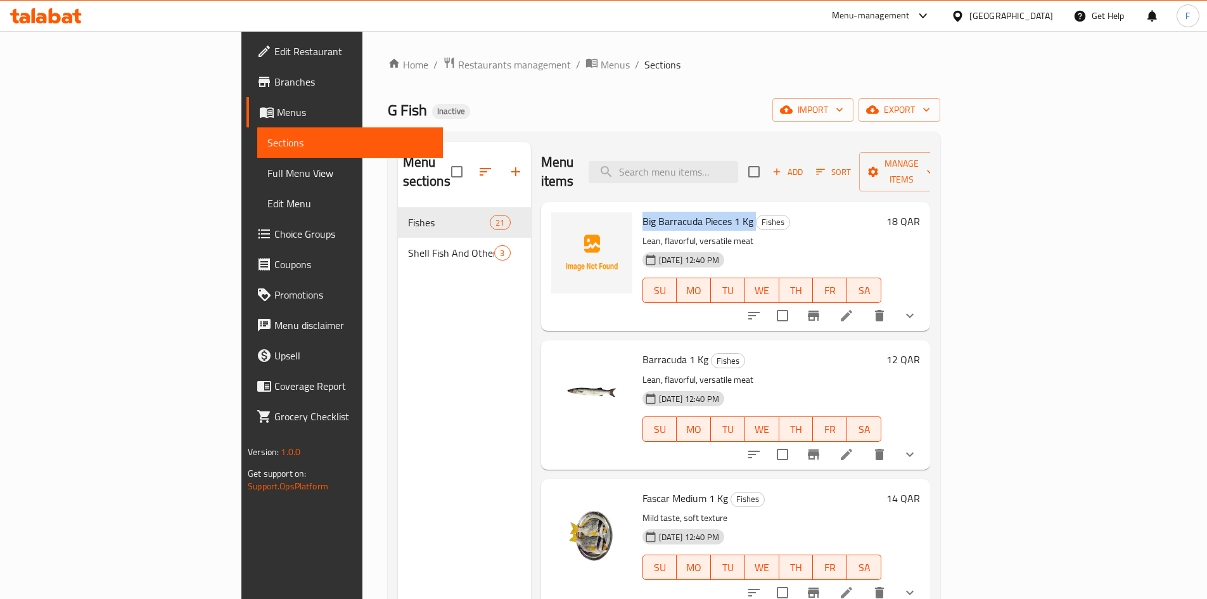
click at [643, 212] on span "Big Barracuda Pieces 1 Kg" at bounding box center [698, 221] width 111 height 19
click at [643, 350] on span "Barracuda 1 Kg" at bounding box center [676, 359] width 66 height 19
click at [643, 212] on span "Big Barracuda Pieces 1 Kg" at bounding box center [698, 221] width 111 height 19
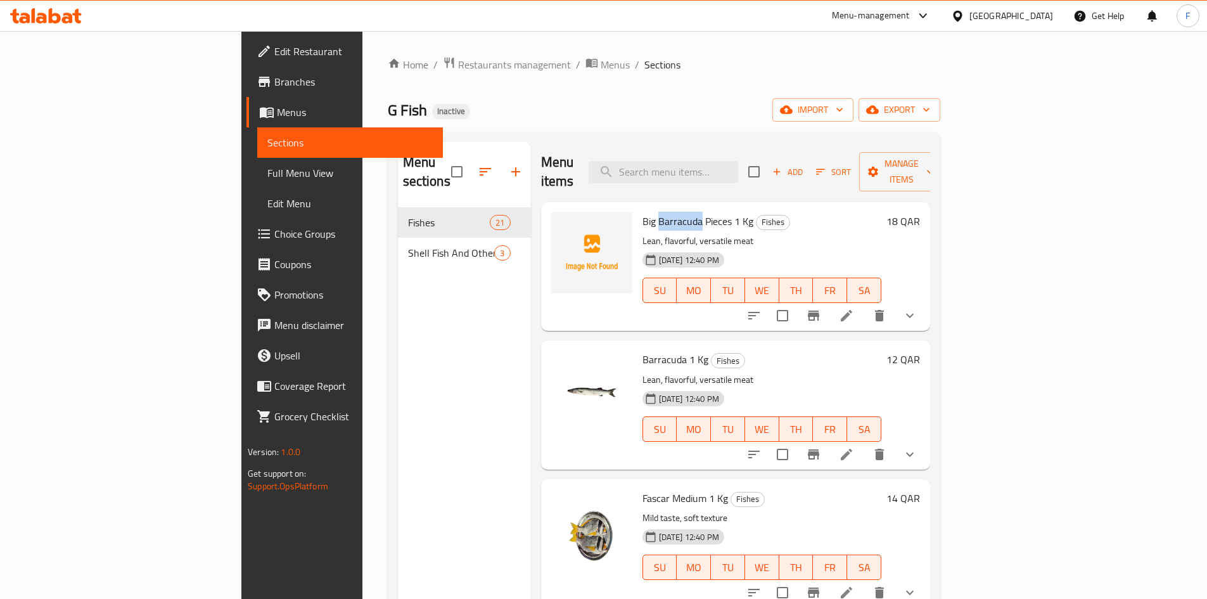
click at [643, 212] on span "Big Barracuda Pieces 1 Kg" at bounding box center [698, 221] width 111 height 19
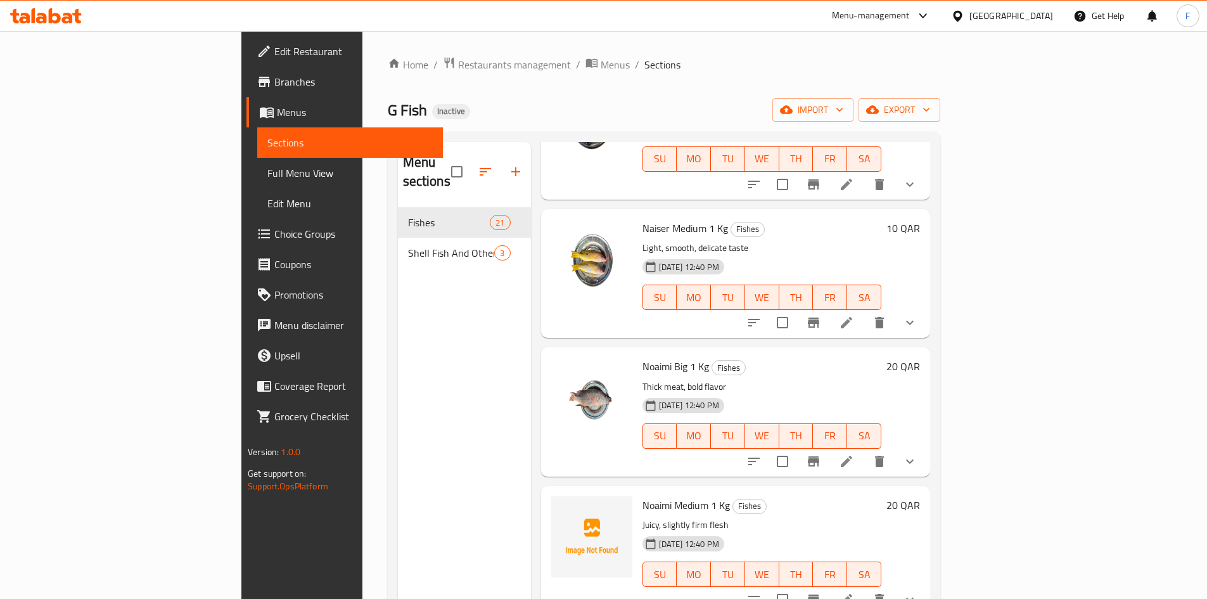
scroll to position [1014, 0]
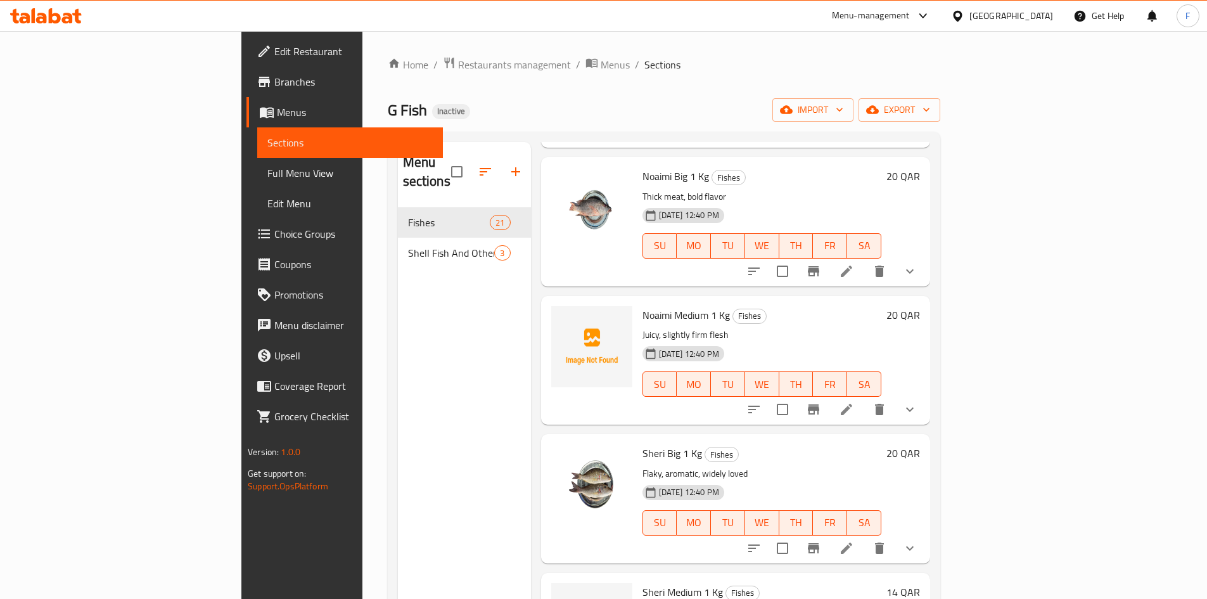
click at [643, 305] on span "Noaimi Medium 1 Kg" at bounding box center [686, 314] width 87 height 19
drag, startPoint x: 581, startPoint y: 292, endPoint x: 609, endPoint y: 291, distance: 27.9
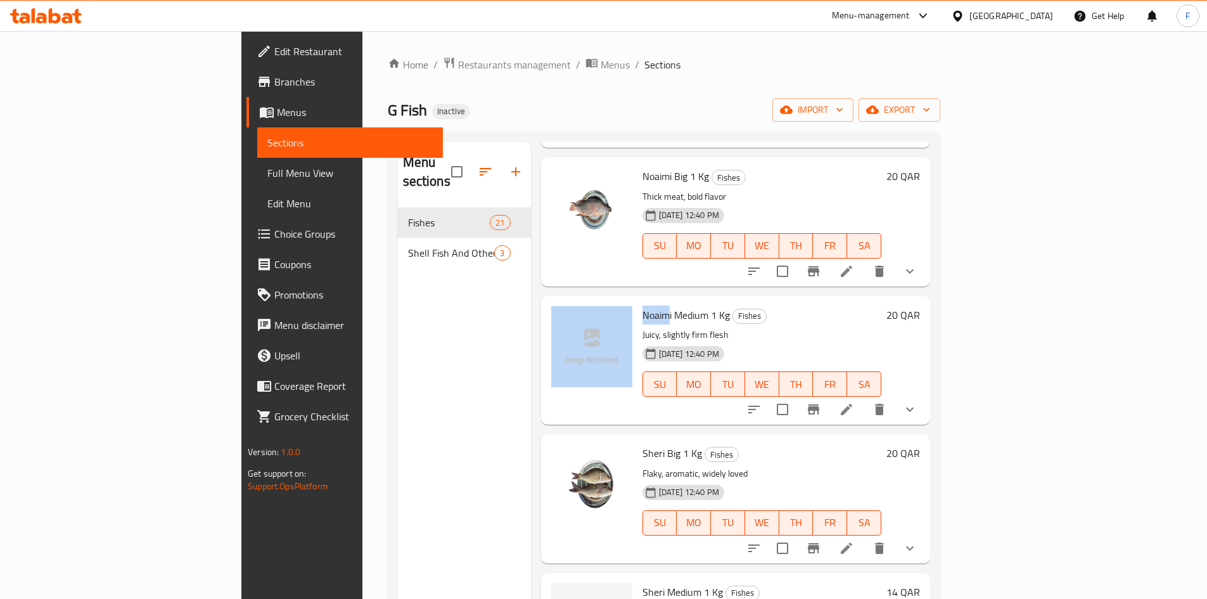
click at [609, 301] on div "Noaimi Medium 1 Kg Fishes Juicy, slightly firm flesh 08-10-2025 12:40 PM SU MO …" at bounding box center [735, 360] width 379 height 119
click at [643, 305] on span "Noaimi Medium 1 Kg" at bounding box center [686, 314] width 87 height 19
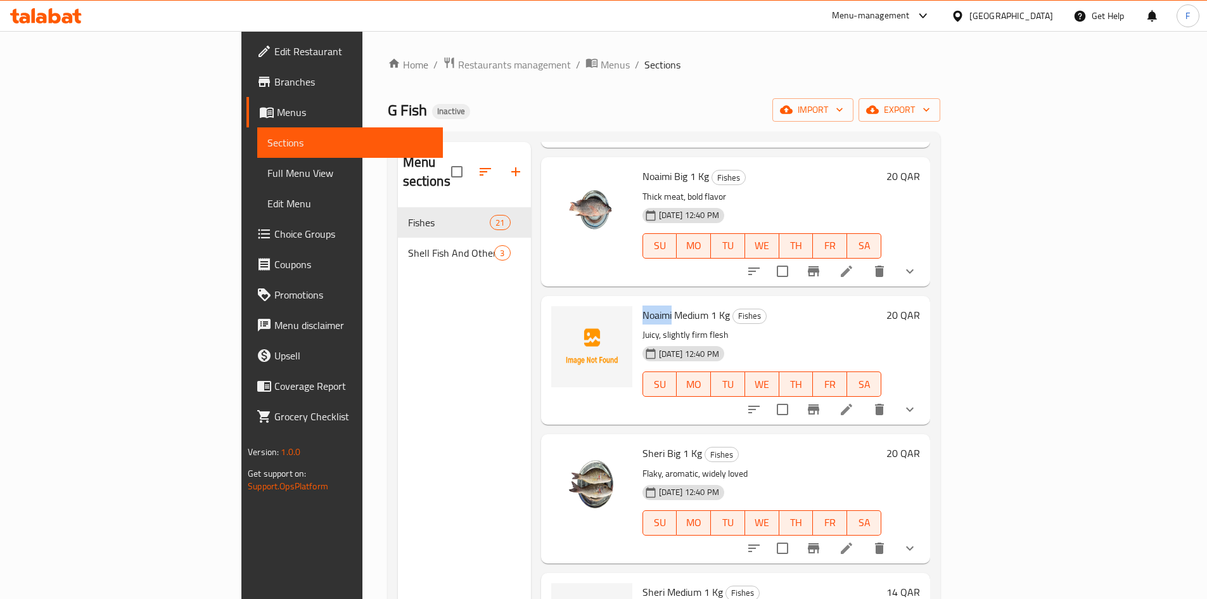
drag, startPoint x: 607, startPoint y: 292, endPoint x: 582, endPoint y: 285, distance: 25.5
click at [638, 301] on div "Noaimi Medium 1 Kg Fishes Juicy, slightly firm flesh 08-10-2025 12:40 PM SU MO …" at bounding box center [762, 360] width 249 height 119
copy span "Noaimi"
click at [643, 305] on span "Noaimi Medium 1 Kg" at bounding box center [686, 314] width 87 height 19
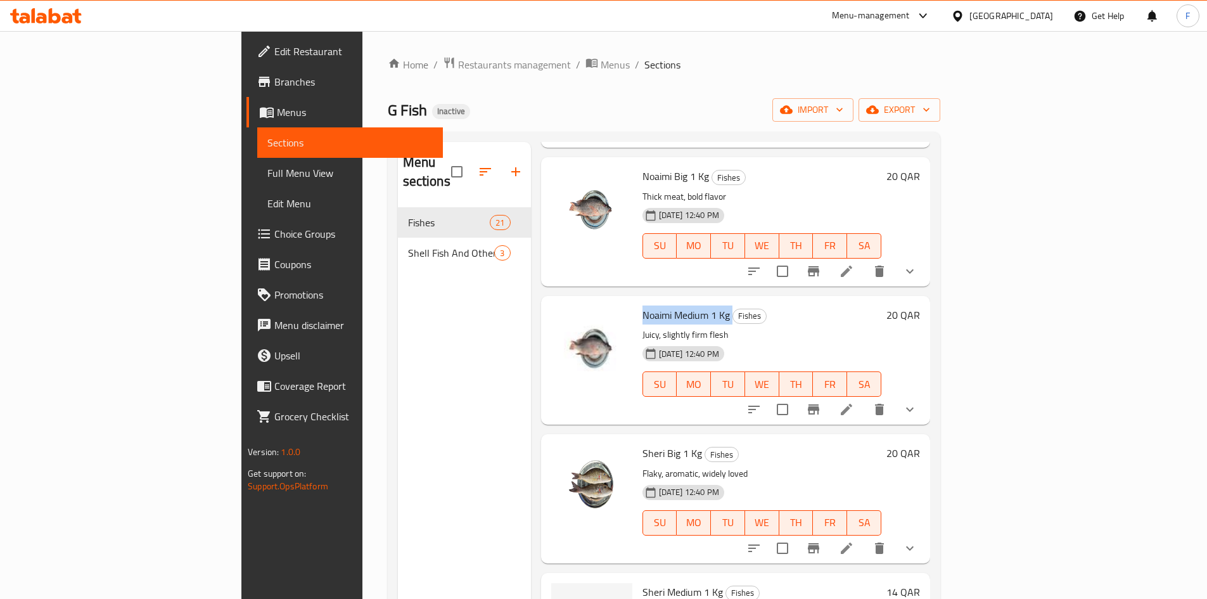
click at [643, 305] on span "Noaimi Medium 1 Kg" at bounding box center [686, 314] width 87 height 19
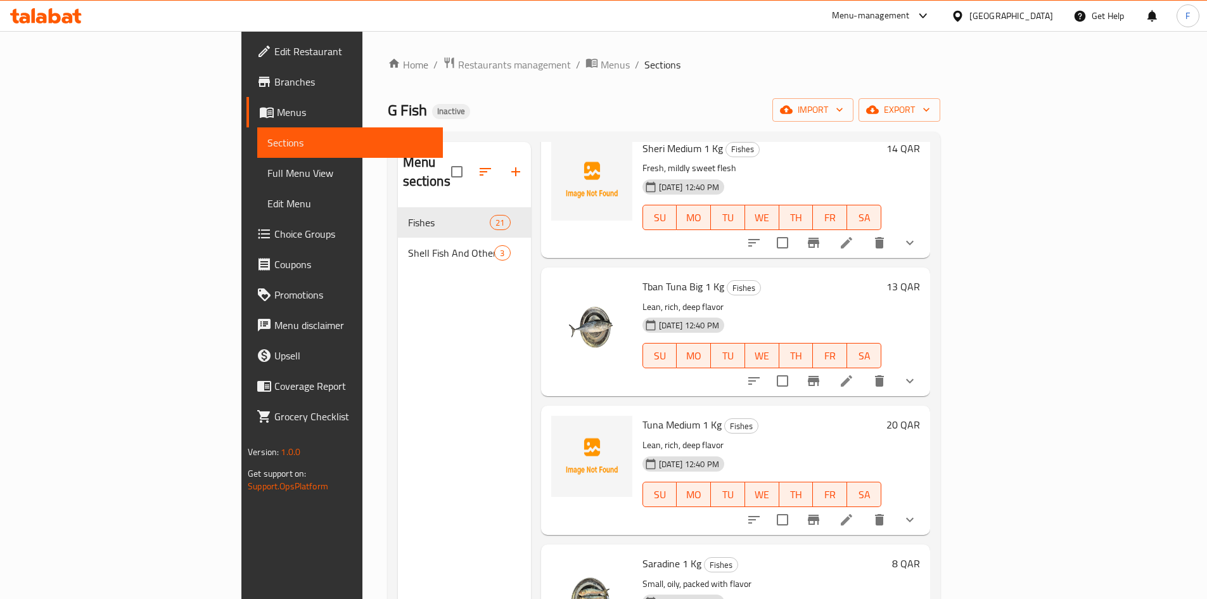
scroll to position [1331, 0]
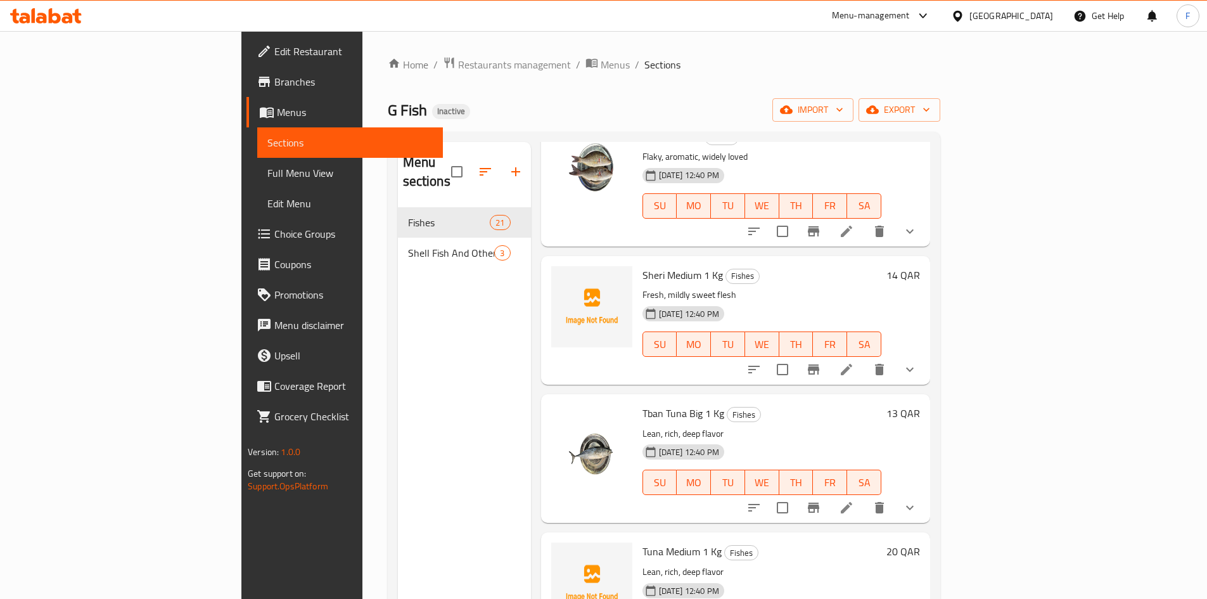
click at [643, 266] on span "[PERSON_NAME] Medium 1 Kg" at bounding box center [683, 275] width 80 height 19
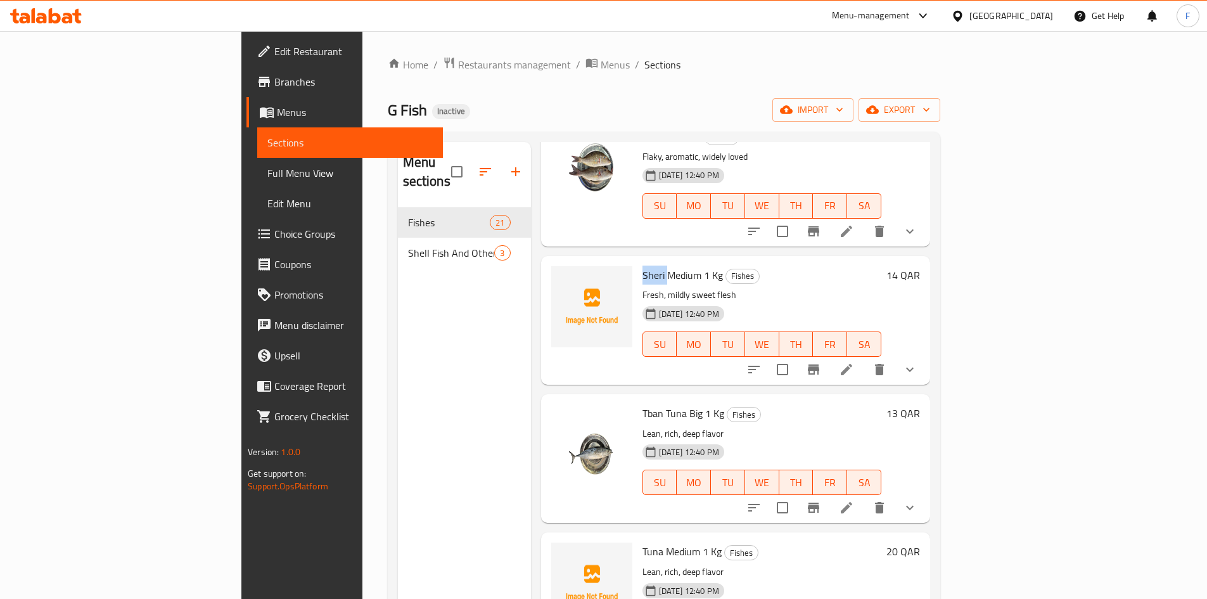
click at [643, 266] on span "[PERSON_NAME] Medium 1 Kg" at bounding box center [683, 275] width 80 height 19
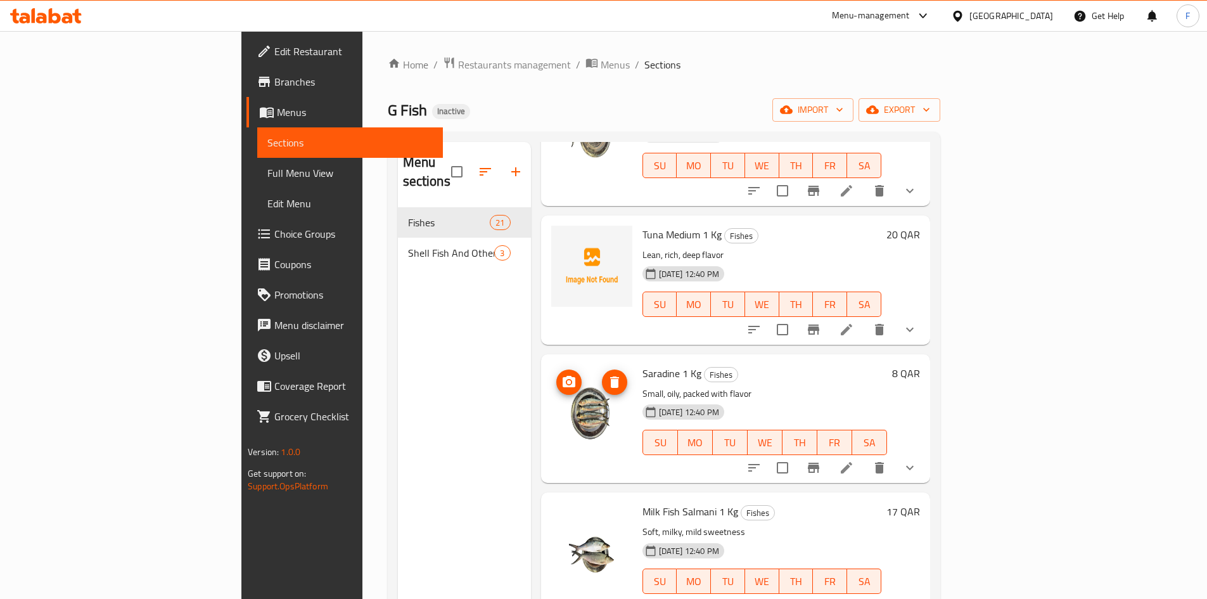
scroll to position [1585, 0]
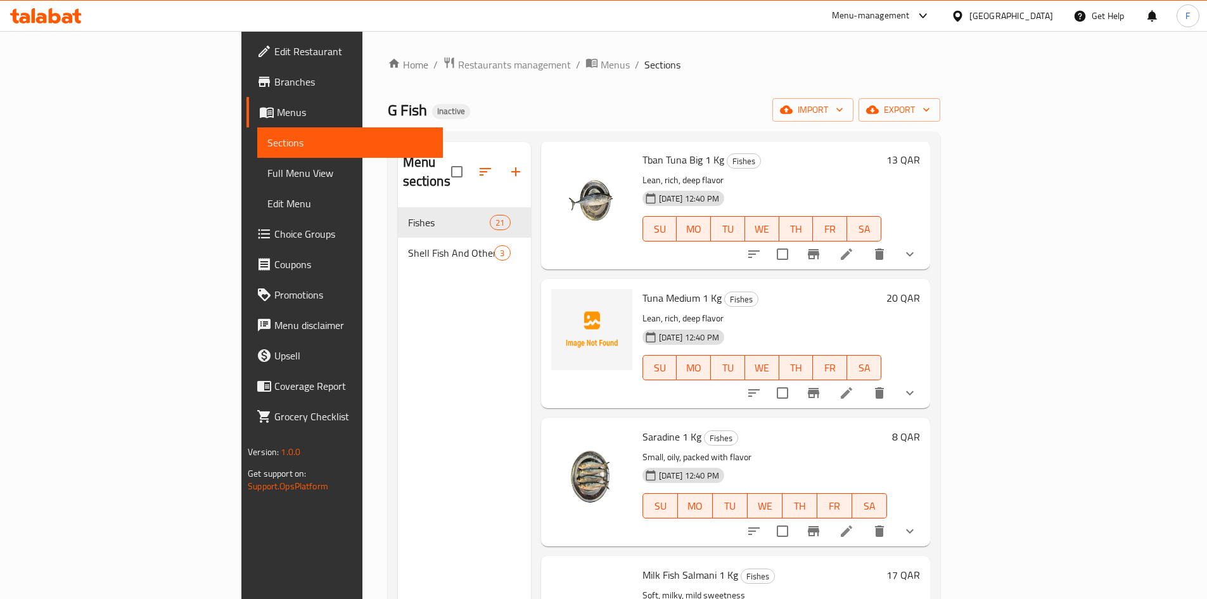
click at [643, 288] on span "Tuna Medium 1 Kg" at bounding box center [682, 297] width 79 height 19
drag, startPoint x: 638, startPoint y: 281, endPoint x: 581, endPoint y: 280, distance: 57.1
click at [638, 284] on div "Tuna Medium 1 Kg Fishes Lean, rich, deep flavor 08-10-2025 12:40 PM SU MO TU WE…" at bounding box center [762, 343] width 249 height 119
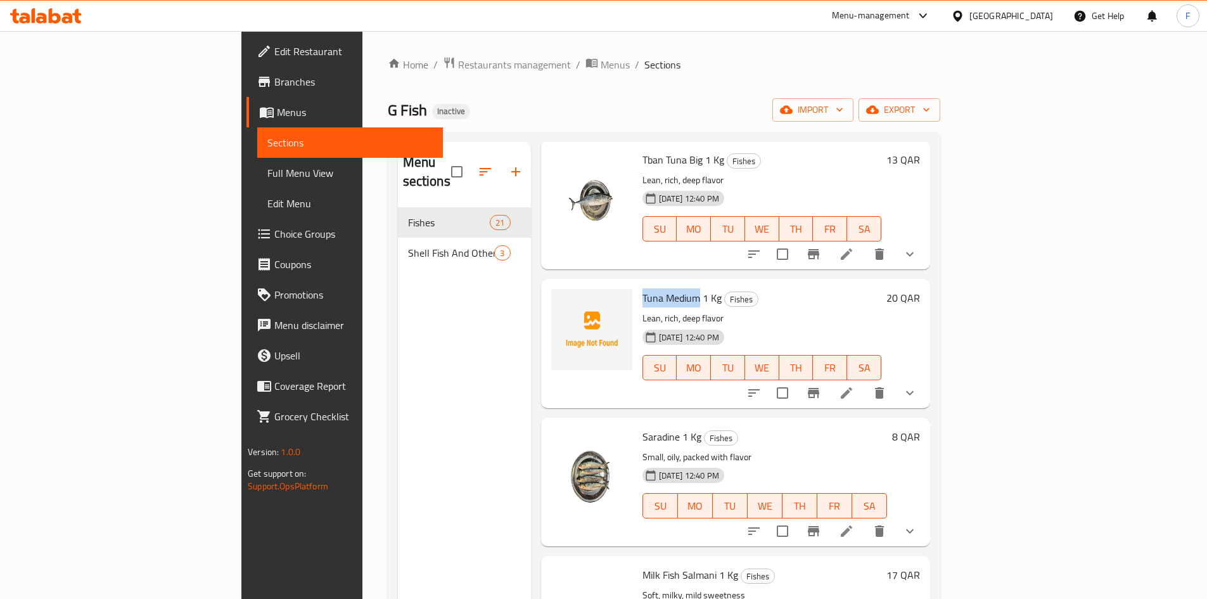
copy span "Tuna Medium"
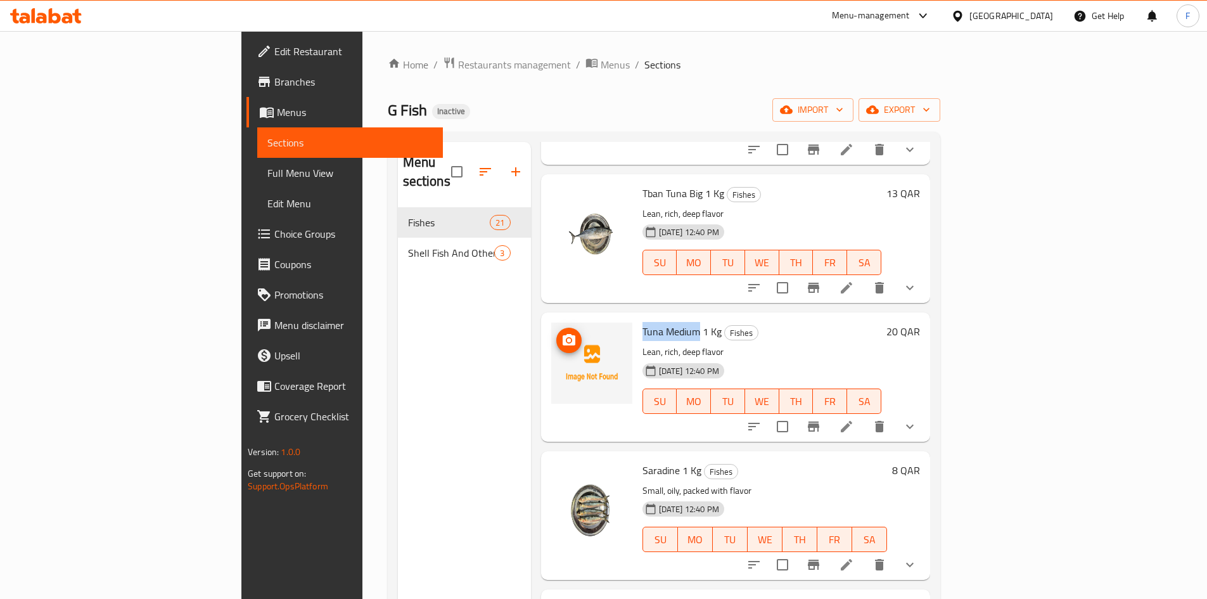
scroll to position [1521, 0]
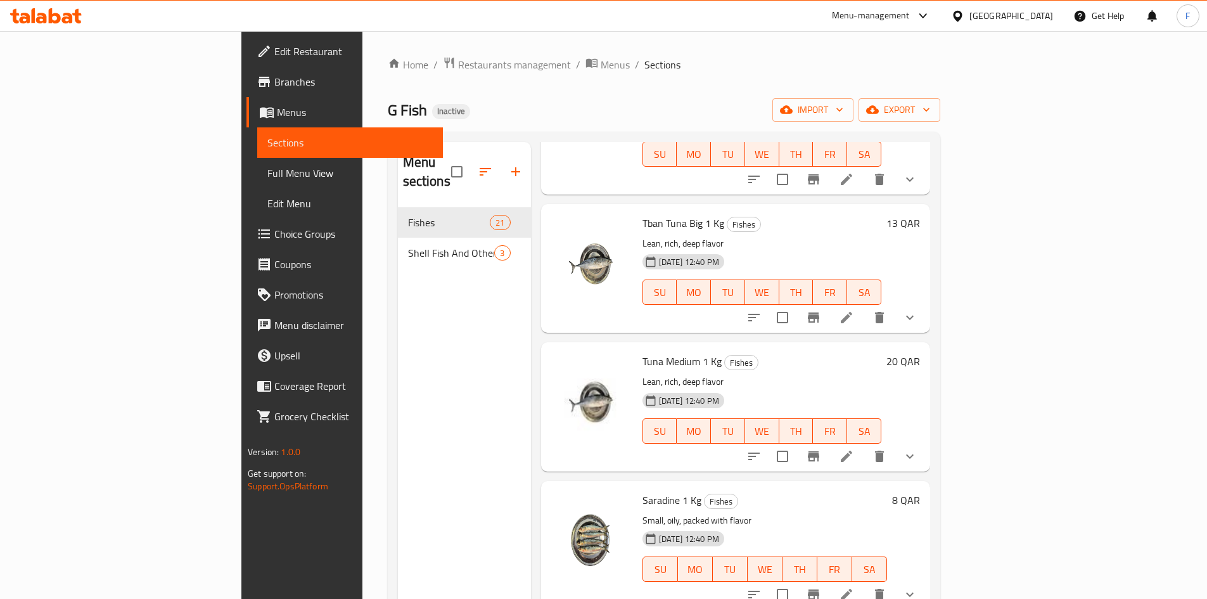
click at [643, 214] on span "Tban Tuna Big 1 Kg" at bounding box center [684, 223] width 82 height 19
click at [610, 226] on icon "delete image" at bounding box center [614, 231] width 9 height 11
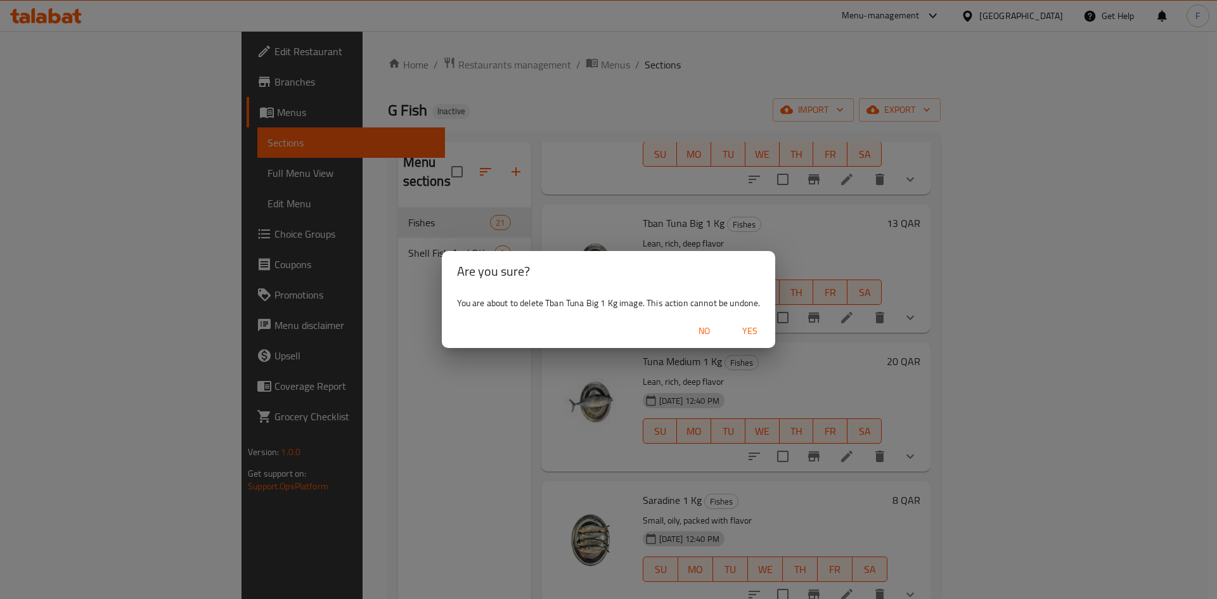
click at [745, 331] on span "Yes" at bounding box center [750, 331] width 30 height 16
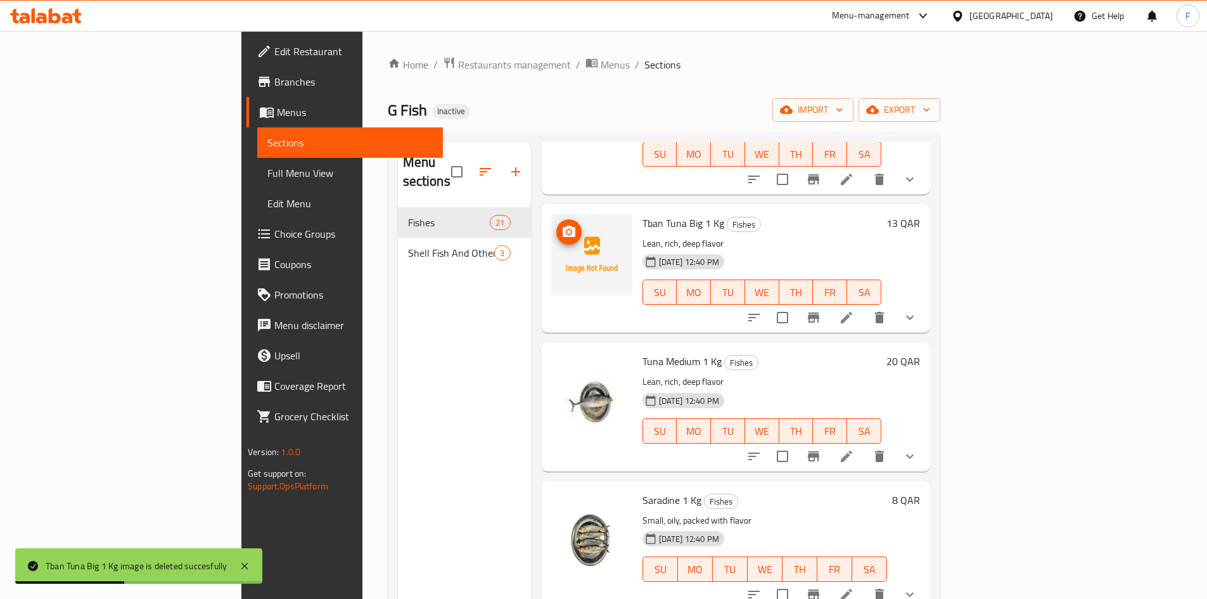
click at [553, 222] on img at bounding box center [591, 254] width 81 height 81
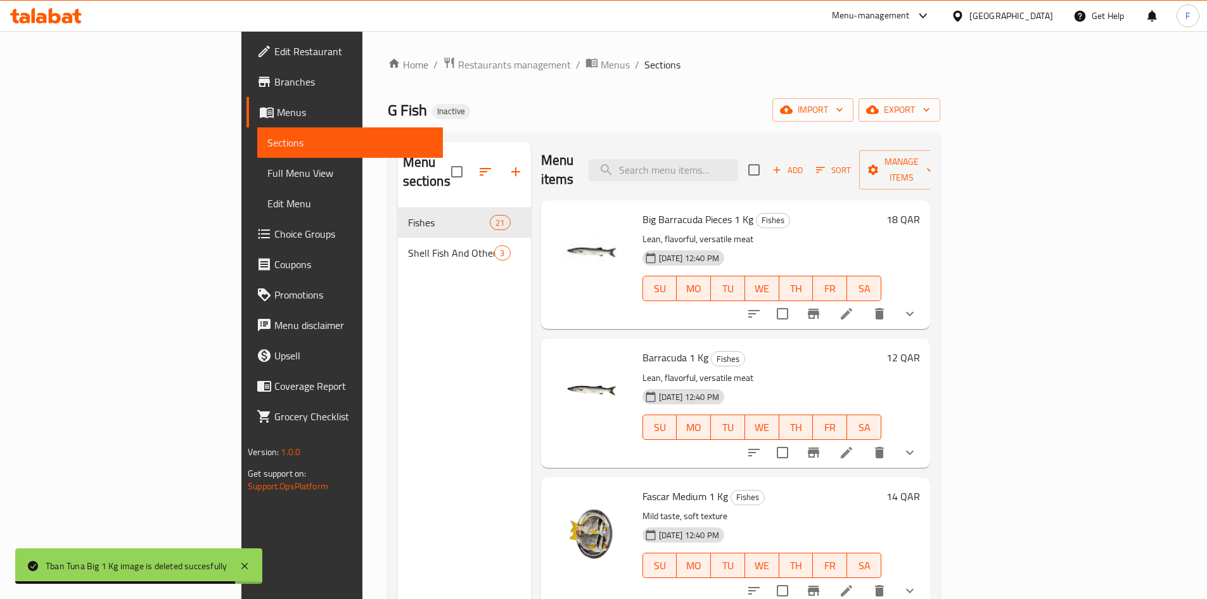
scroll to position [0, 0]
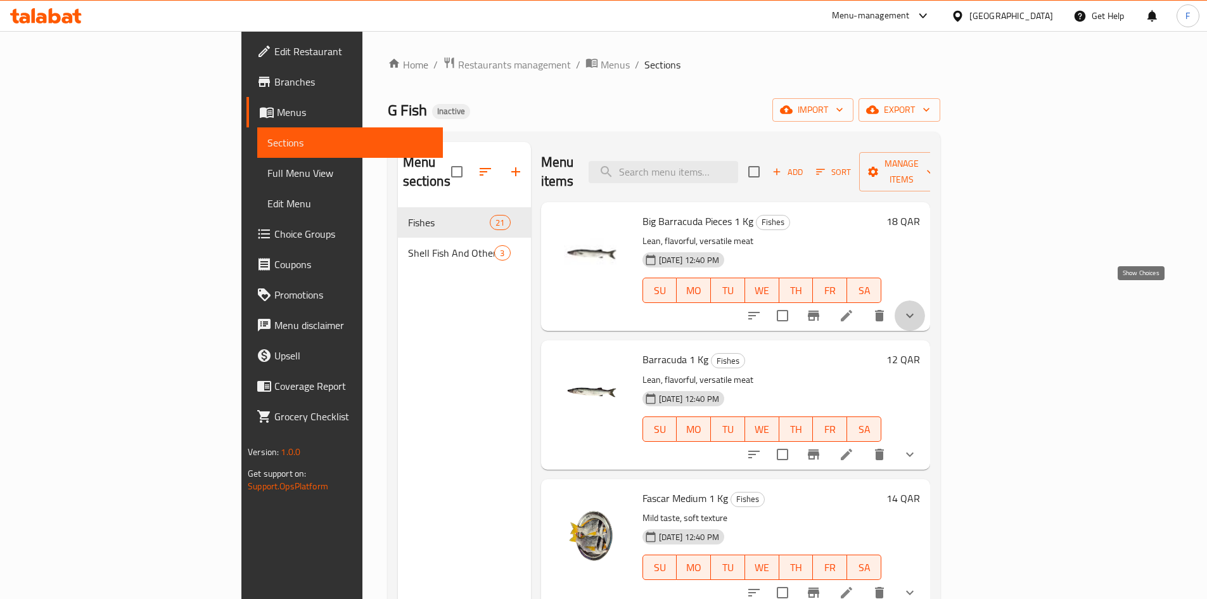
click at [918, 308] on icon "show more" at bounding box center [910, 315] width 15 height 15
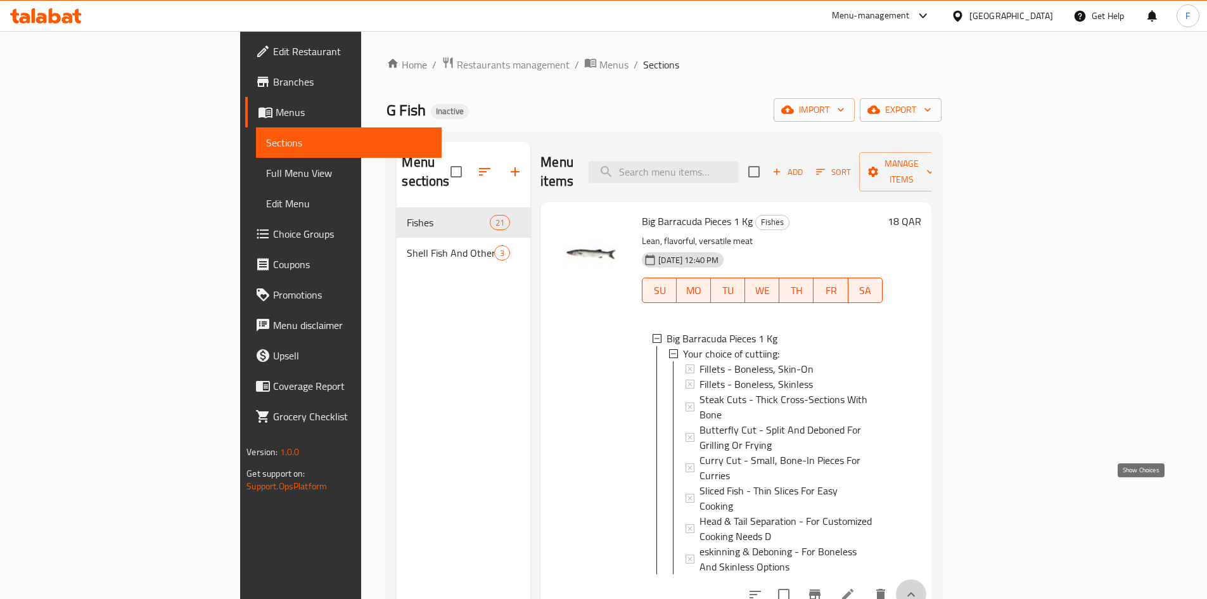
click at [919, 587] on icon "show more" at bounding box center [911, 594] width 15 height 15
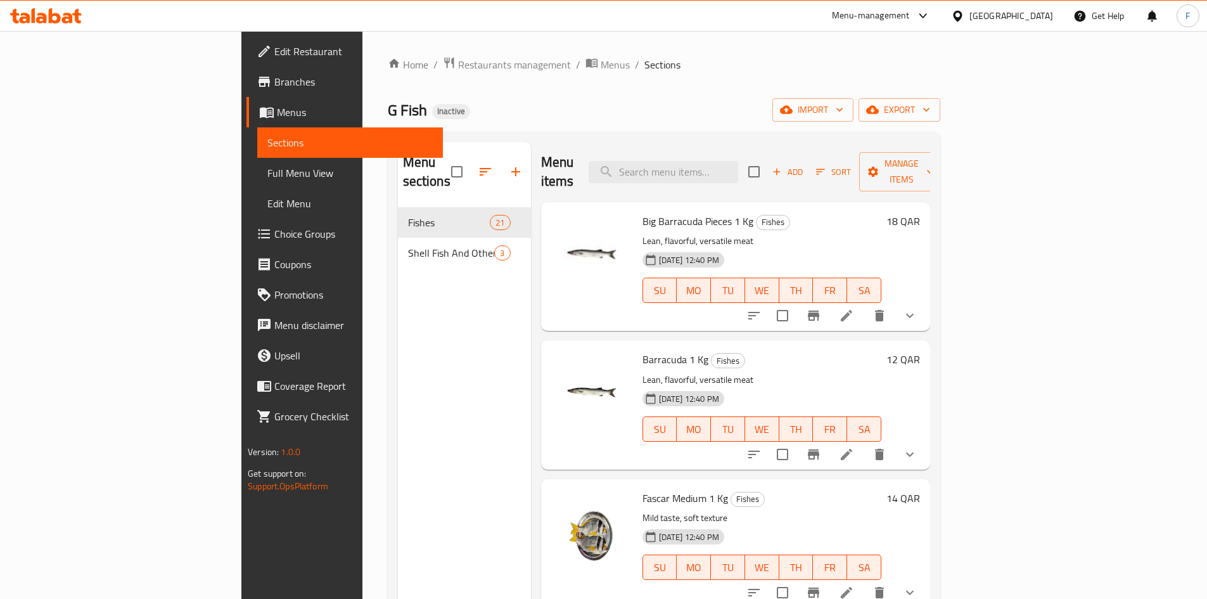
click at [267, 170] on span "Full Menu View" at bounding box center [349, 172] width 165 height 15
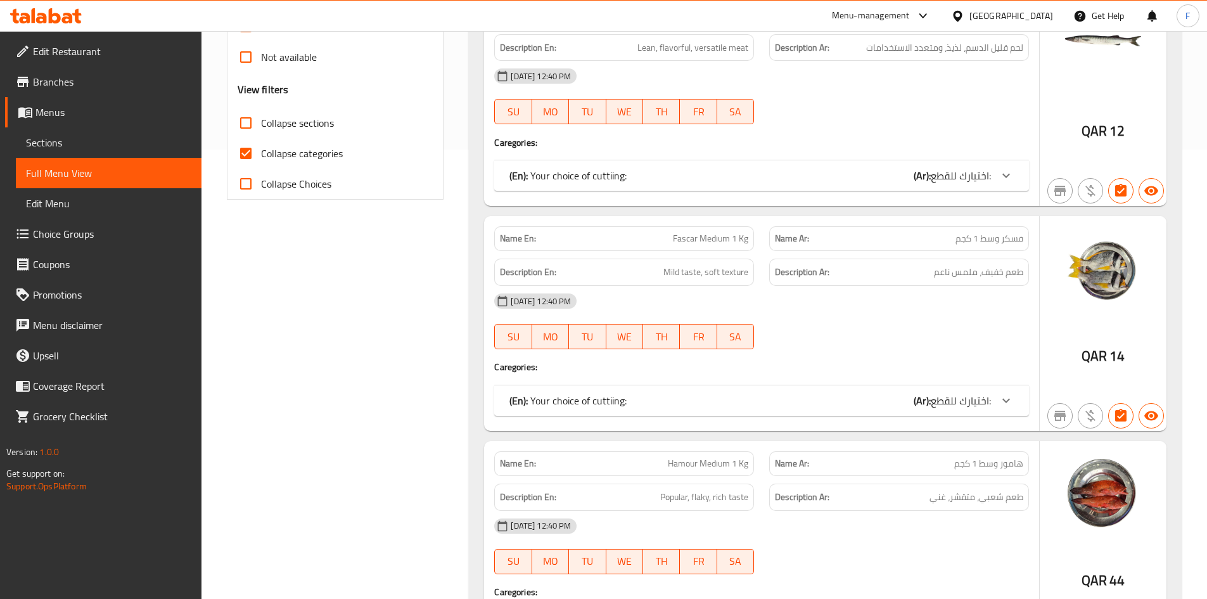
scroll to position [380, 0]
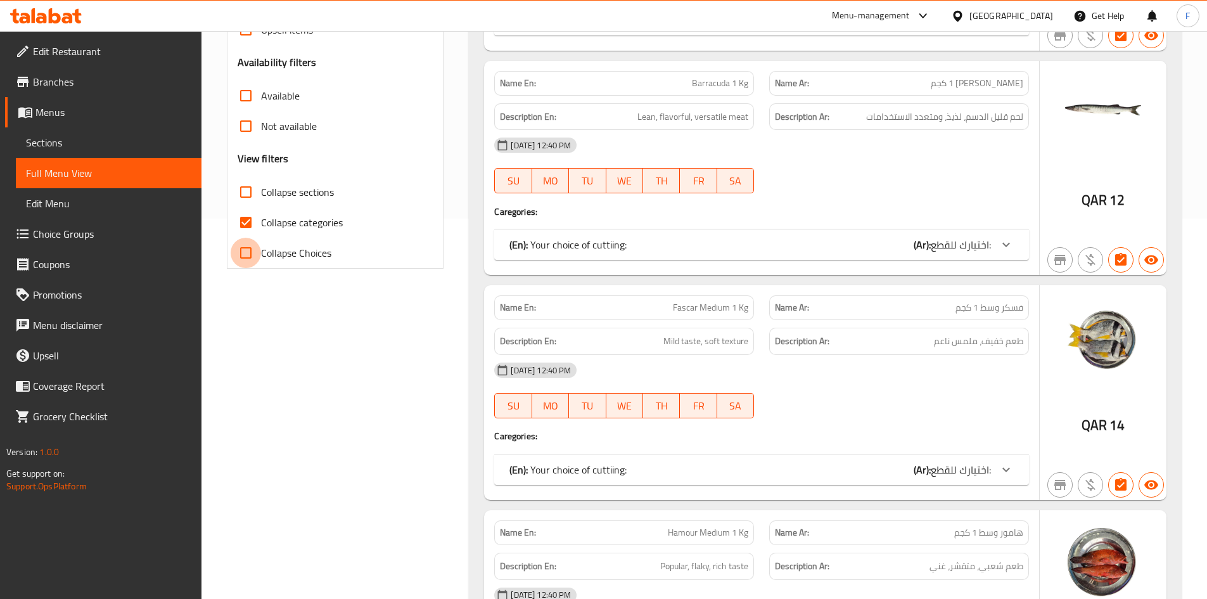
click at [242, 255] on input "Collapse Choices" at bounding box center [246, 253] width 30 height 30
checkbox input "true"
click at [1006, 245] on icon at bounding box center [1006, 244] width 15 height 15
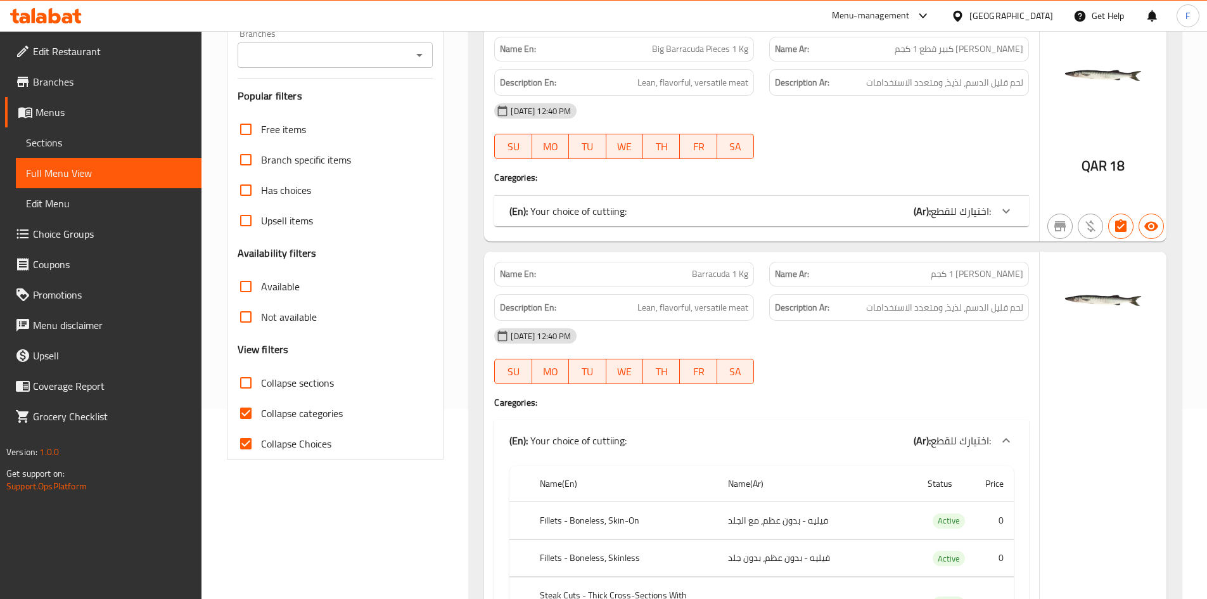
scroll to position [190, 0]
click at [243, 411] on input "Collapse categories" at bounding box center [246, 412] width 30 height 30
checkbox input "false"
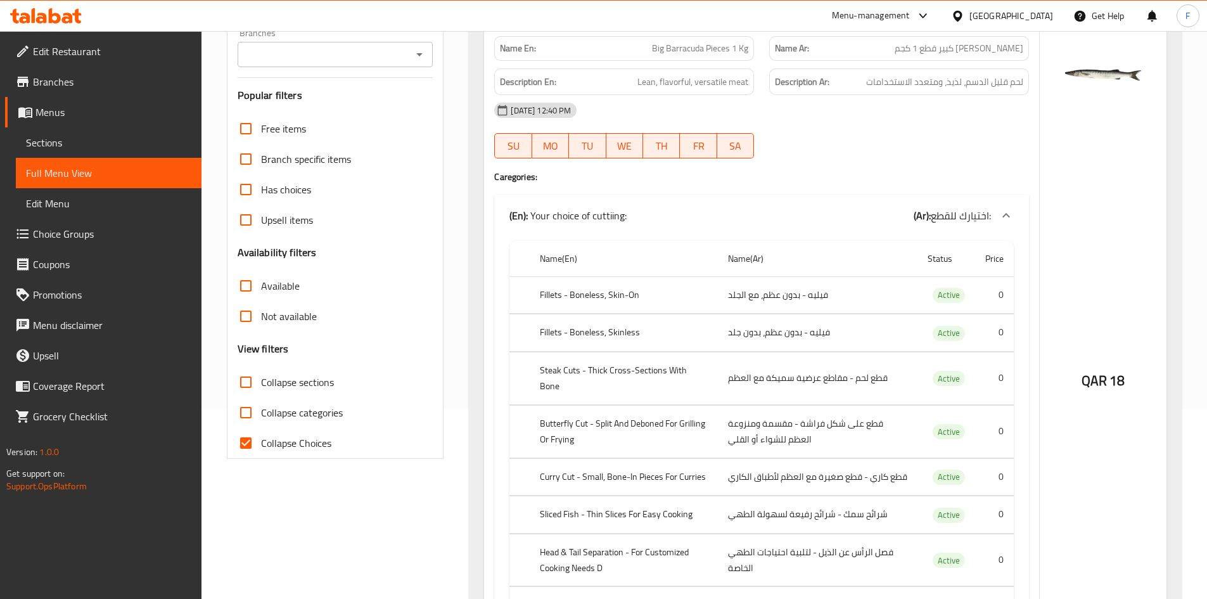
click at [250, 444] on input "Collapse Choices" at bounding box center [246, 443] width 30 height 30
checkbox input "false"
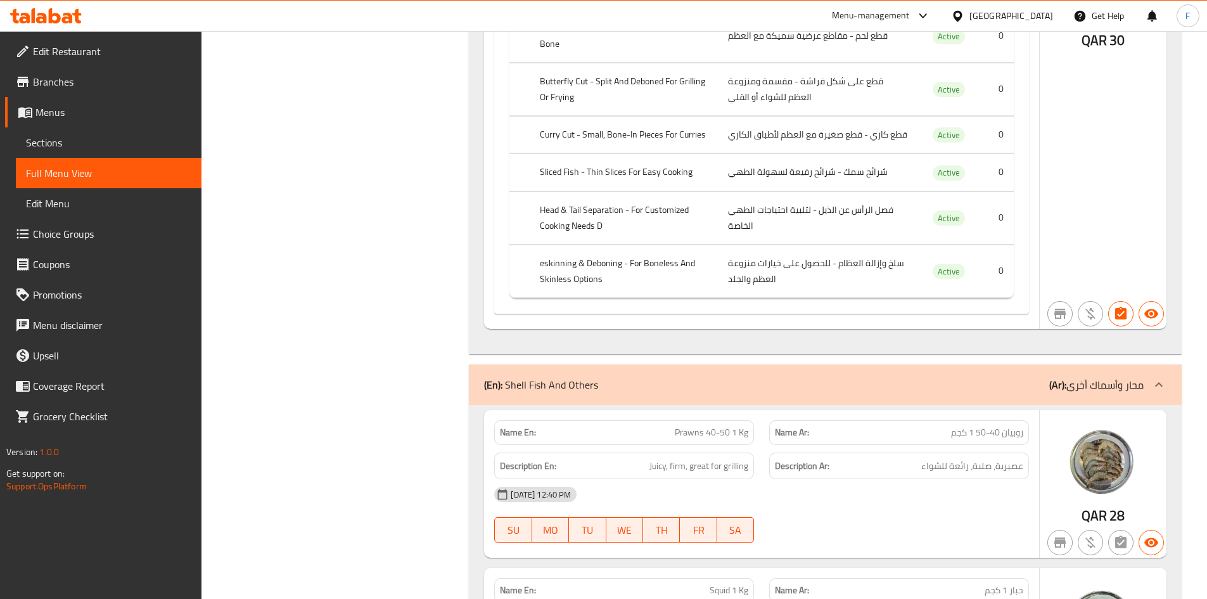
scroll to position [8893, 0]
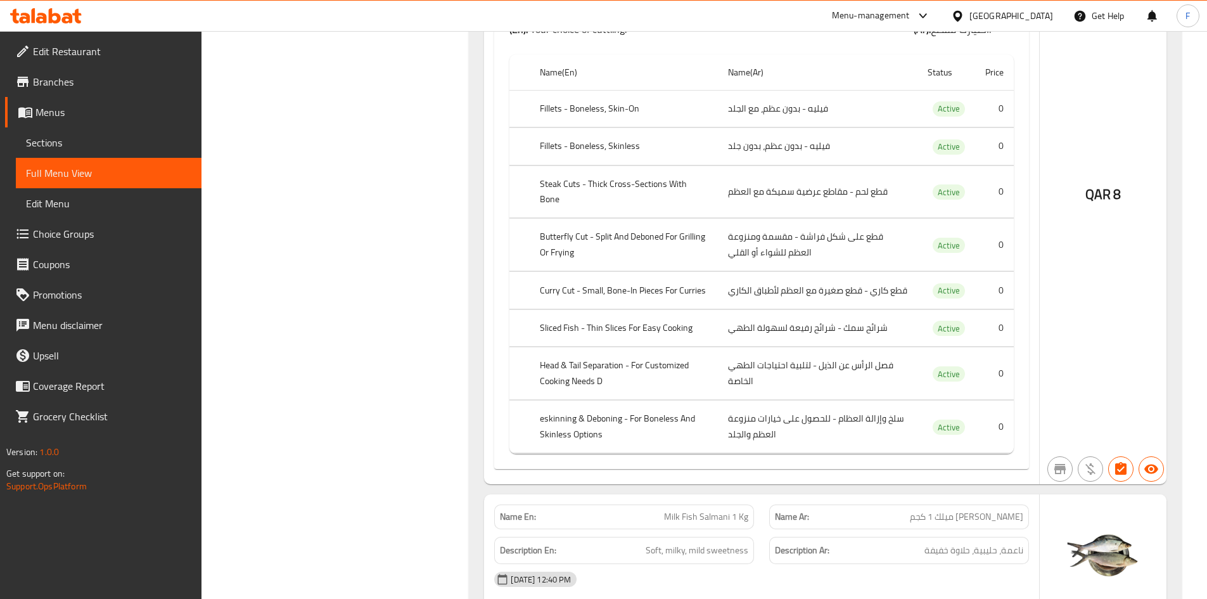
click at [934, 510] on span "سمك سلمانى ميلك 1 كجم" at bounding box center [966, 516] width 113 height 13
click at [684, 510] on span "Milk Fish Salmani 1 Kg" at bounding box center [706, 516] width 84 height 13
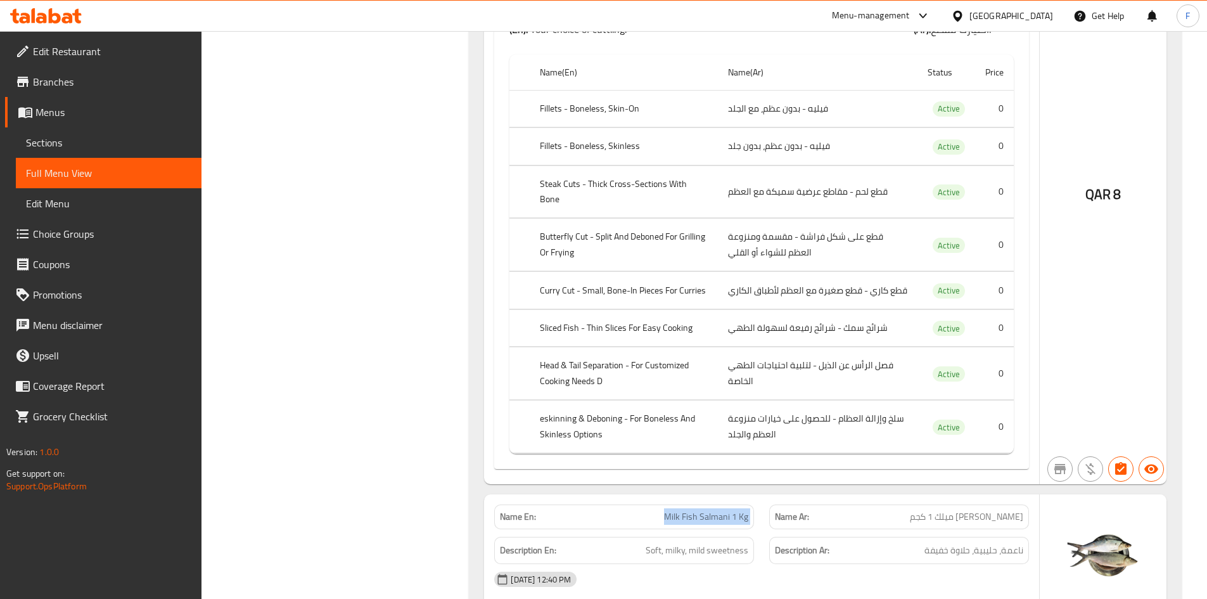
click at [684, 510] on span "Milk Fish Salmani 1 Kg" at bounding box center [706, 516] width 84 height 13
copy span "Milk Fish Salmani 1 Kg"
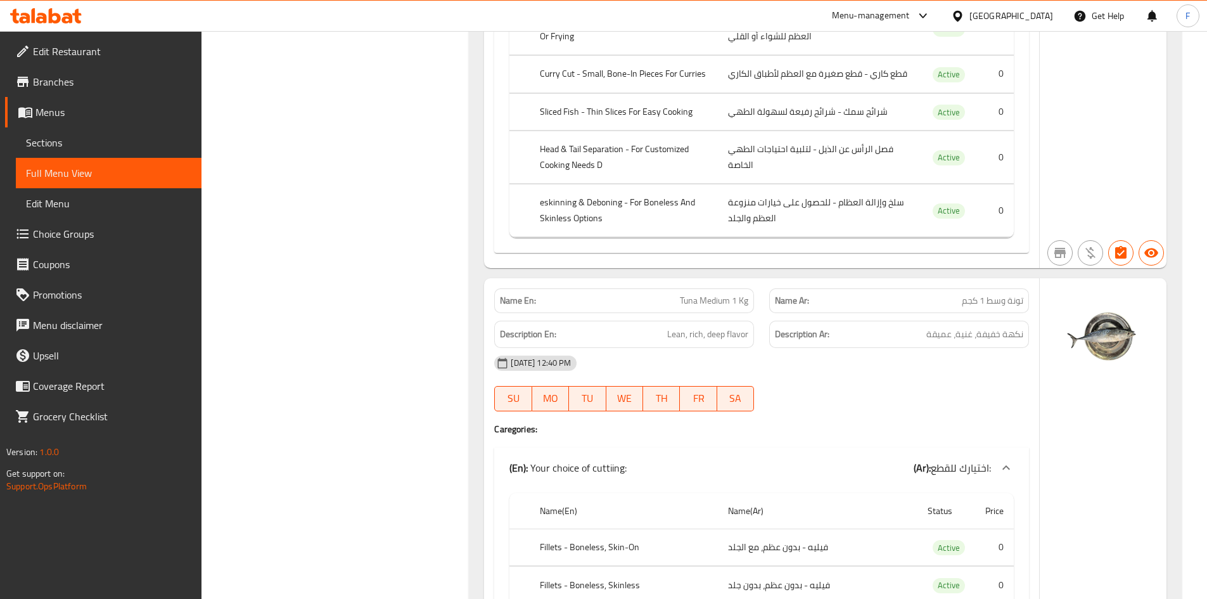
scroll to position [7689, 0]
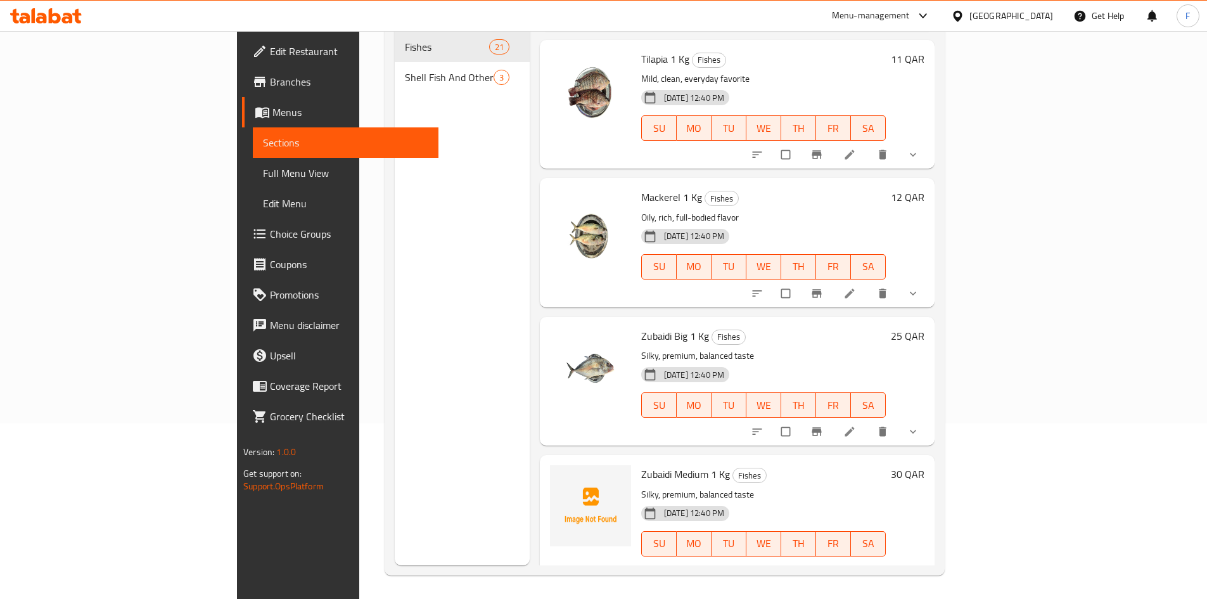
scroll to position [177, 0]
click at [641, 463] on span "Zubaidi Medium 1 Kg" at bounding box center [685, 472] width 89 height 19
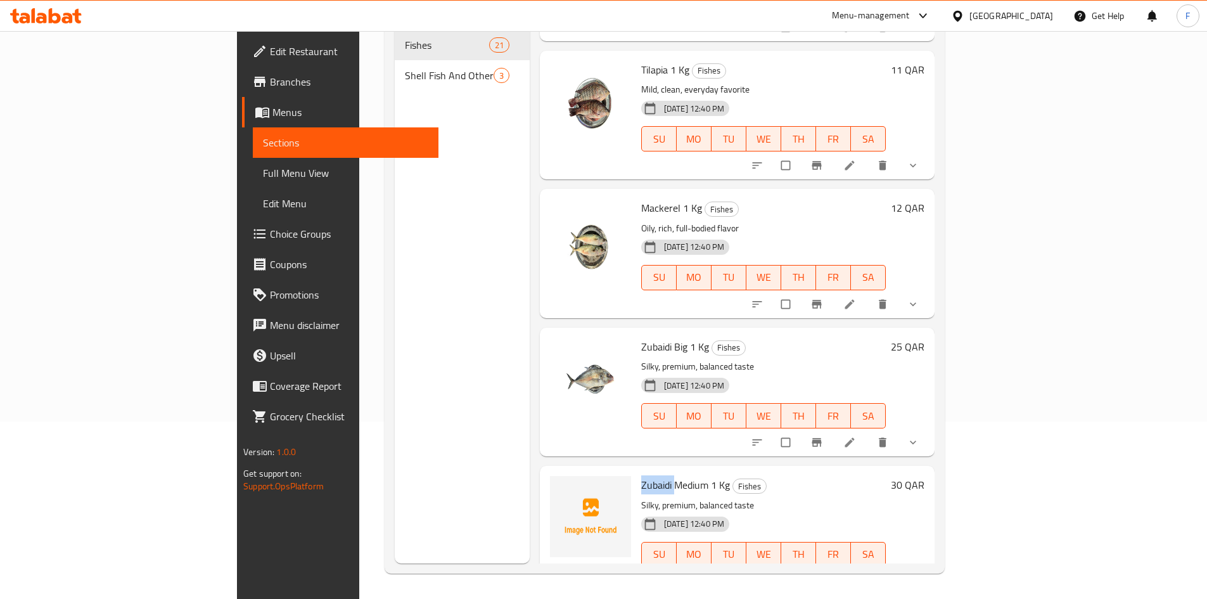
scroll to position [2341, 0]
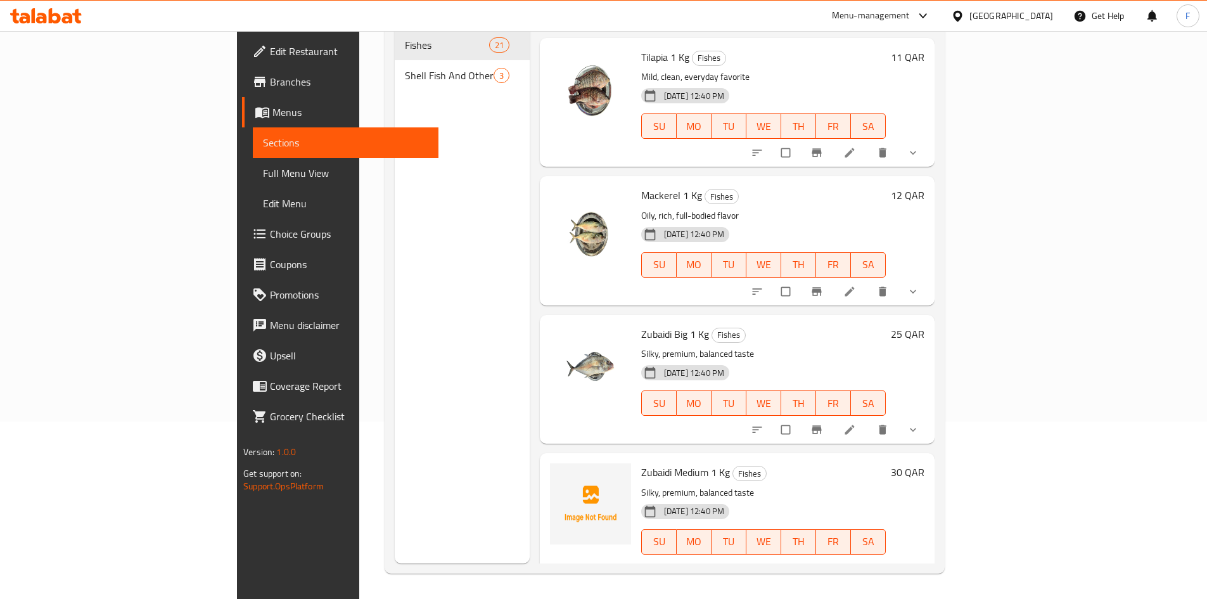
click at [641, 463] on span "Zubaidi Medium 1 Kg" at bounding box center [685, 472] width 89 height 19
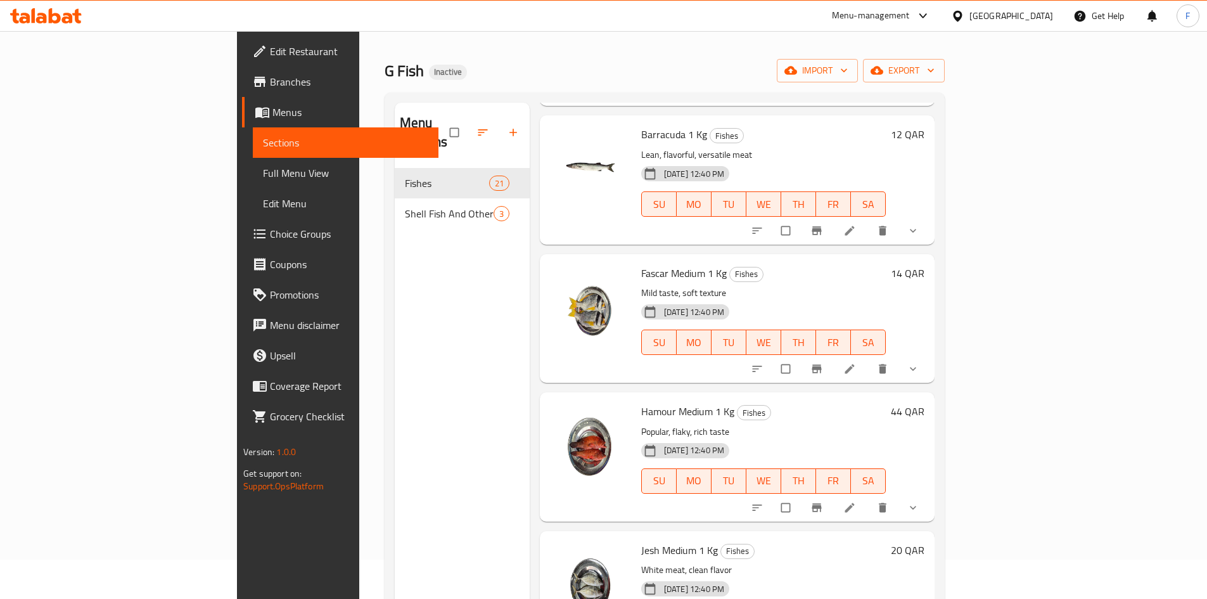
scroll to position [0, 0]
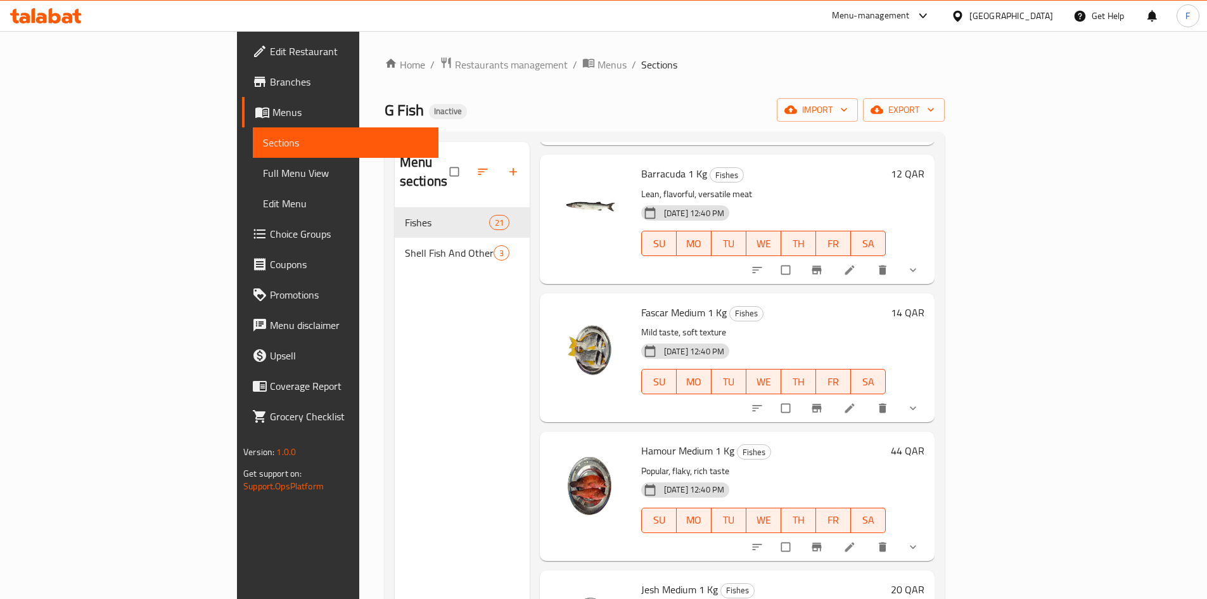
click at [641, 164] on span "Barracuda 1 Kg" at bounding box center [674, 173] width 66 height 19
click at [641, 303] on span "Fascar Medium 1 Kg" at bounding box center [684, 312] width 86 height 19
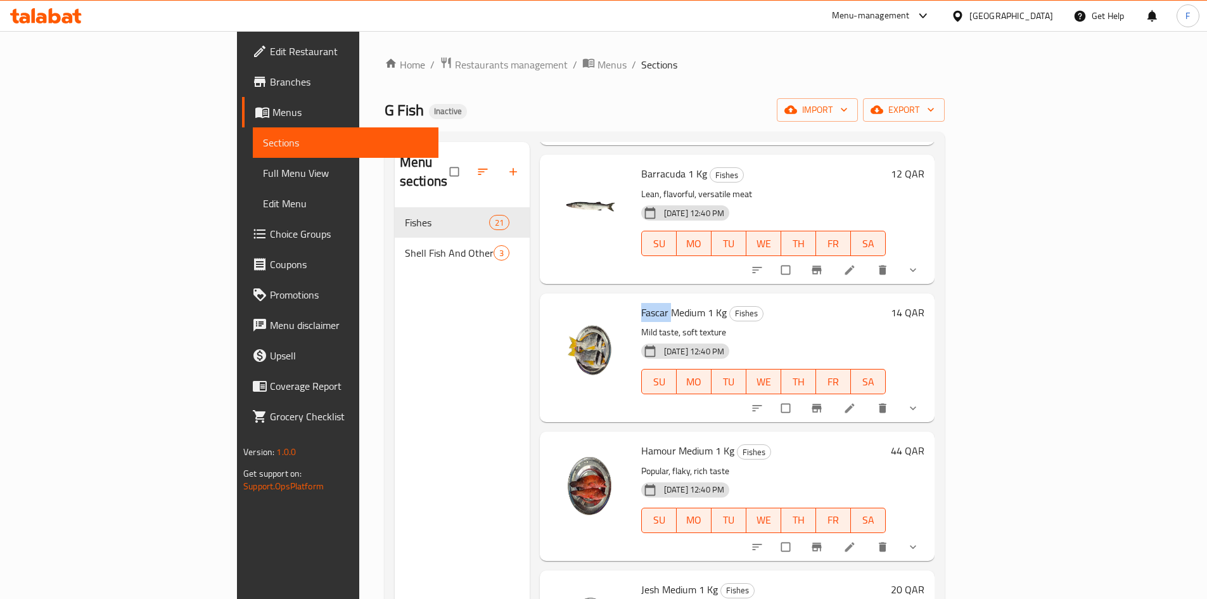
click at [641, 303] on span "Fascar Medium 1 Kg" at bounding box center [684, 312] width 86 height 19
click at [641, 164] on span "Barracuda 1 Kg" at bounding box center [674, 173] width 66 height 19
click at [273, 105] on span "Menus" at bounding box center [351, 112] width 156 height 15
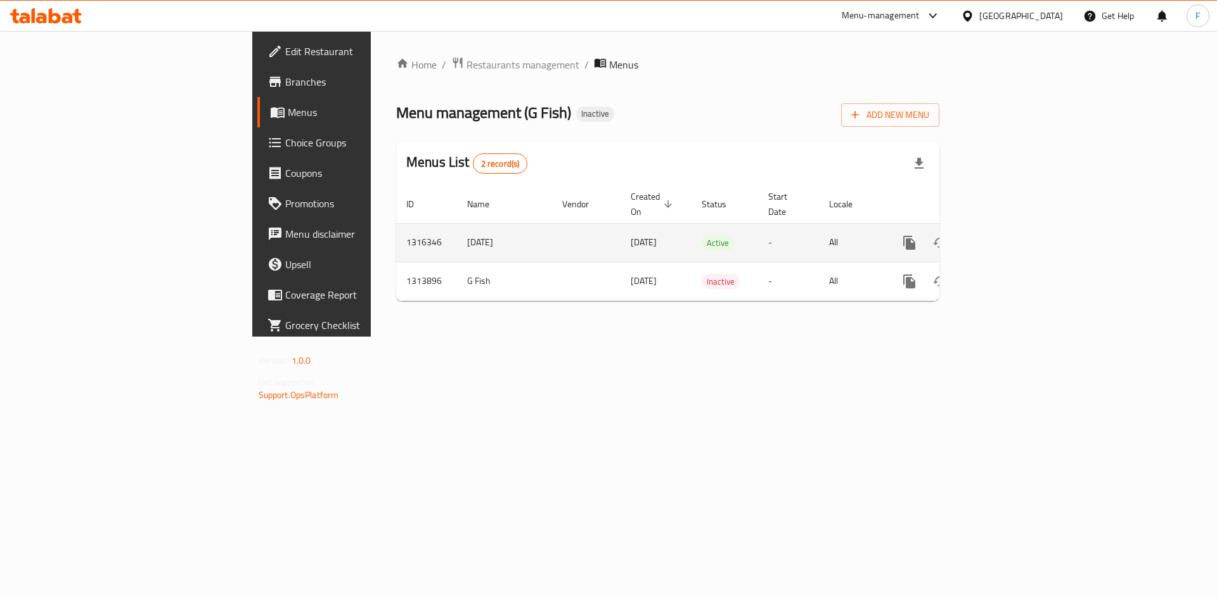
click at [631, 234] on span "[DATE]" at bounding box center [644, 242] width 26 height 16
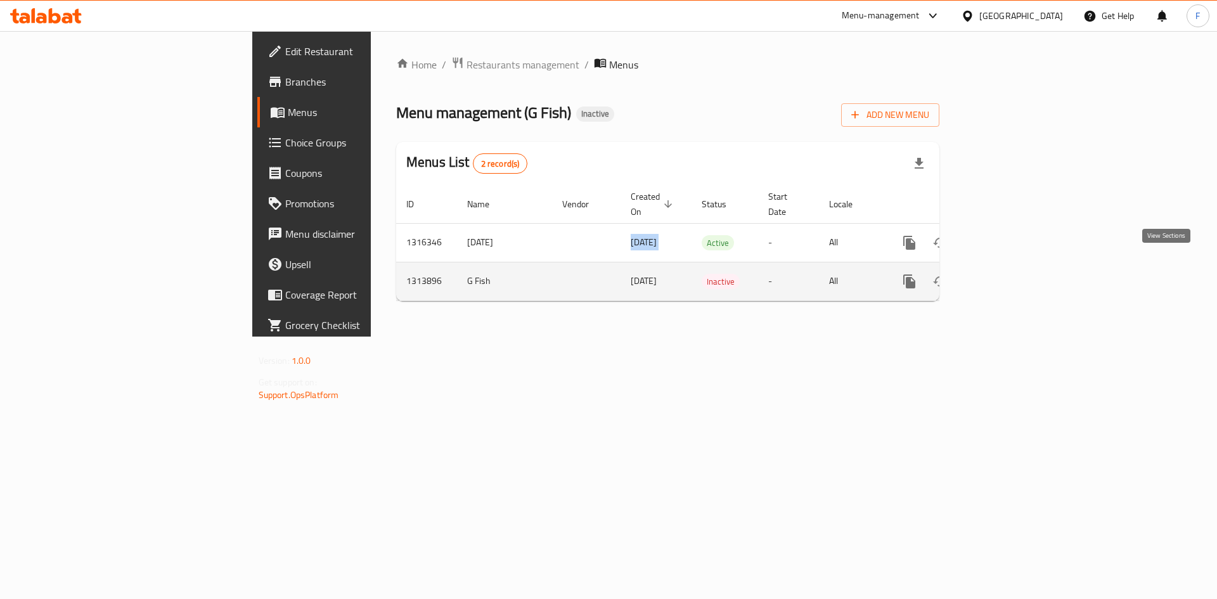
click at [1008, 274] on icon "enhanced table" at bounding box center [1000, 281] width 15 height 15
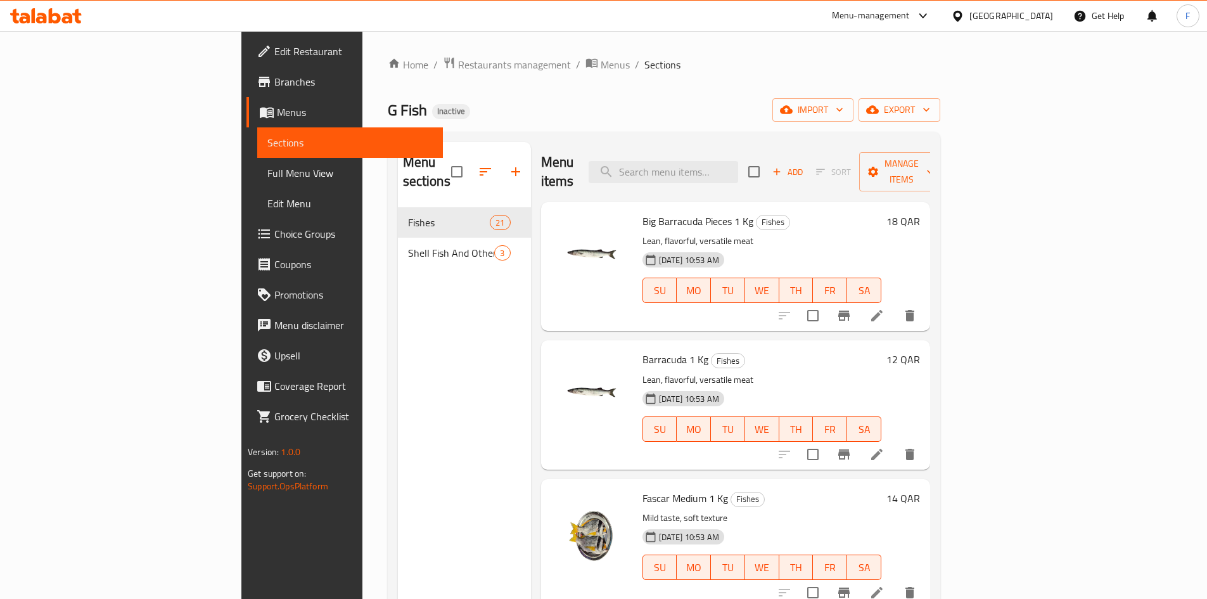
click at [643, 212] on span "Big Barracuda Pieces 1 Kg" at bounding box center [698, 221] width 111 height 19
click at [551, 239] on img at bounding box center [591, 252] width 81 height 81
click at [643, 212] on span "Big Barracuda Pieces 1 Kg" at bounding box center [698, 221] width 111 height 19
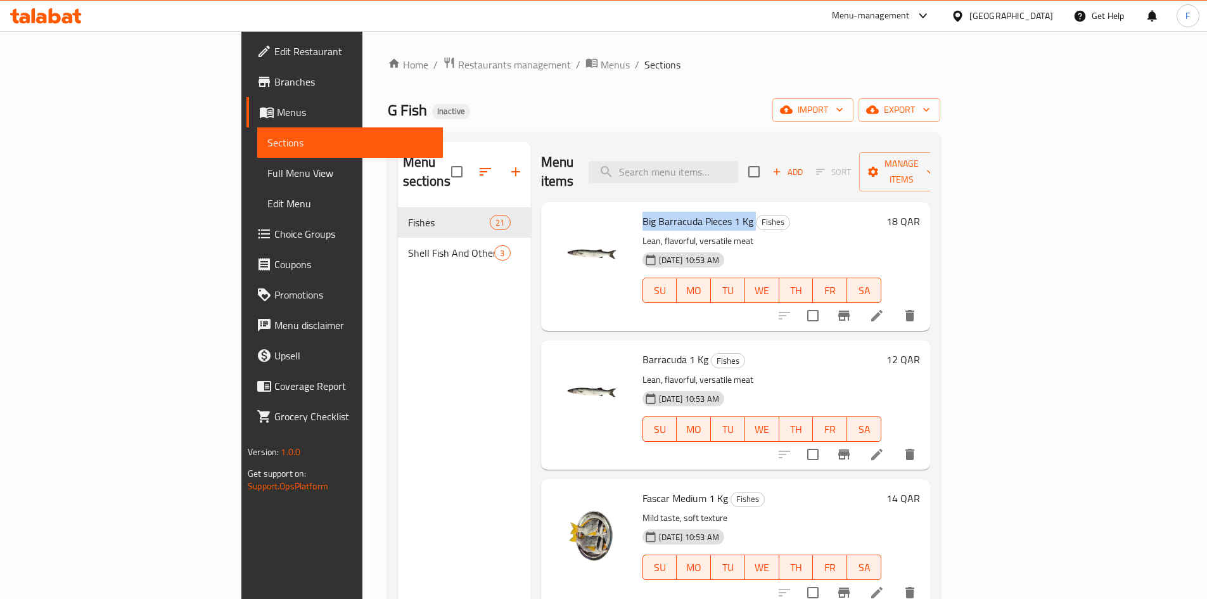
click at [643, 212] on span "Big Barracuda Pieces 1 Kg" at bounding box center [698, 221] width 111 height 19
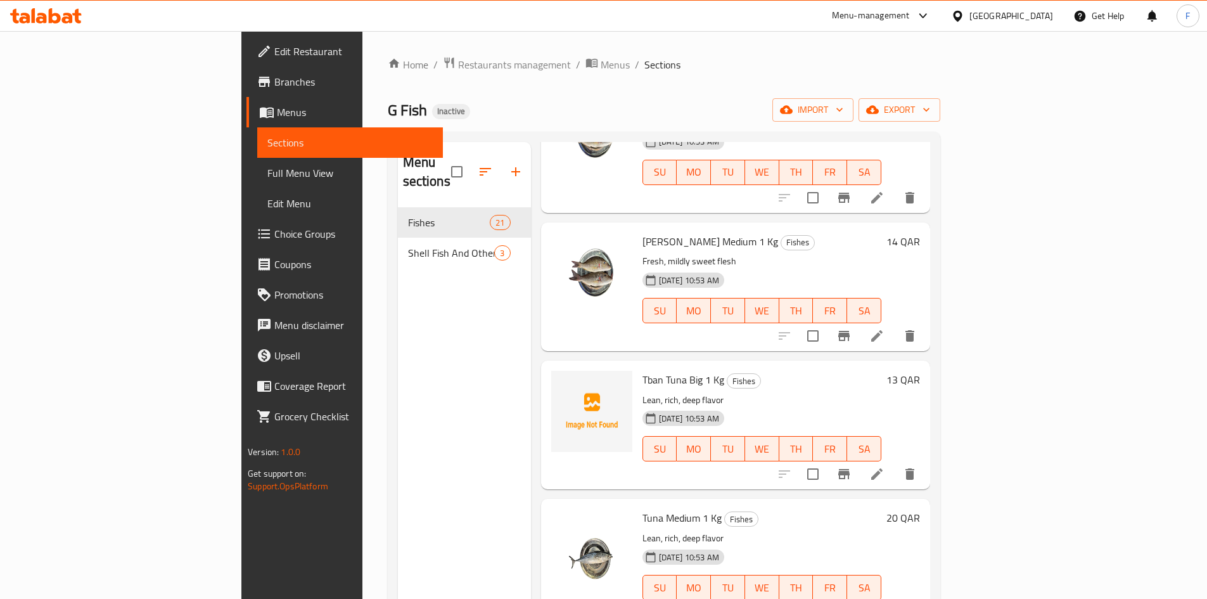
scroll to position [1394, 0]
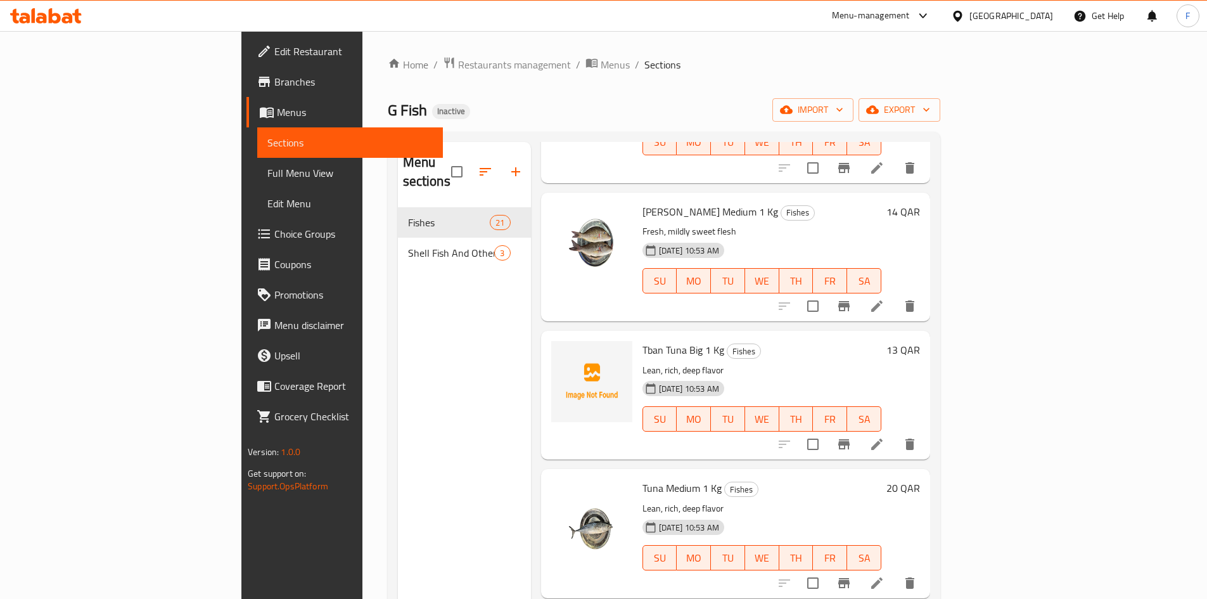
click at [643, 340] on span "Tban Tuna Big 1 Kg" at bounding box center [684, 349] width 82 height 19
click at [643, 363] on p "Lean, rich, deep flavor" at bounding box center [762, 371] width 239 height 16
drag, startPoint x: 583, startPoint y: 331, endPoint x: 620, endPoint y: 329, distance: 36.8
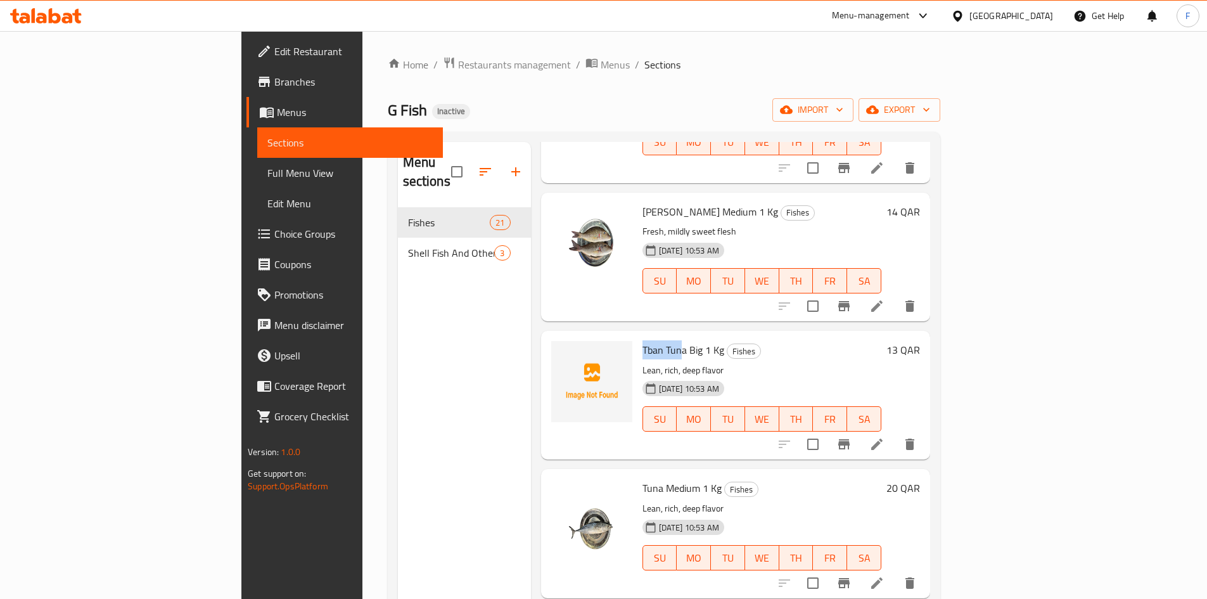
click at [643, 340] on span "Tban Tuna Big 1 Kg" at bounding box center [684, 349] width 82 height 19
click at [643, 479] on span "Tuna Medium 1 Kg" at bounding box center [682, 488] width 79 height 19
click at [643, 340] on span "Tban Tuna Big 1 Kg" at bounding box center [684, 349] width 82 height 19
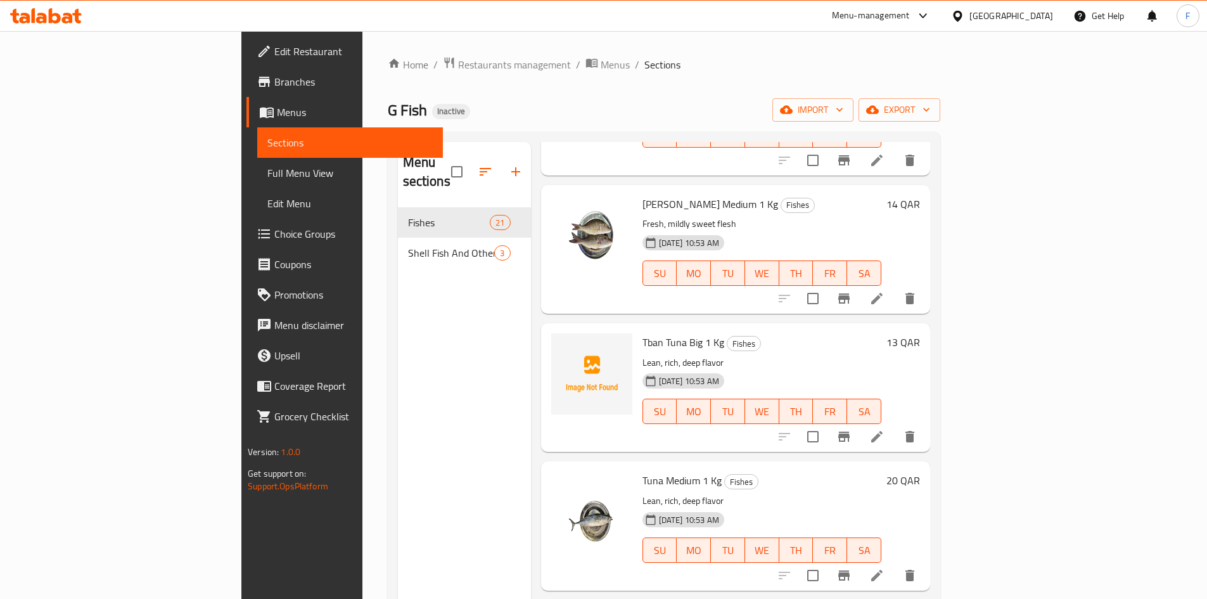
scroll to position [1427, 0]
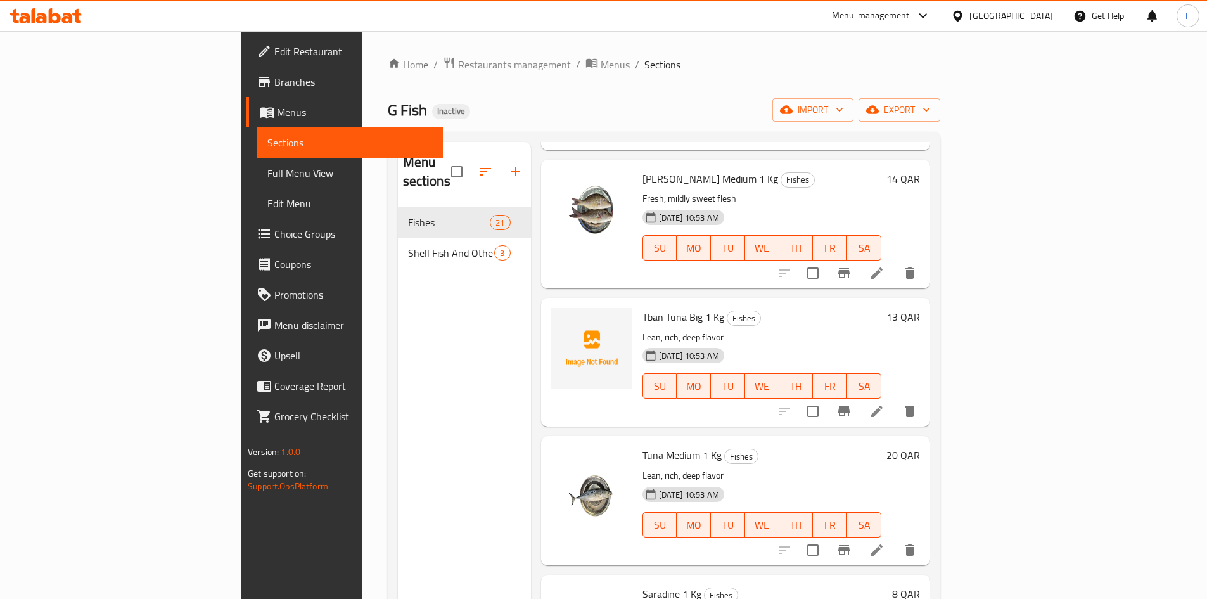
click at [643, 307] on span "Tban Tuna Big 1 Kg" at bounding box center [684, 316] width 82 height 19
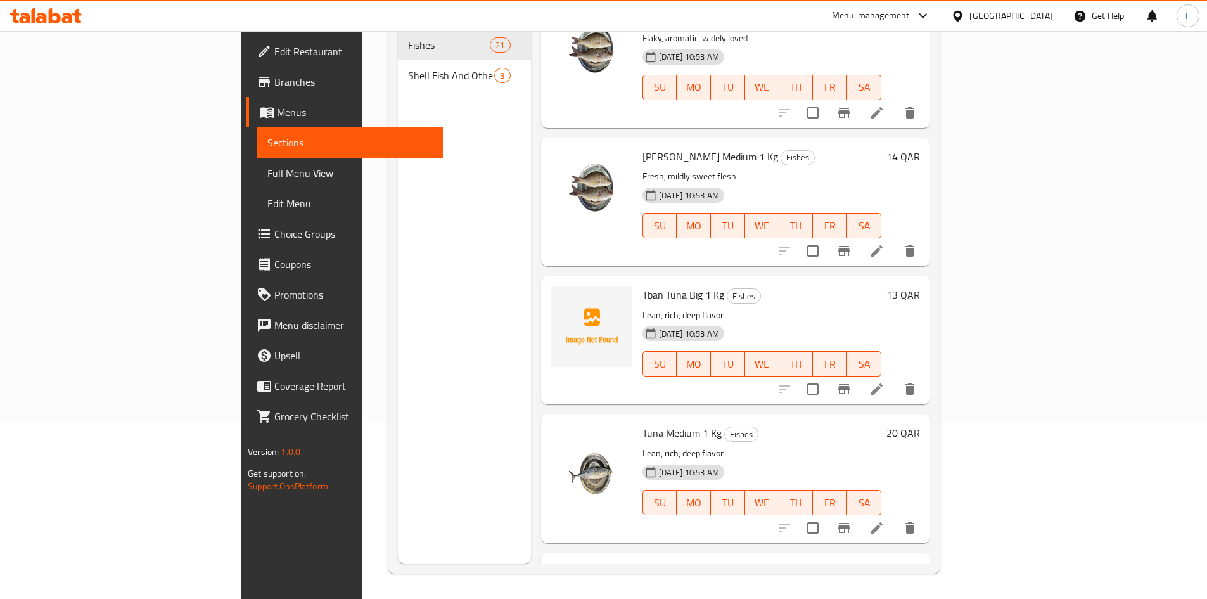
scroll to position [1335, 0]
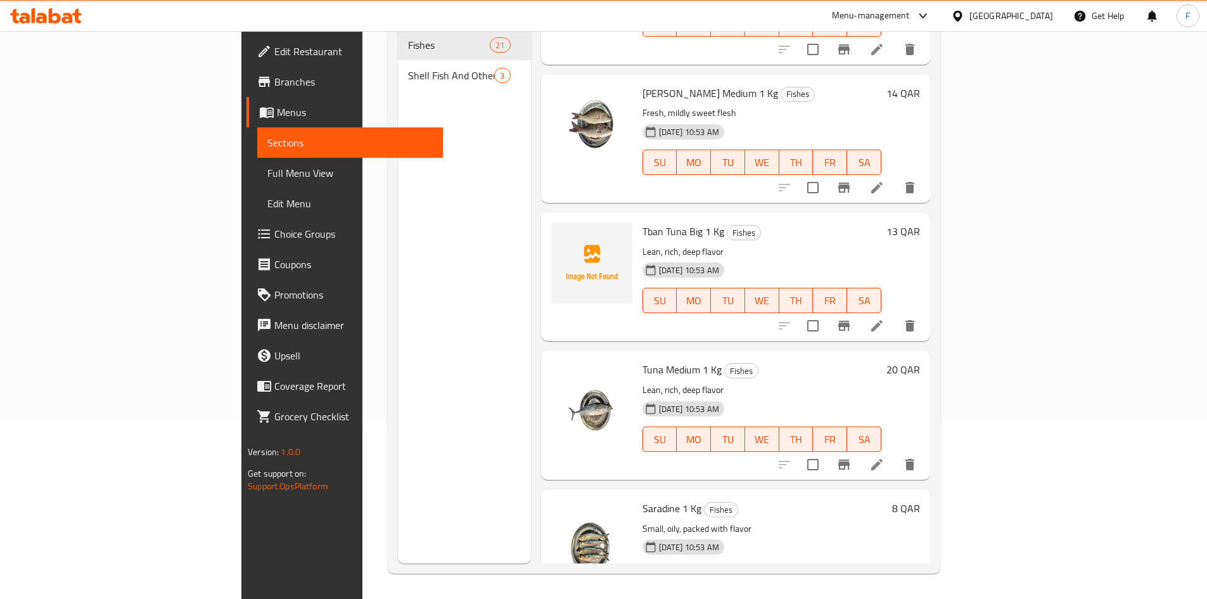
click at [643, 360] on span "Tuna Medium 1 Kg" at bounding box center [682, 369] width 79 height 19
copy span "Tuna"
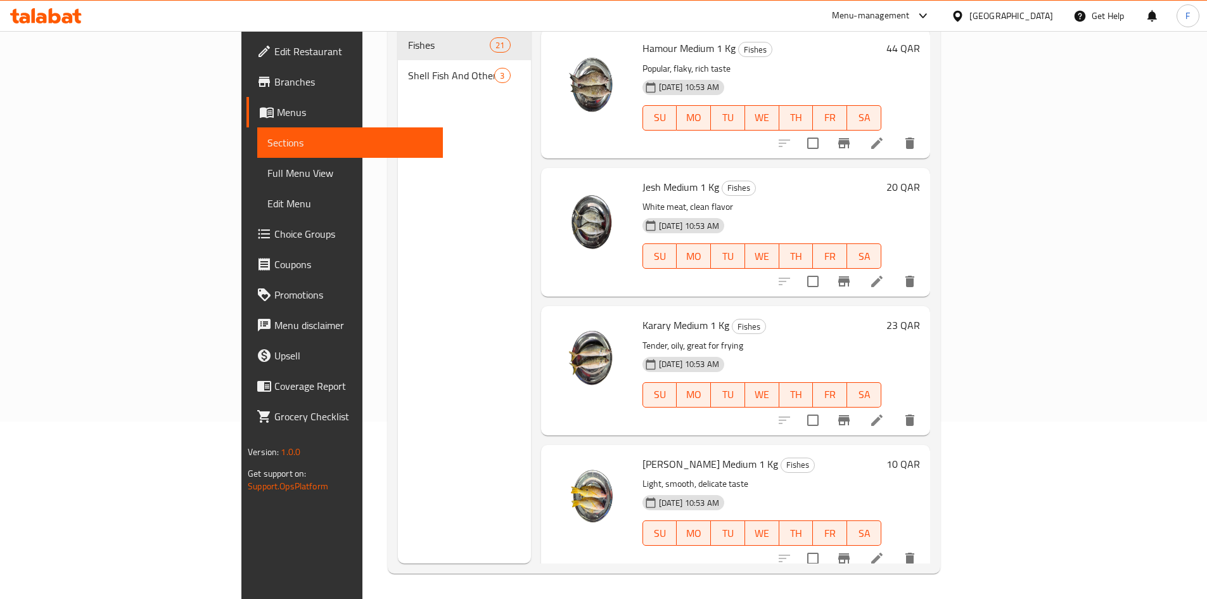
scroll to position [195, 0]
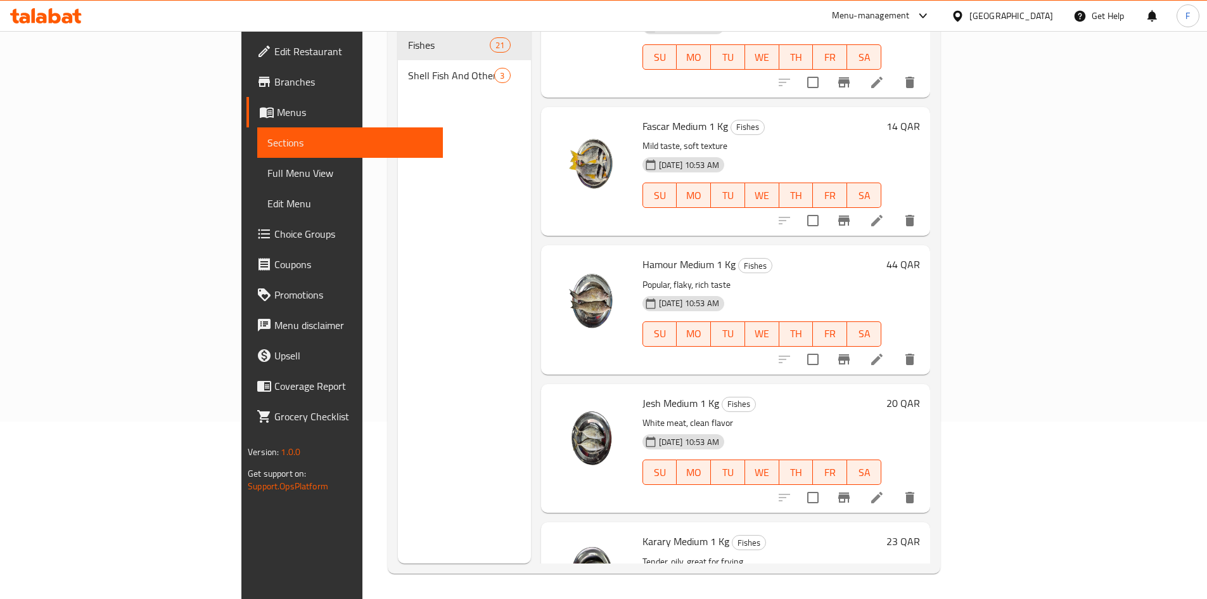
click at [274, 49] on span "Edit Restaurant" at bounding box center [353, 51] width 158 height 15
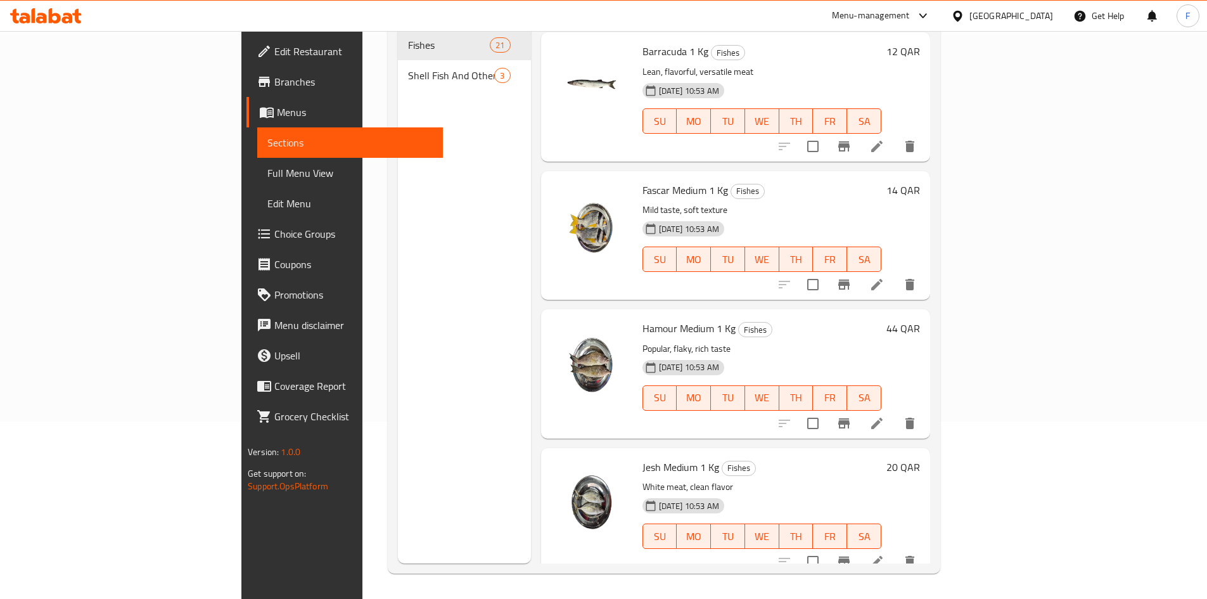
scroll to position [0, 0]
